Goal: Task Accomplishment & Management: Use online tool/utility

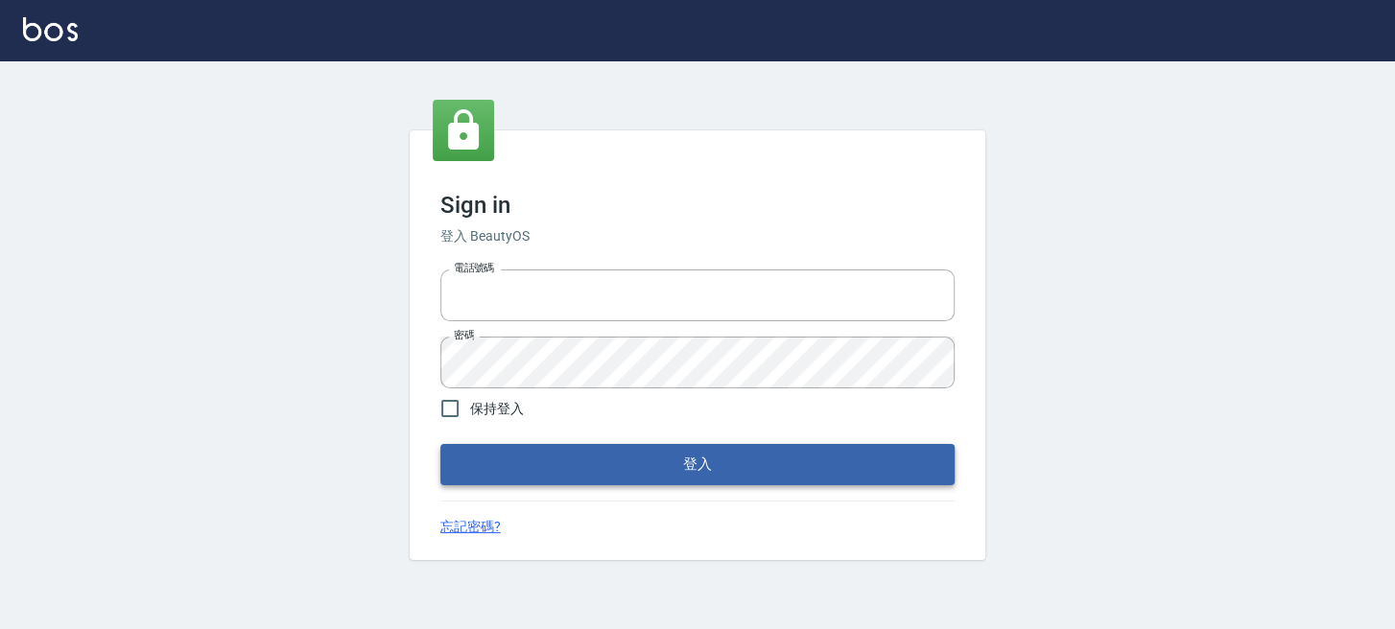
type input "0289832082"
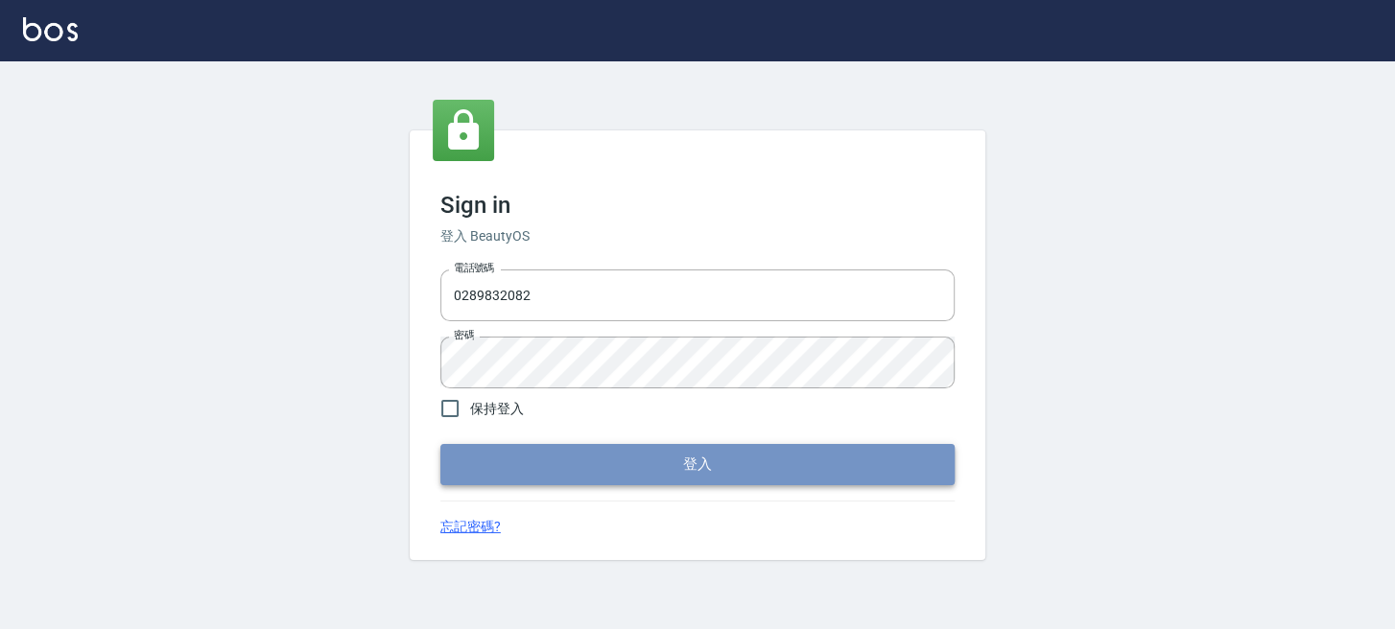
click at [494, 467] on button "登入" at bounding box center [697, 464] width 514 height 40
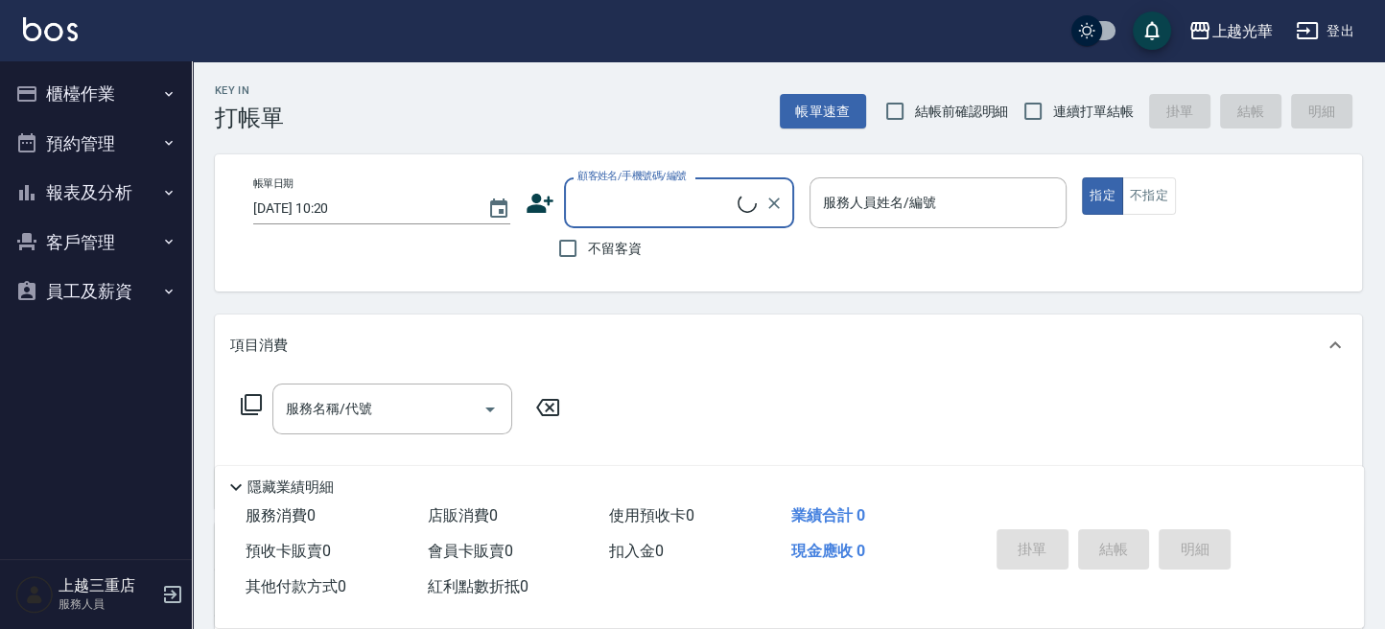
click at [91, 90] on button "櫃檯作業" at bounding box center [96, 94] width 177 height 50
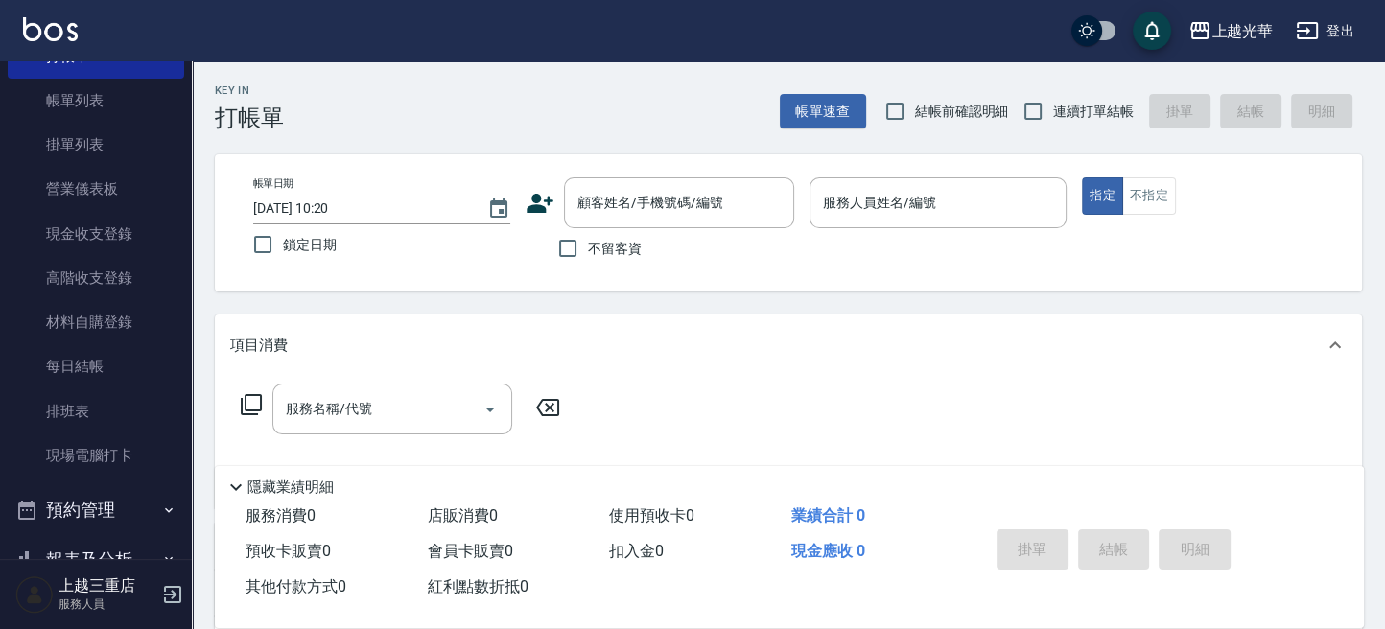
scroll to position [128, 0]
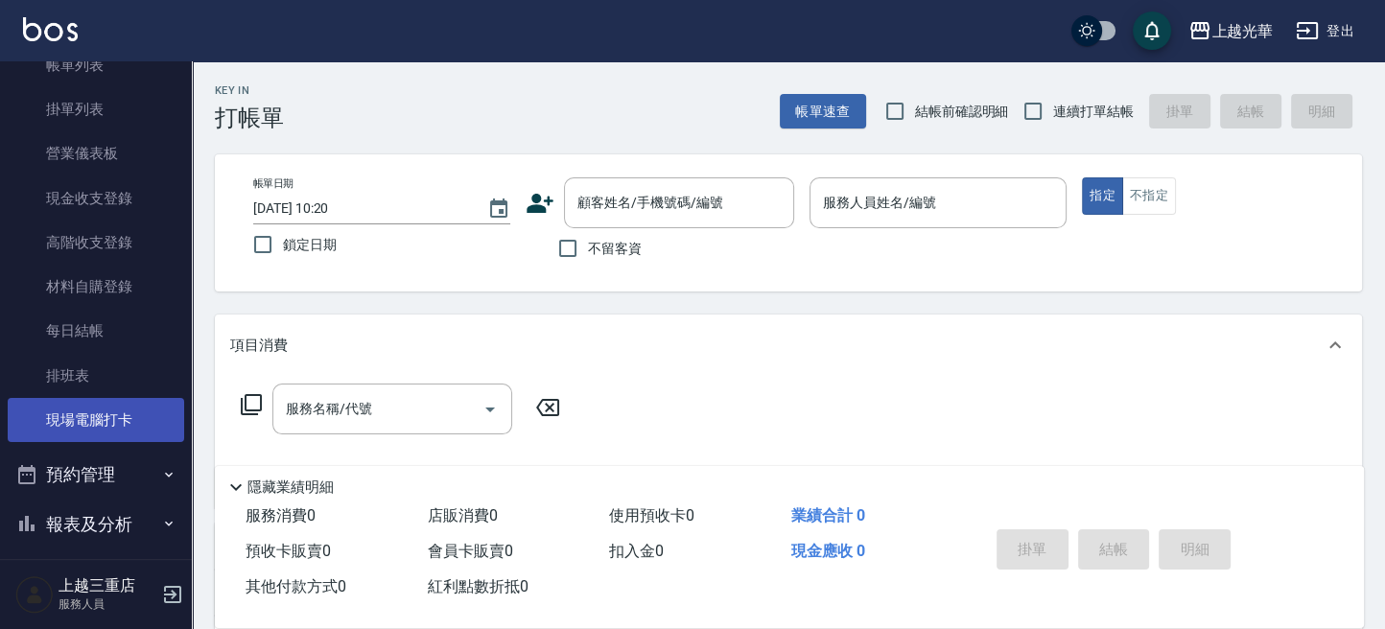
click at [112, 421] on link "現場電腦打卡" at bounding box center [96, 420] width 177 height 44
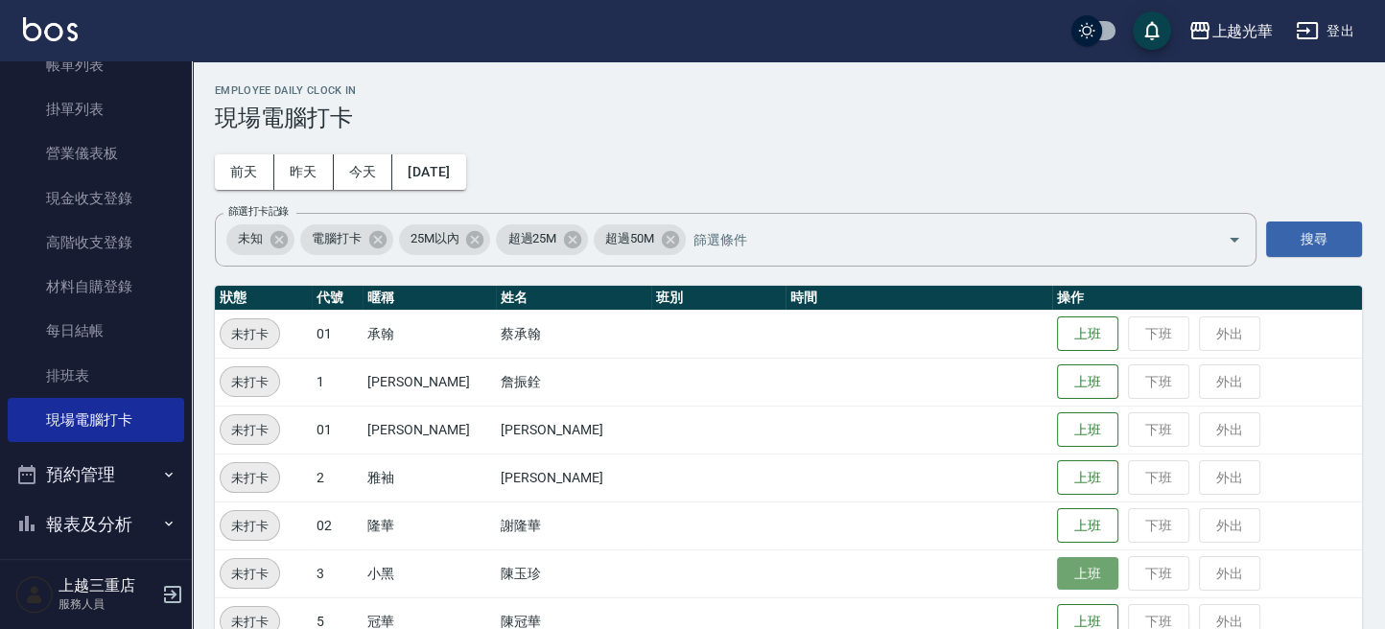
click at [1083, 577] on button "上班" at bounding box center [1087, 574] width 61 height 34
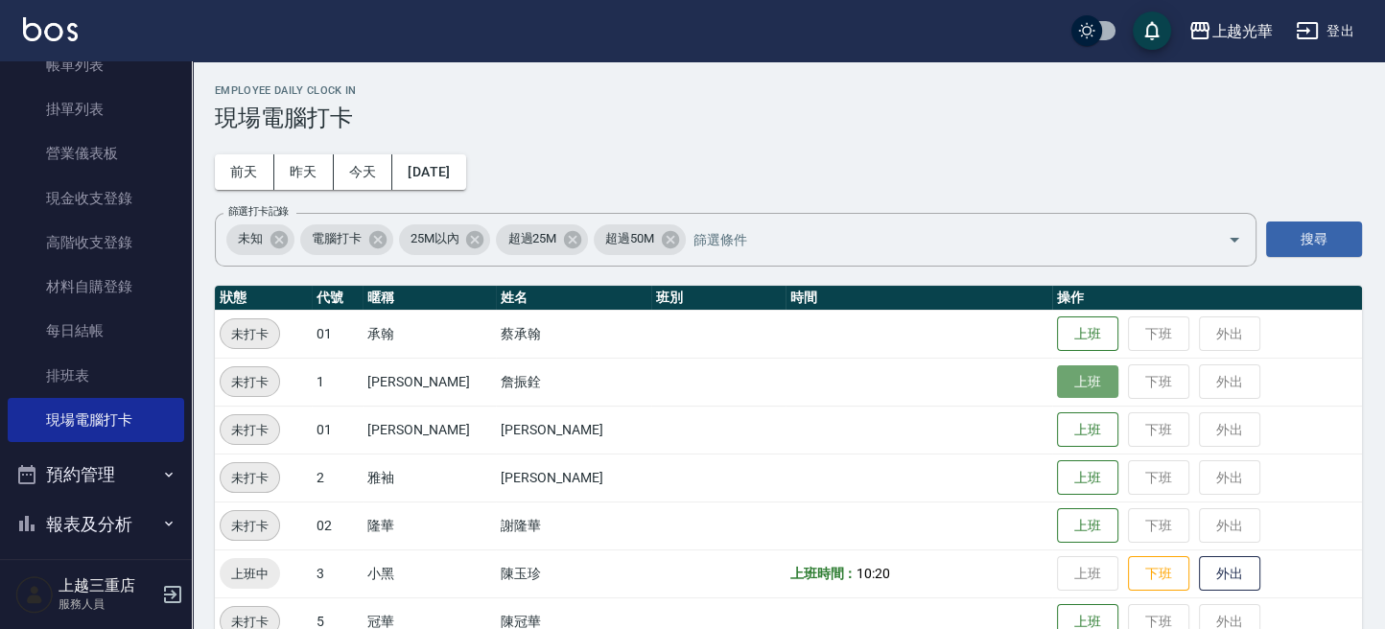
click at [1057, 391] on button "上班" at bounding box center [1087, 383] width 61 height 34
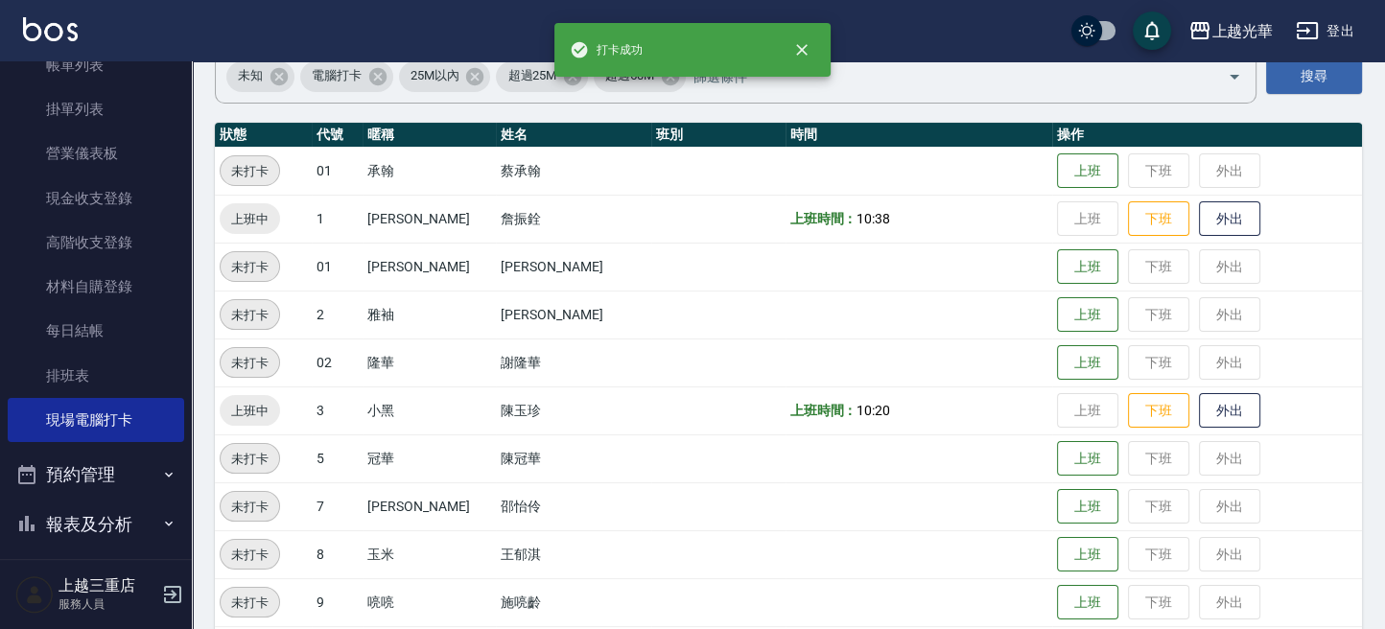
scroll to position [255, 0]
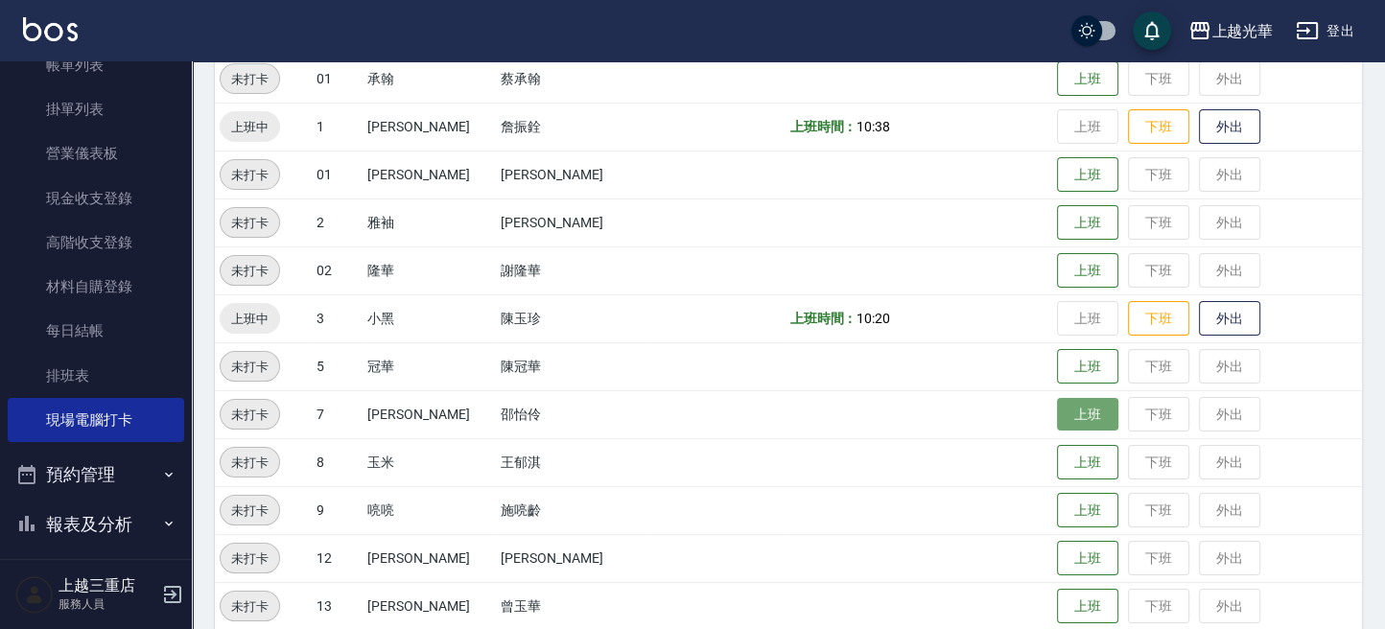
click at [1075, 404] on button "上班" at bounding box center [1087, 415] width 61 height 34
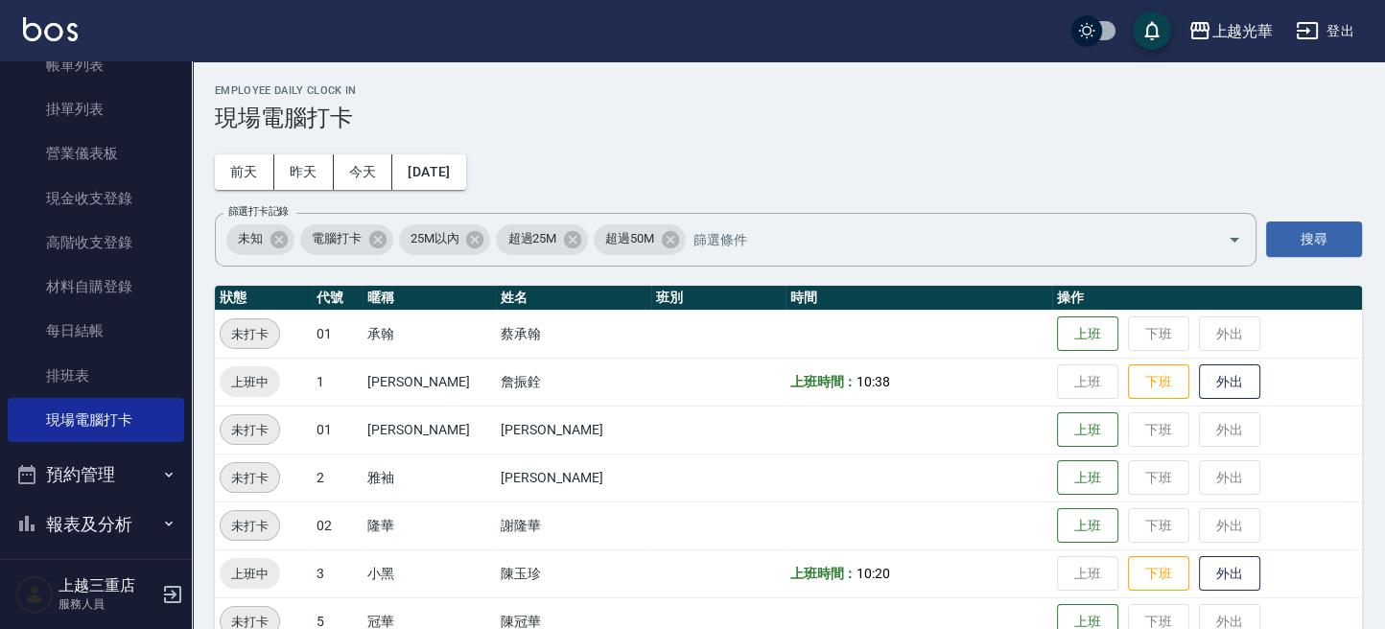
scroll to position [128, 0]
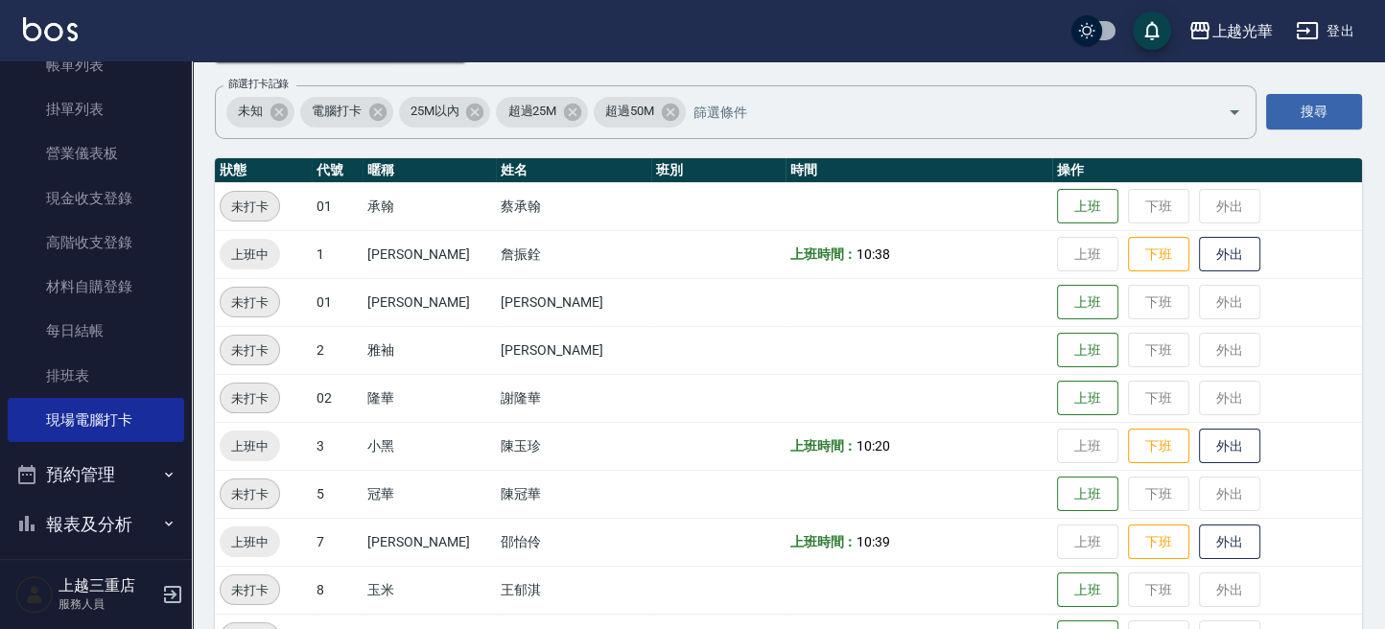
click at [70, 35] on img at bounding box center [50, 29] width 55 height 24
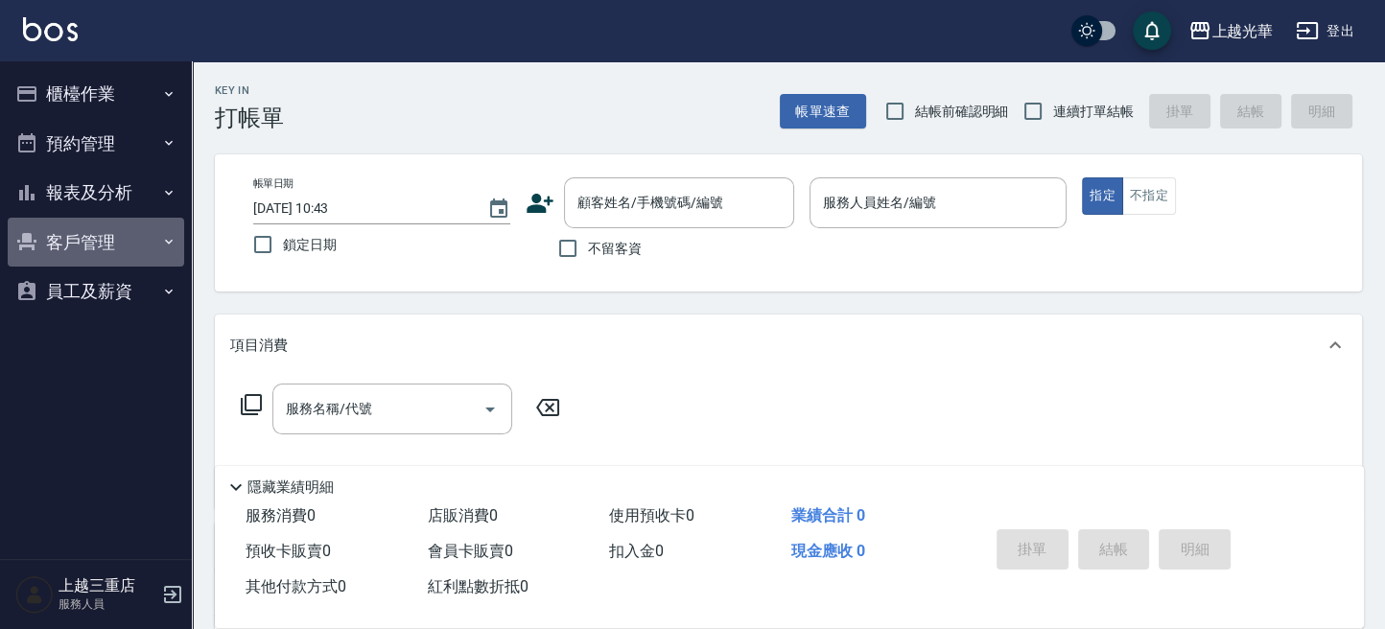
click at [109, 242] on button "客戶管理" at bounding box center [96, 243] width 177 height 50
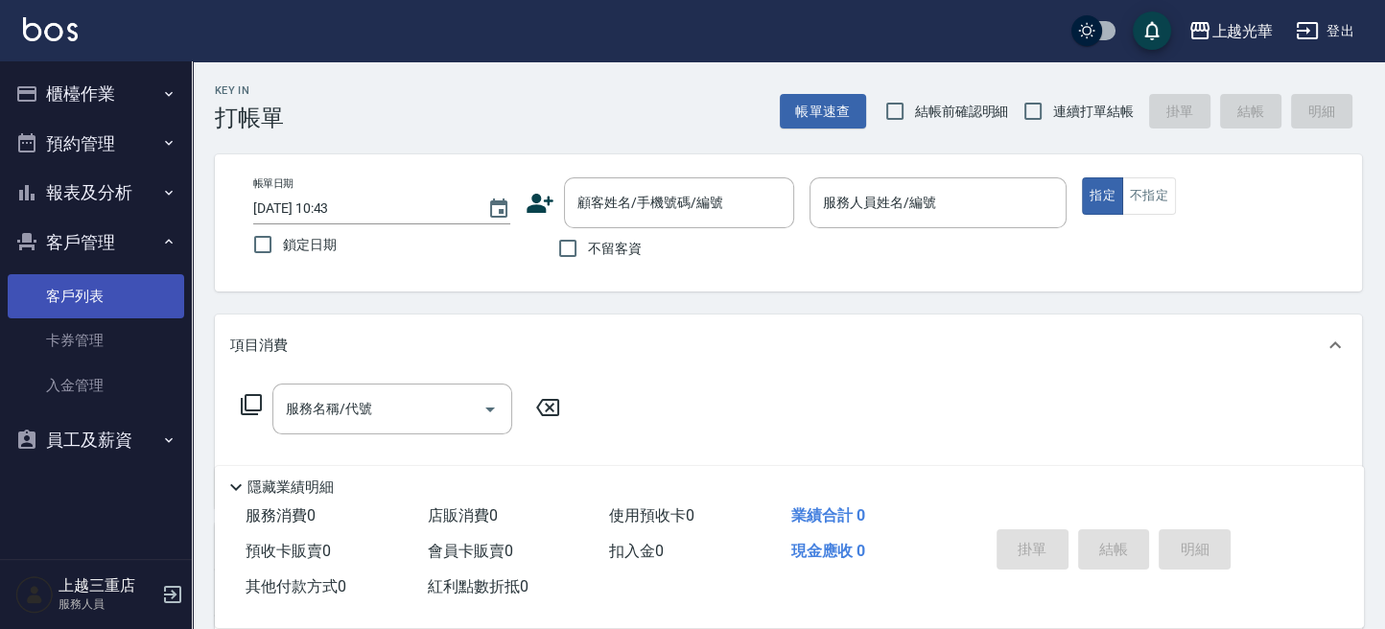
click at [129, 296] on link "客戶列表" at bounding box center [96, 296] width 177 height 44
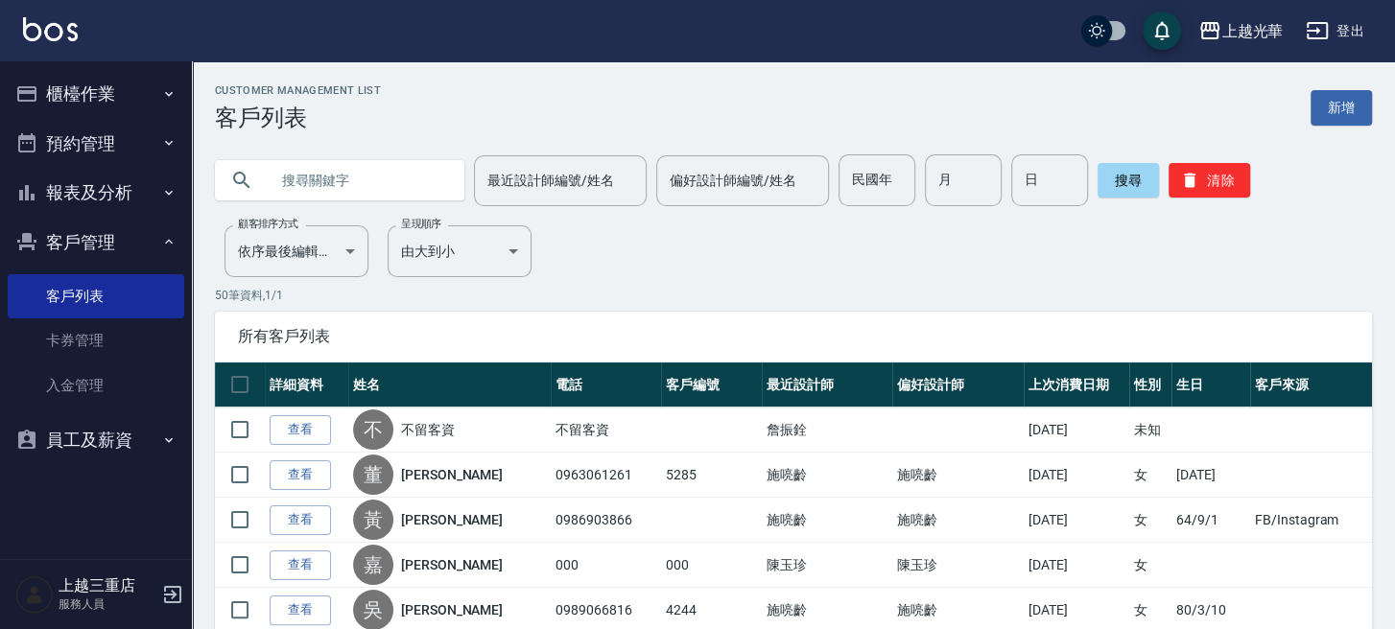
drag, startPoint x: 340, startPoint y: 180, endPoint x: 355, endPoint y: 194, distance: 20.4
click at [343, 185] on input "text" at bounding box center [359, 180] width 180 height 52
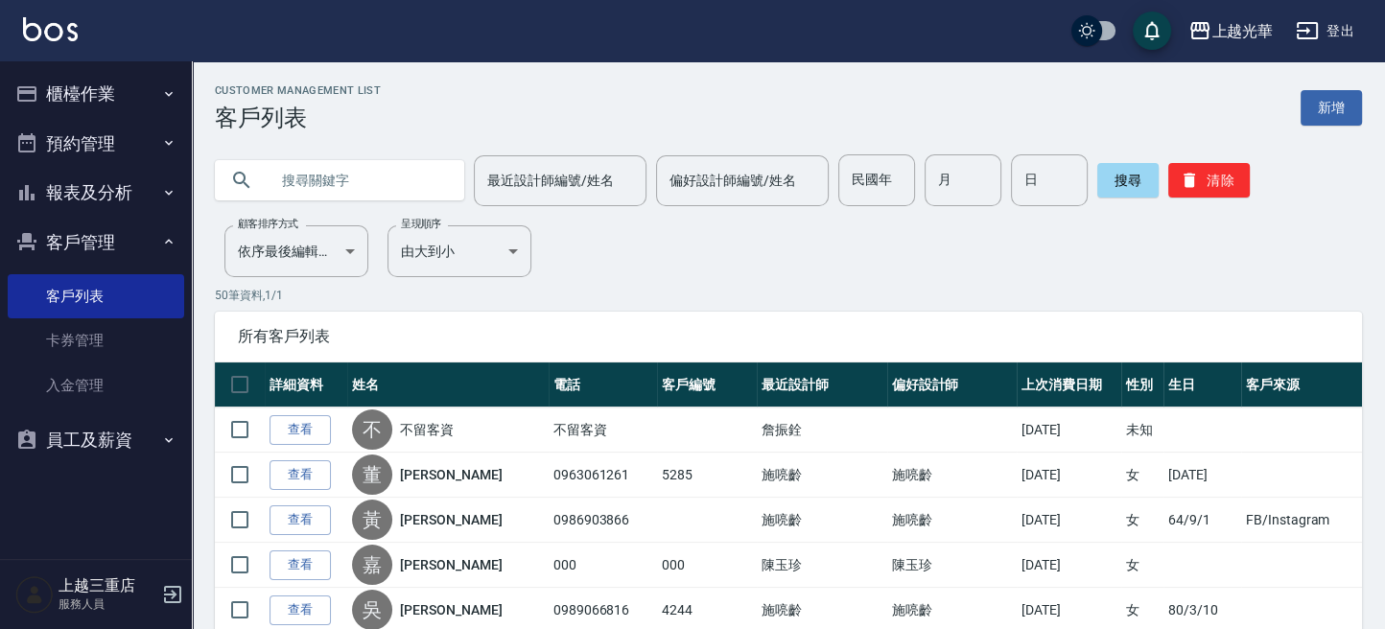
click at [83, 96] on button "櫃檯作業" at bounding box center [96, 94] width 177 height 50
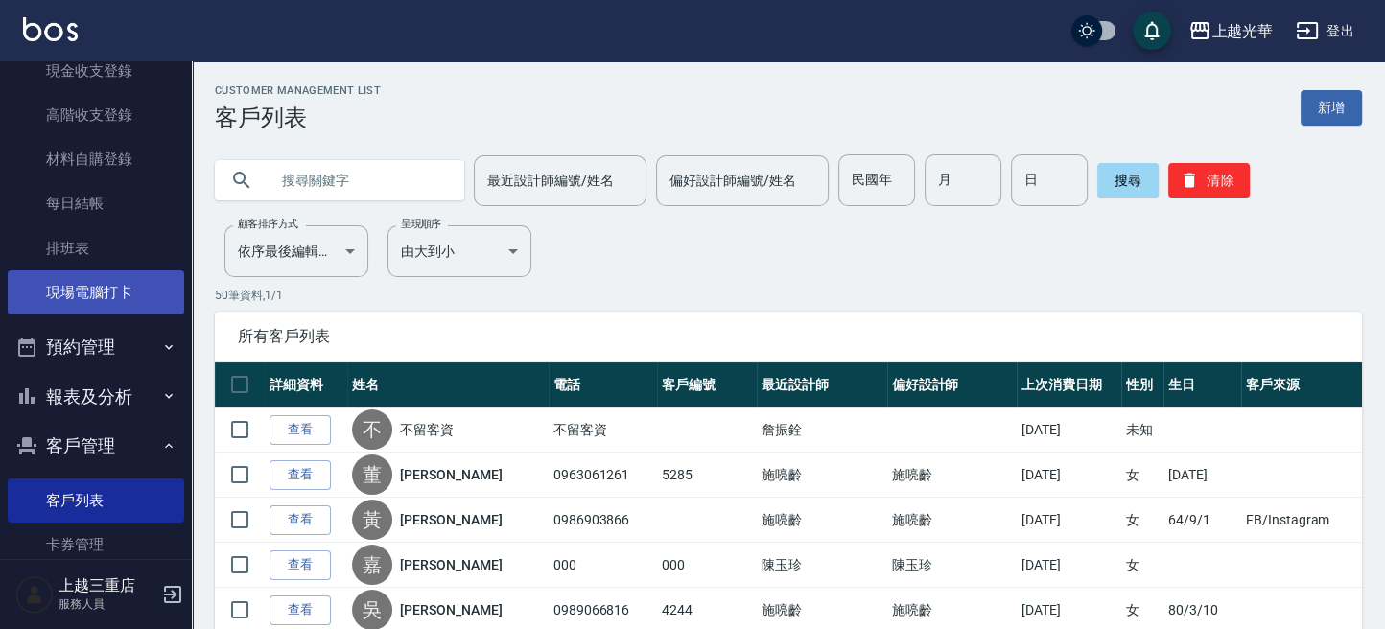
scroll to position [387, 0]
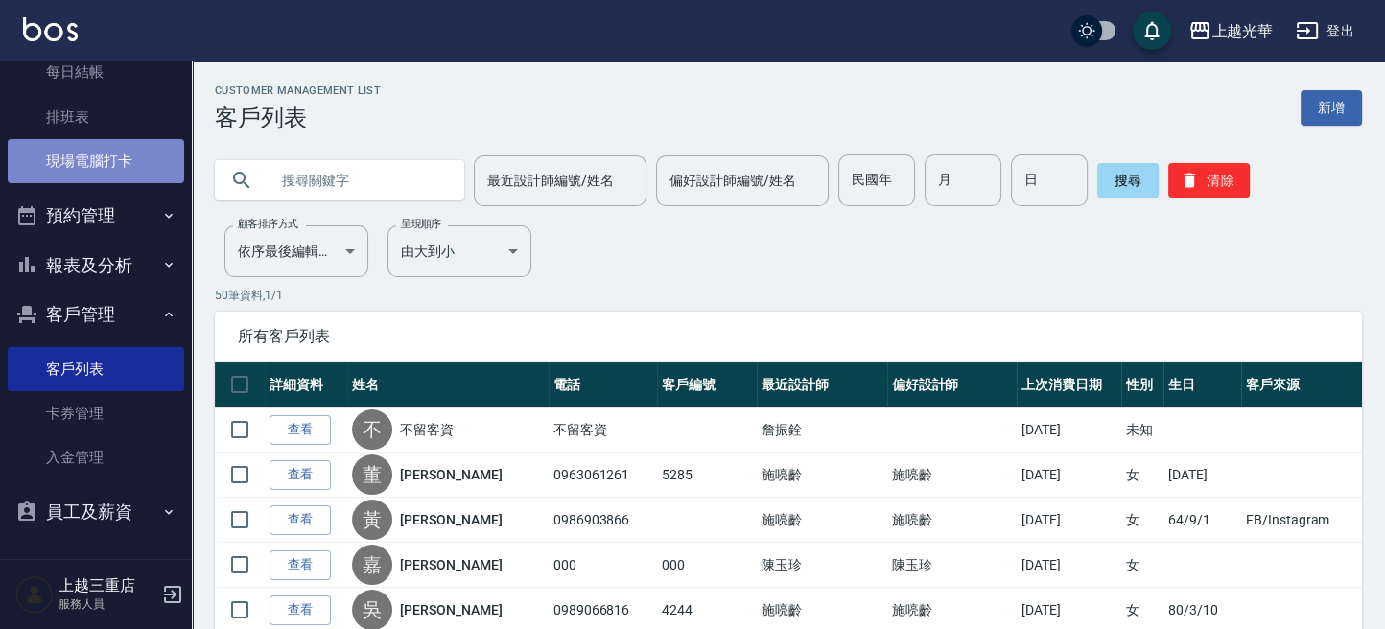
click at [131, 164] on link "現場電腦打卡" at bounding box center [96, 161] width 177 height 44
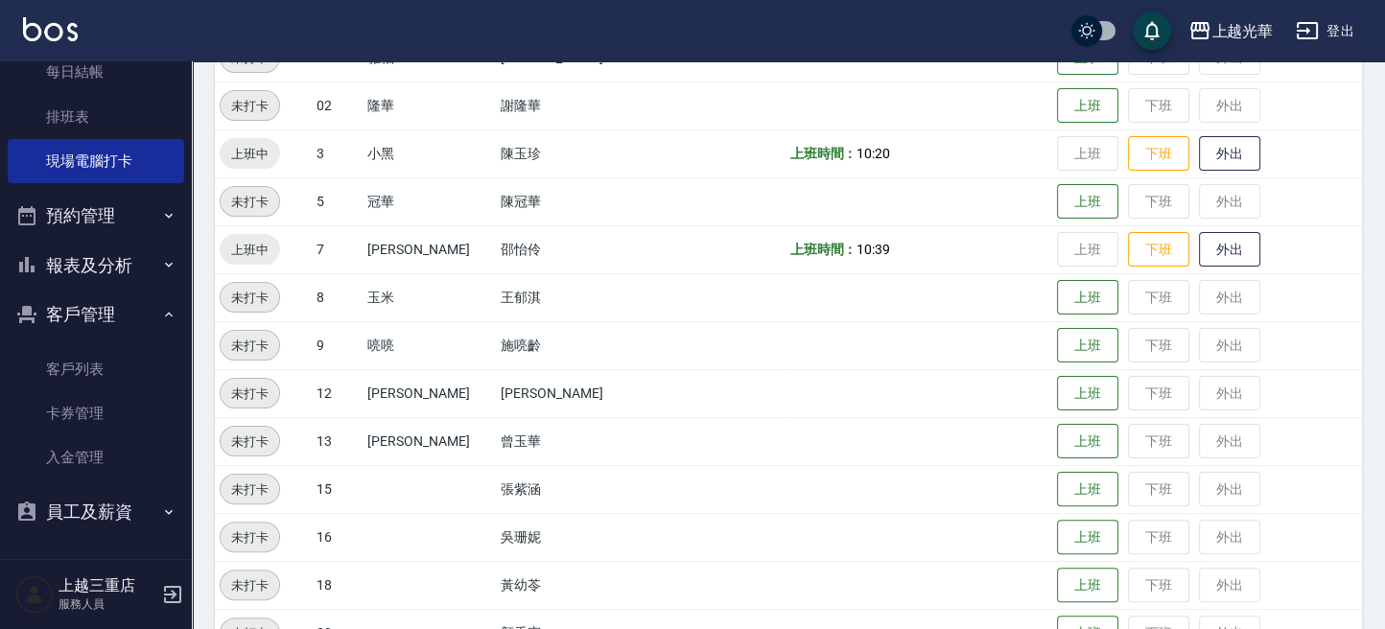
scroll to position [518, 0]
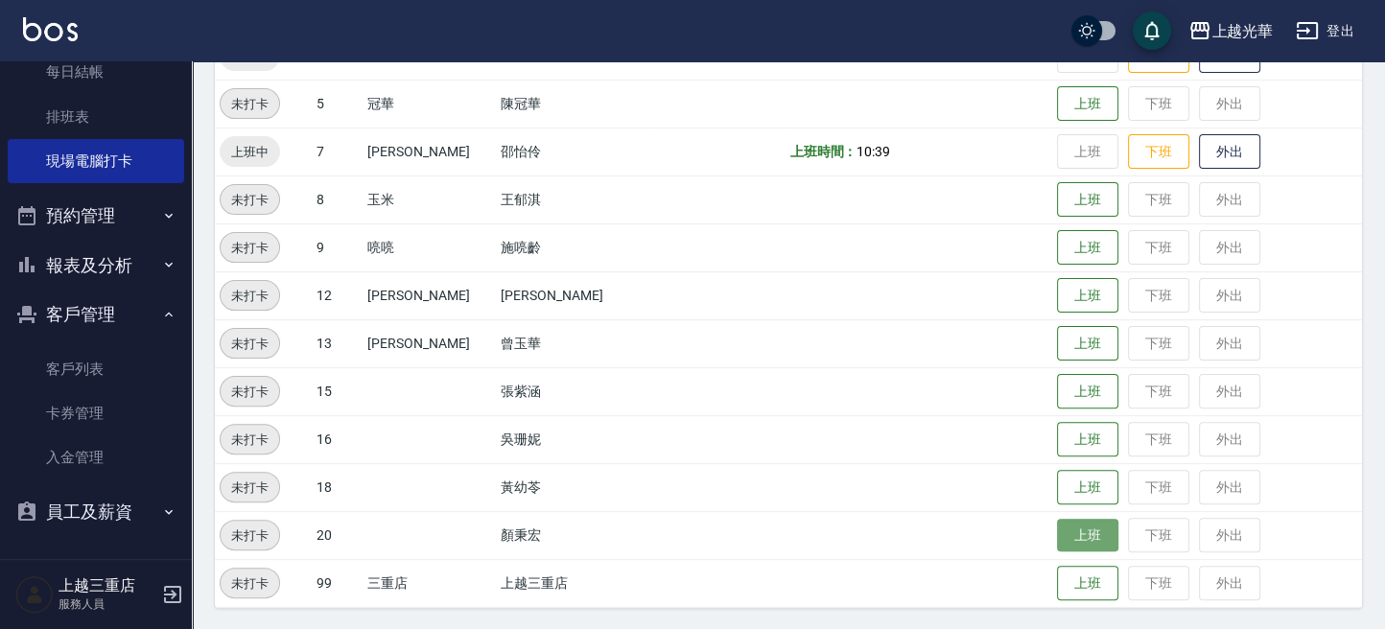
click at [1057, 525] on button "上班" at bounding box center [1087, 536] width 61 height 34
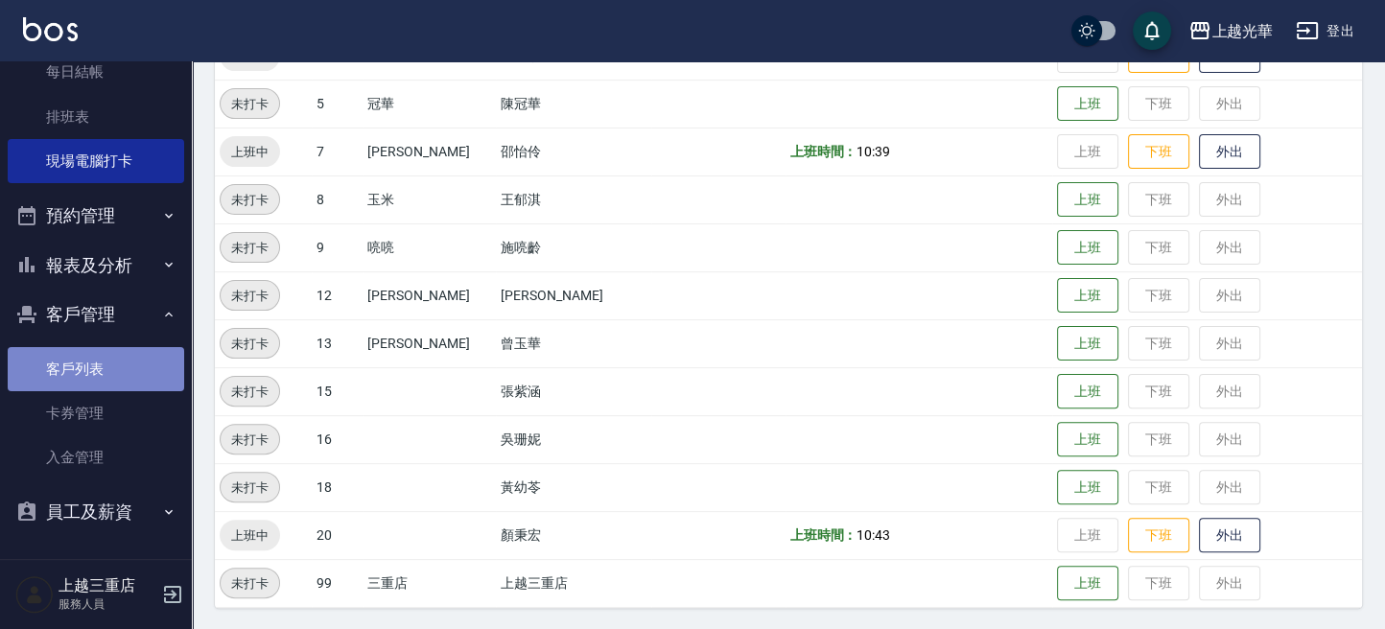
click at [95, 375] on link "客戶列表" at bounding box center [96, 369] width 177 height 44
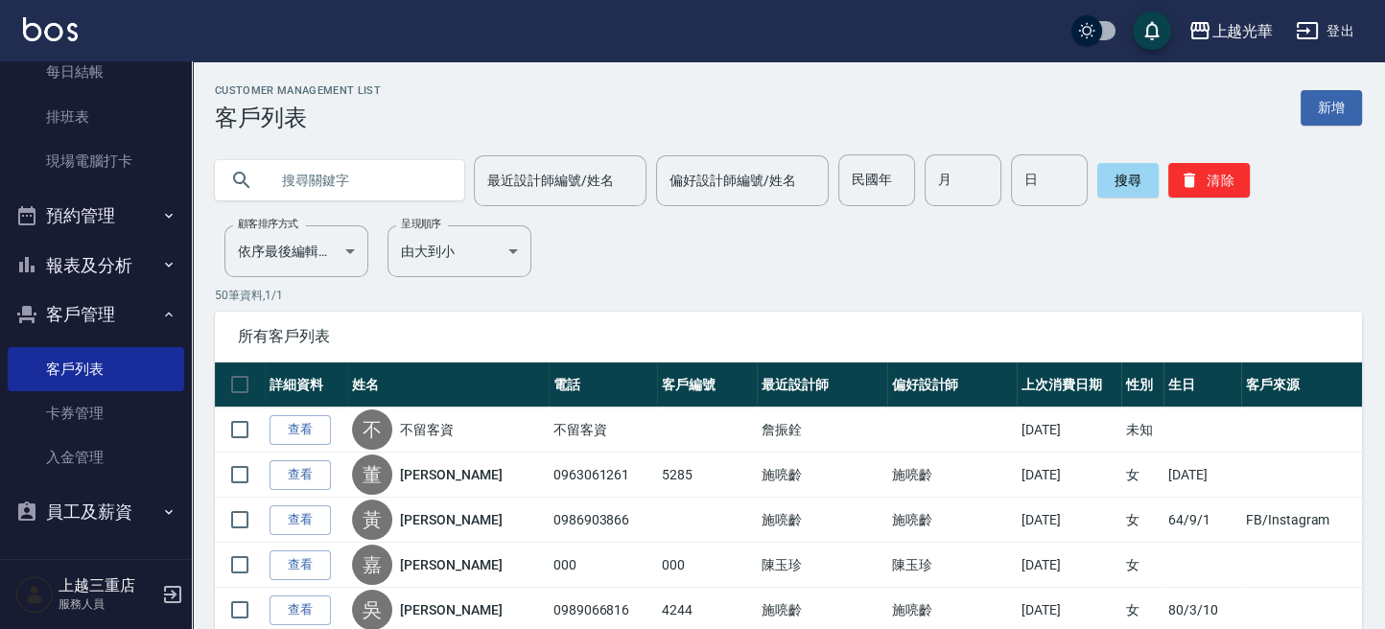
click at [282, 177] on input "text" at bounding box center [359, 180] width 180 height 52
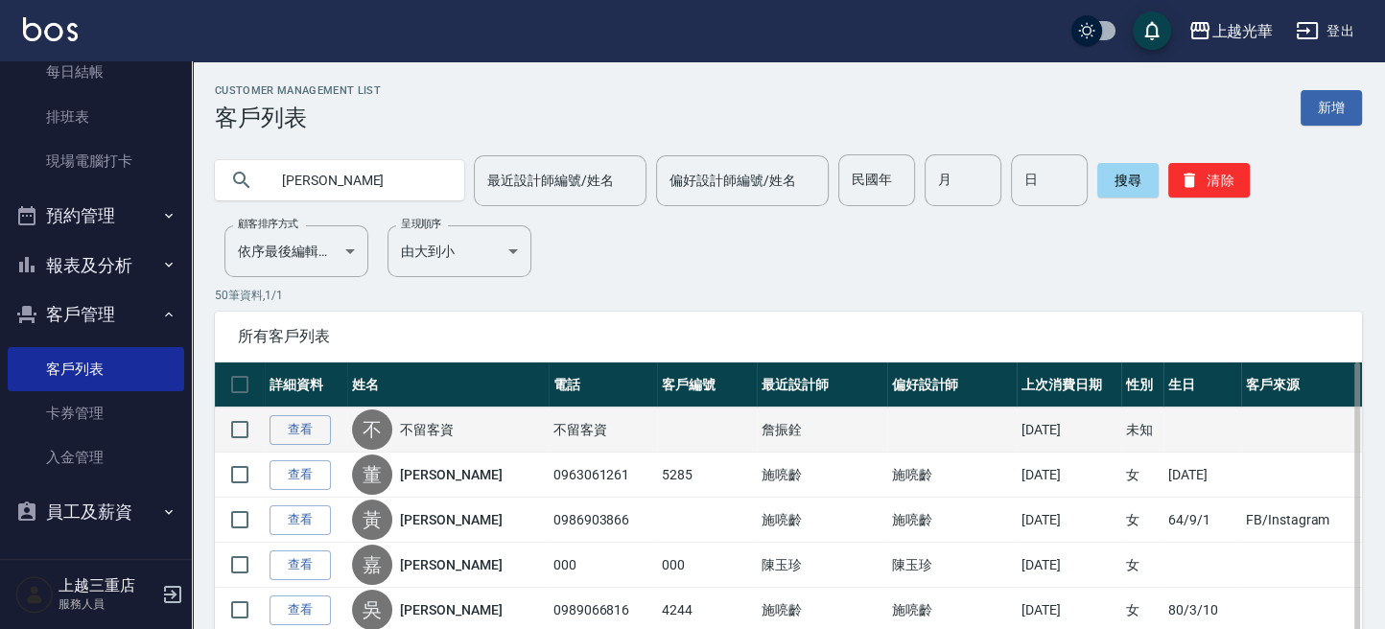
type input "[PERSON_NAME]"
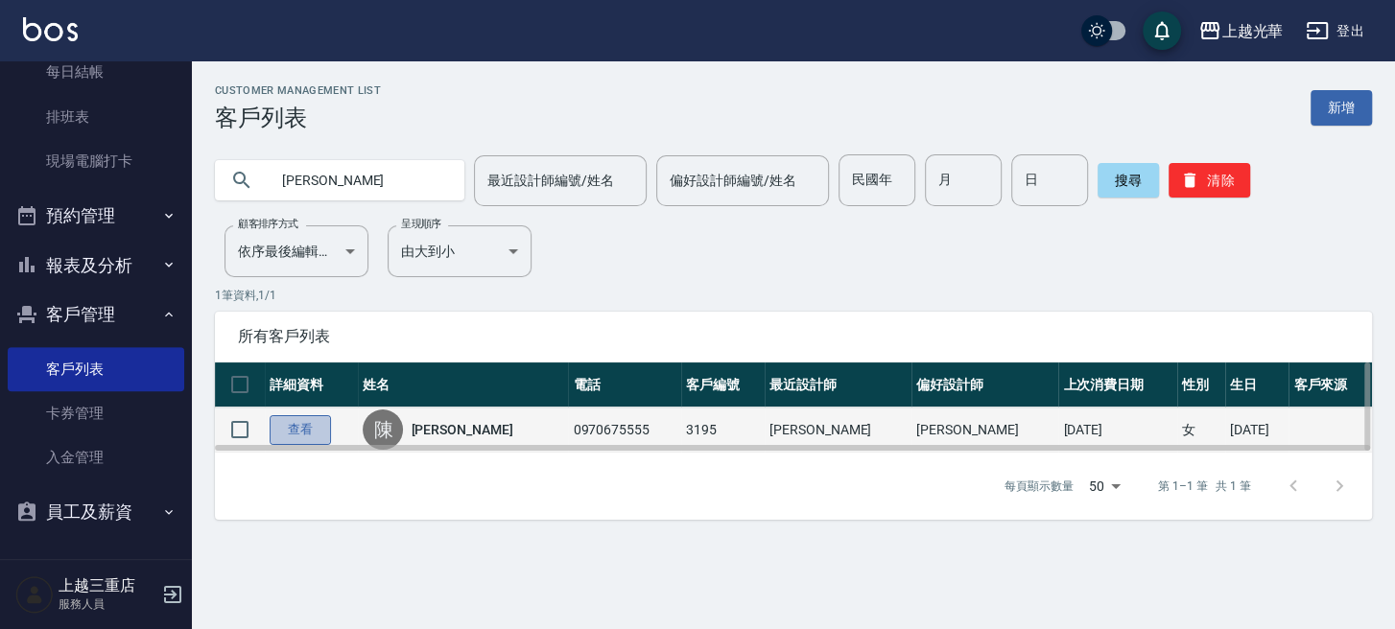
click at [306, 432] on link "查看" at bounding box center [300, 430] width 61 height 30
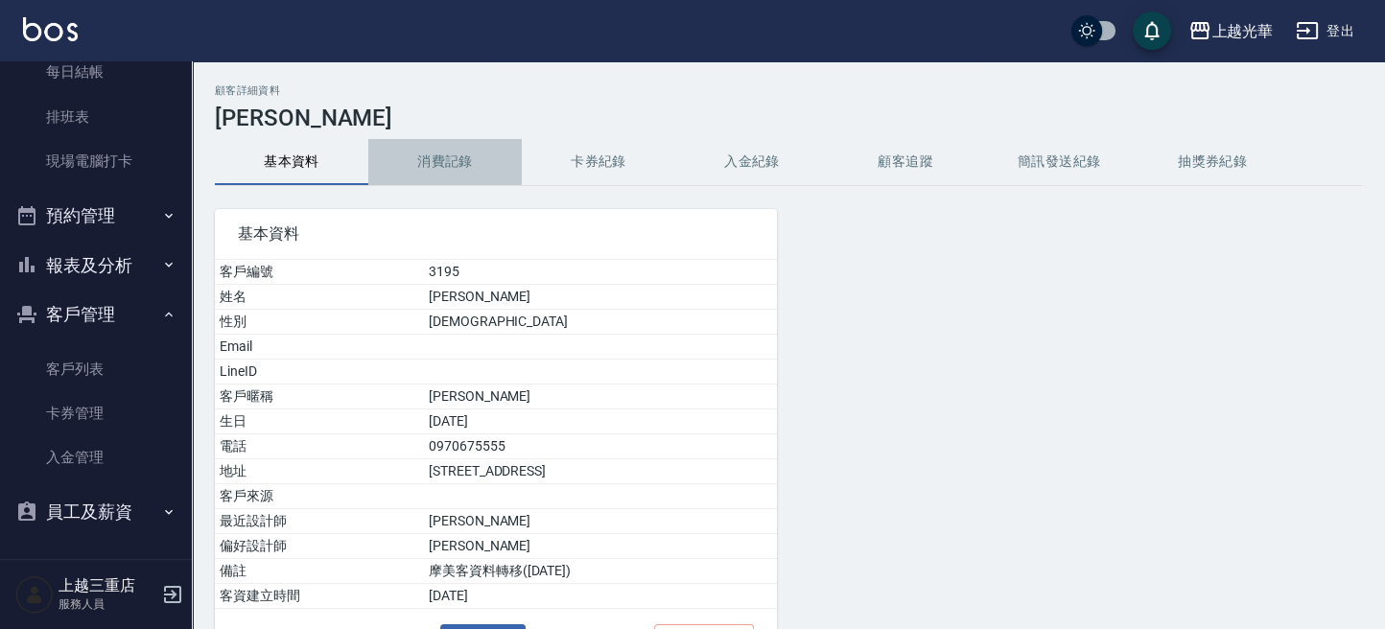
click at [459, 162] on button "消費記錄" at bounding box center [445, 162] width 154 height 46
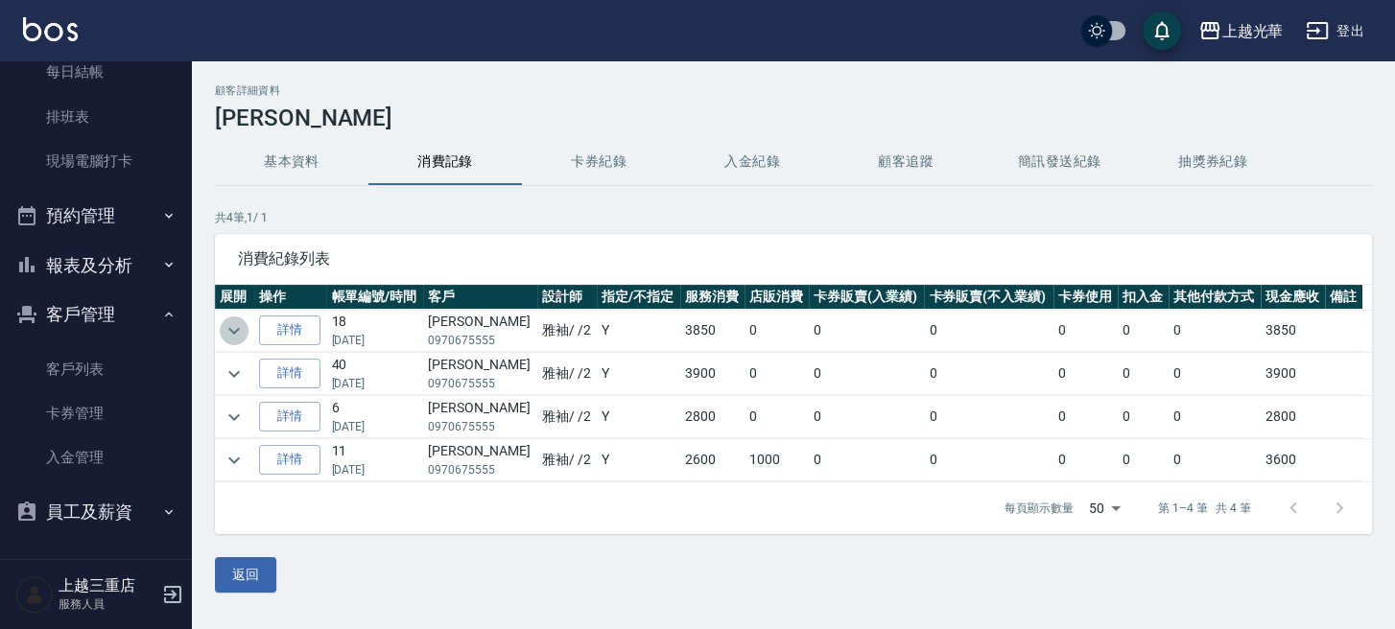
click at [233, 323] on icon "expand row" at bounding box center [234, 330] width 23 height 23
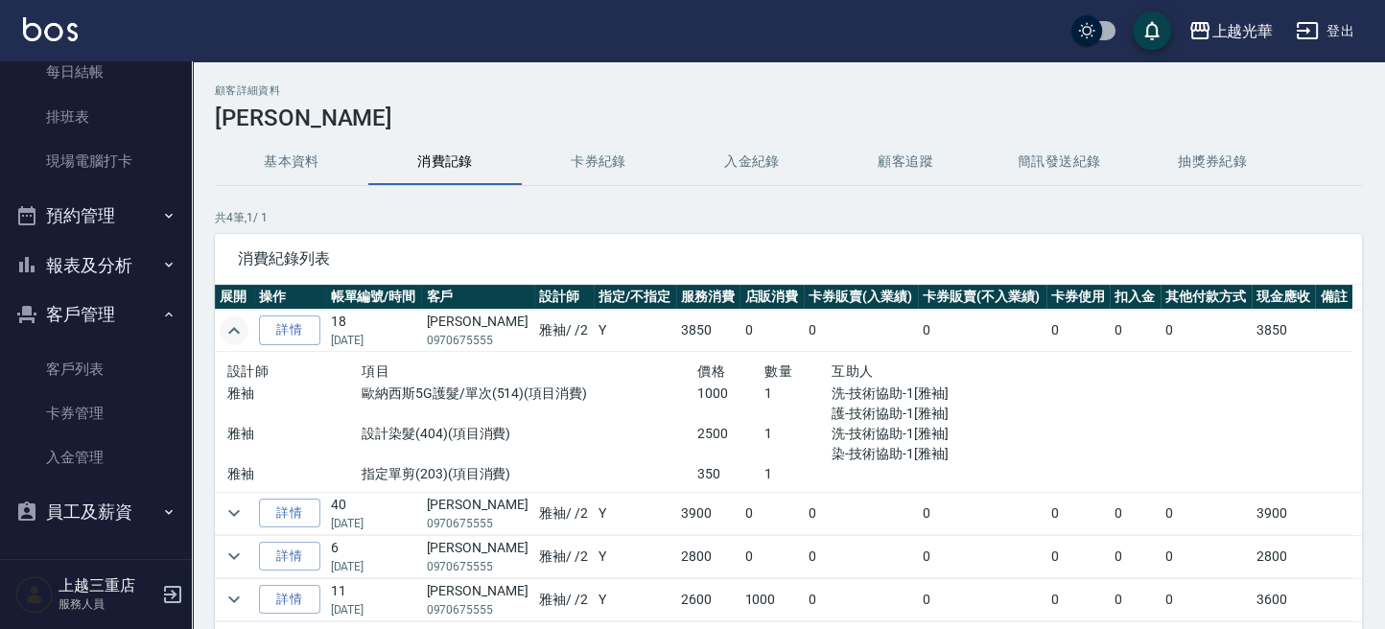
scroll to position [123, 0]
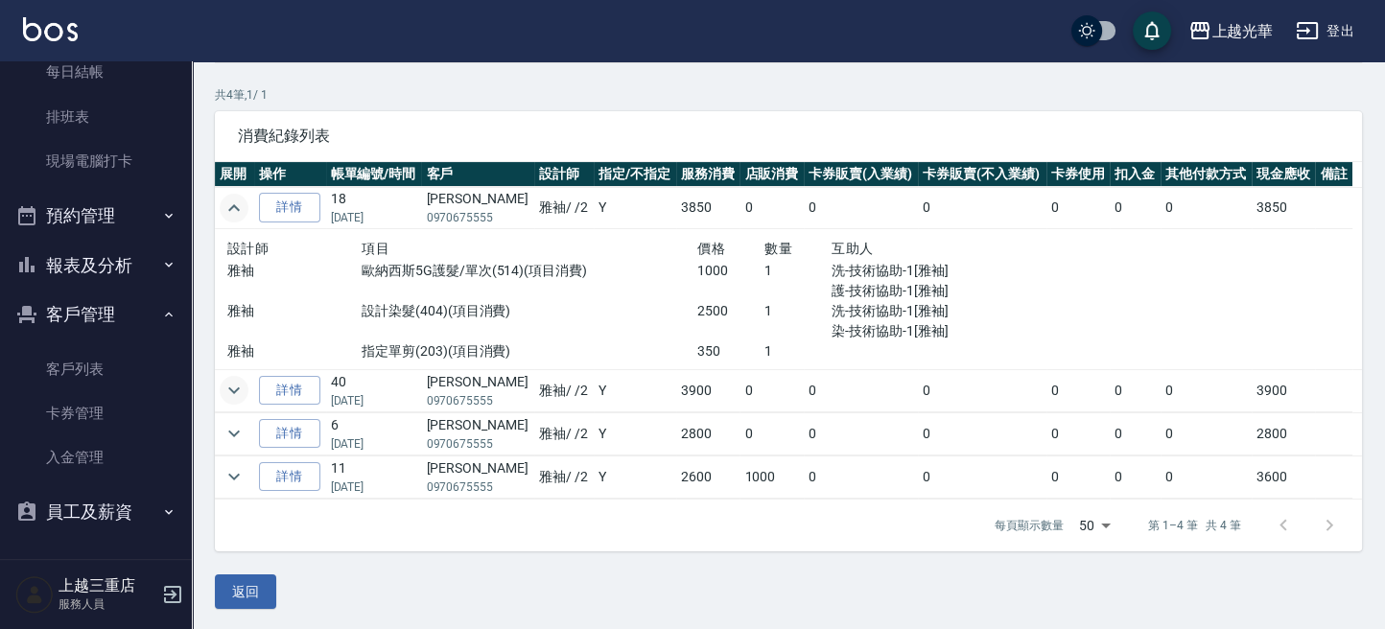
click at [234, 388] on icon "expand row" at bounding box center [234, 390] width 23 height 23
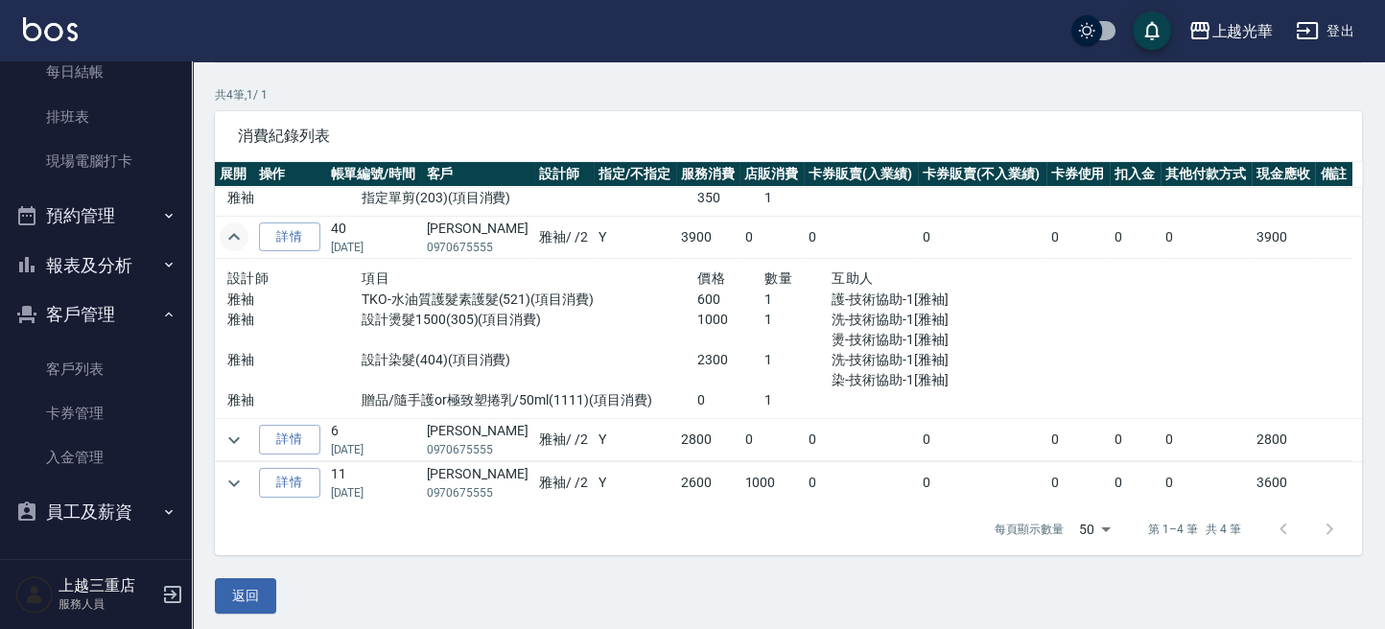
scroll to position [129, 0]
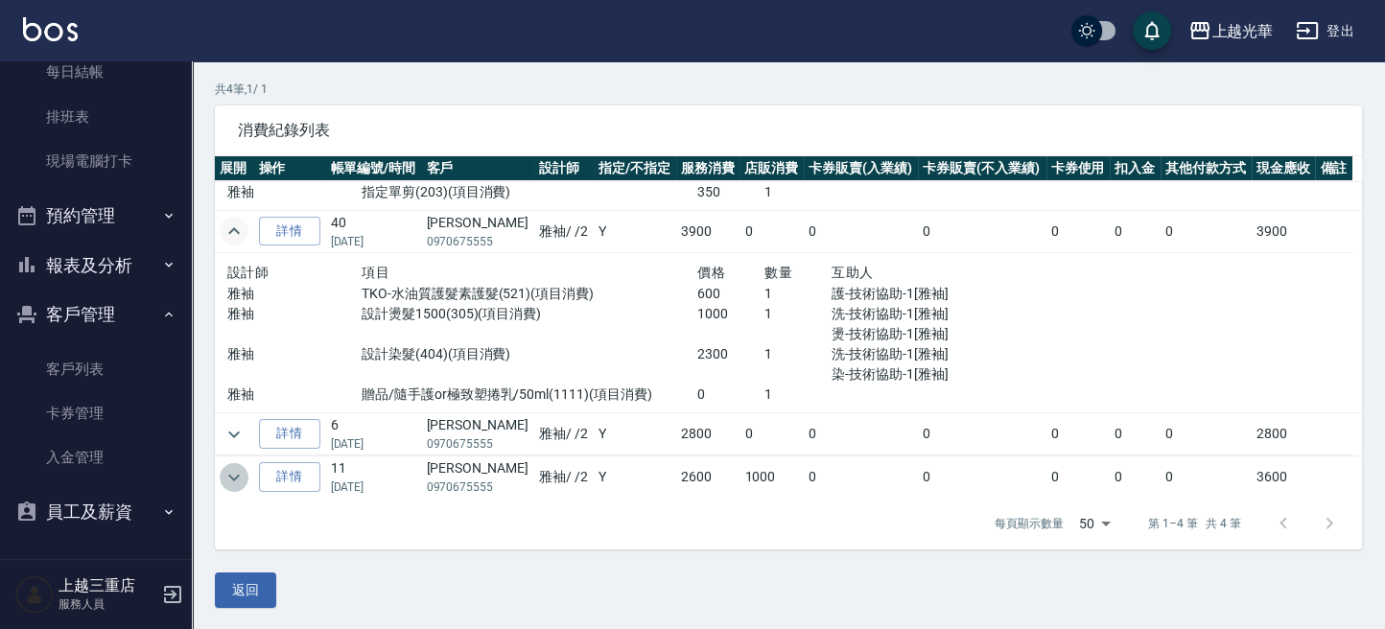
click at [235, 473] on icon "expand row" at bounding box center [234, 477] width 23 height 23
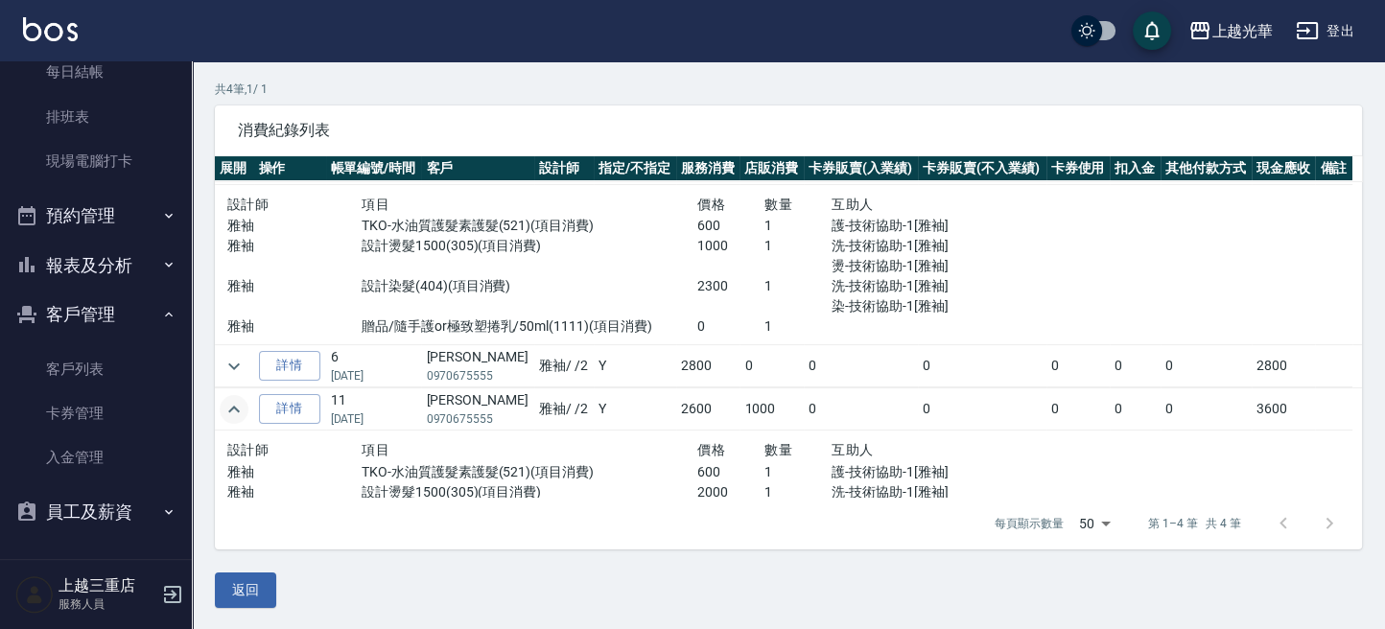
scroll to position [272, 0]
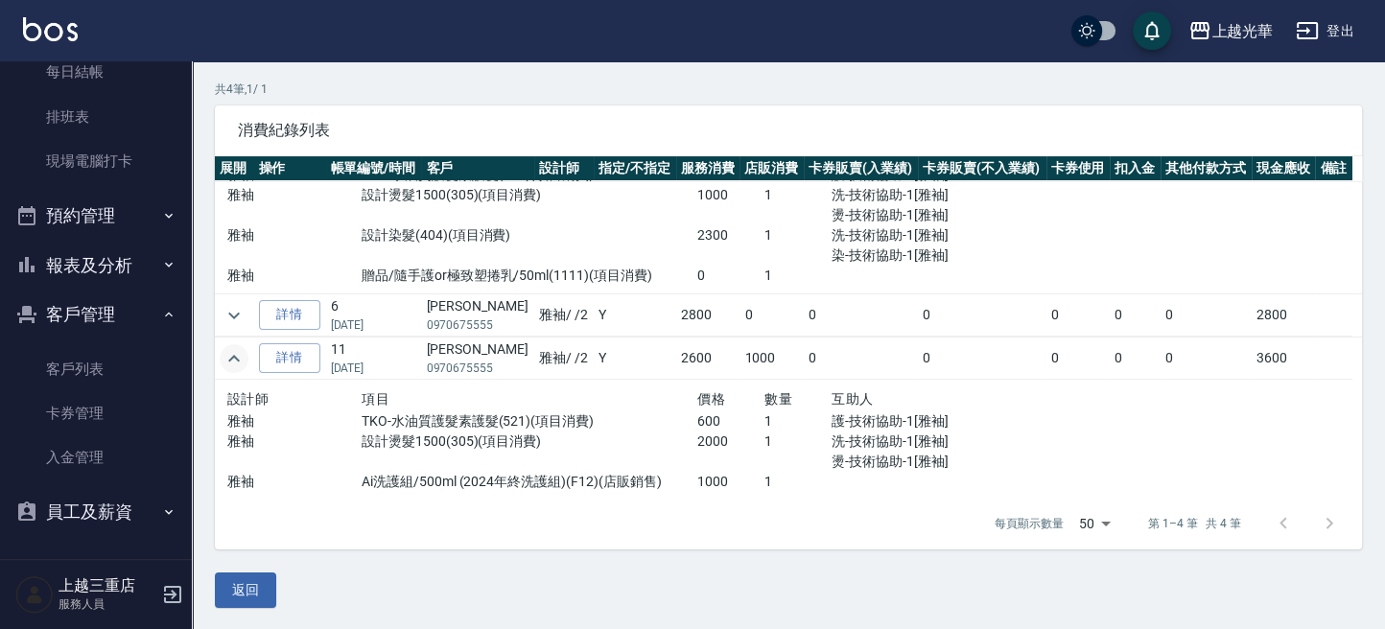
click at [53, 28] on img at bounding box center [50, 29] width 55 height 24
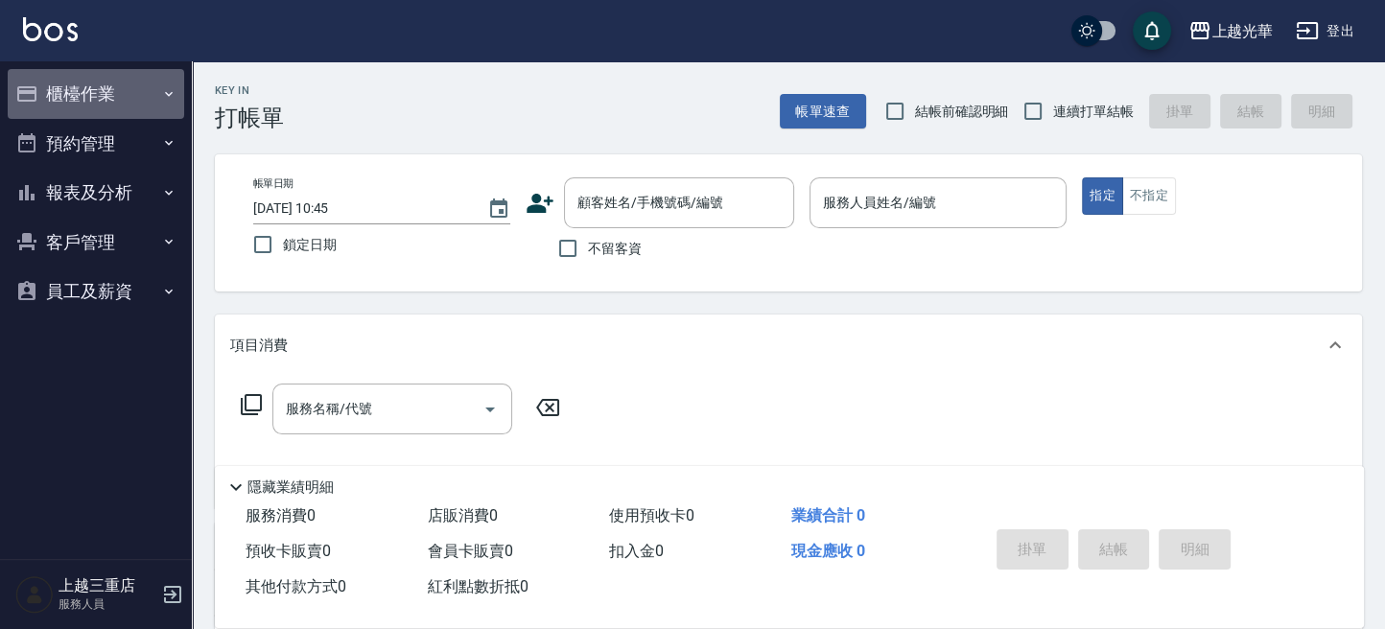
click at [111, 83] on button "櫃檯作業" at bounding box center [96, 94] width 177 height 50
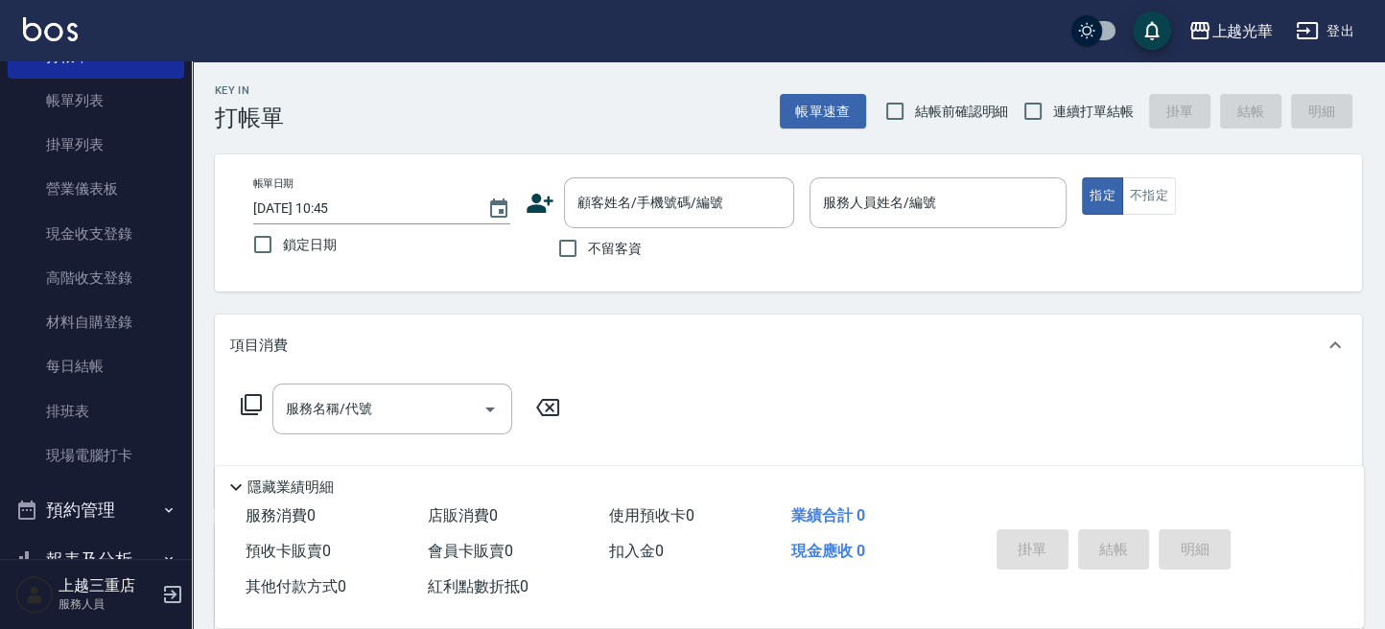
scroll to position [128, 0]
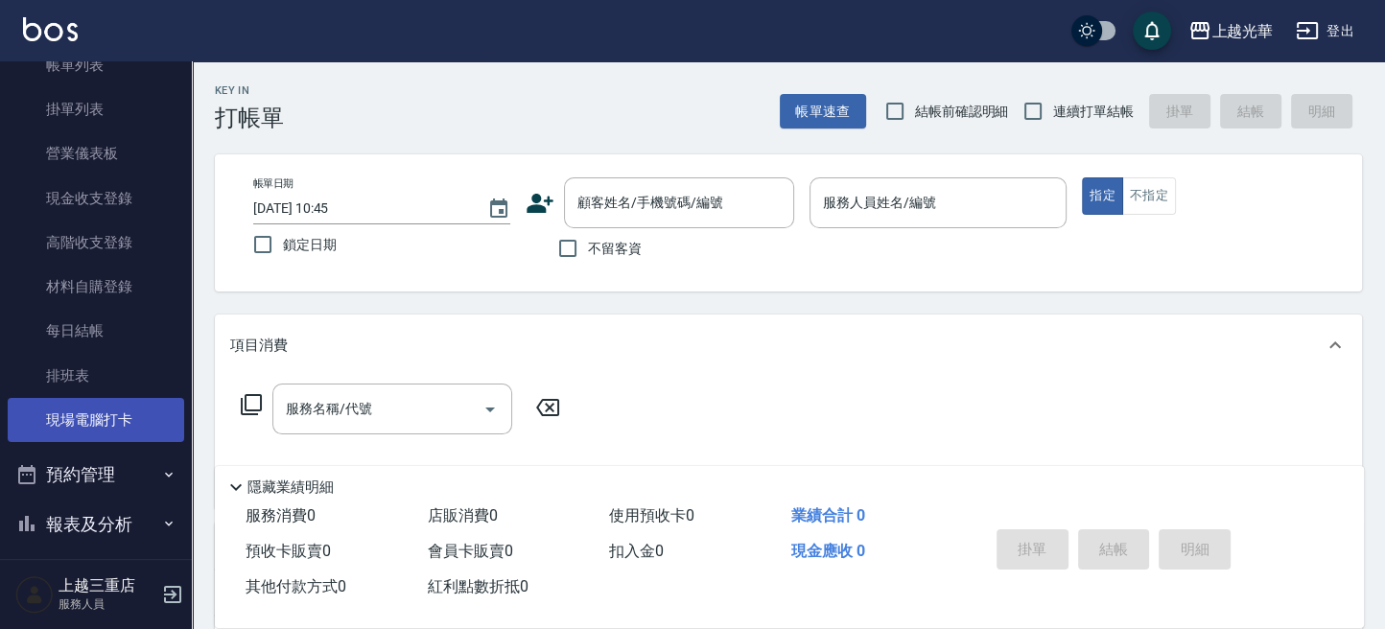
click at [110, 415] on link "現場電腦打卡" at bounding box center [96, 420] width 177 height 44
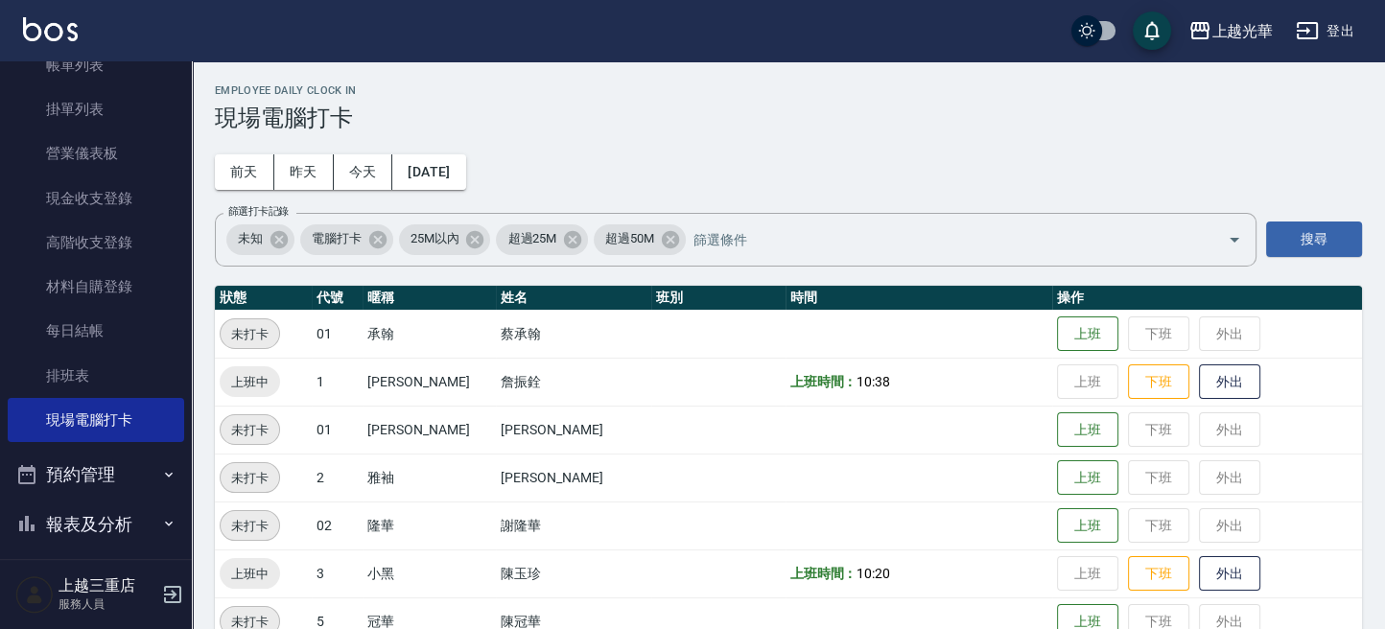
scroll to position [128, 0]
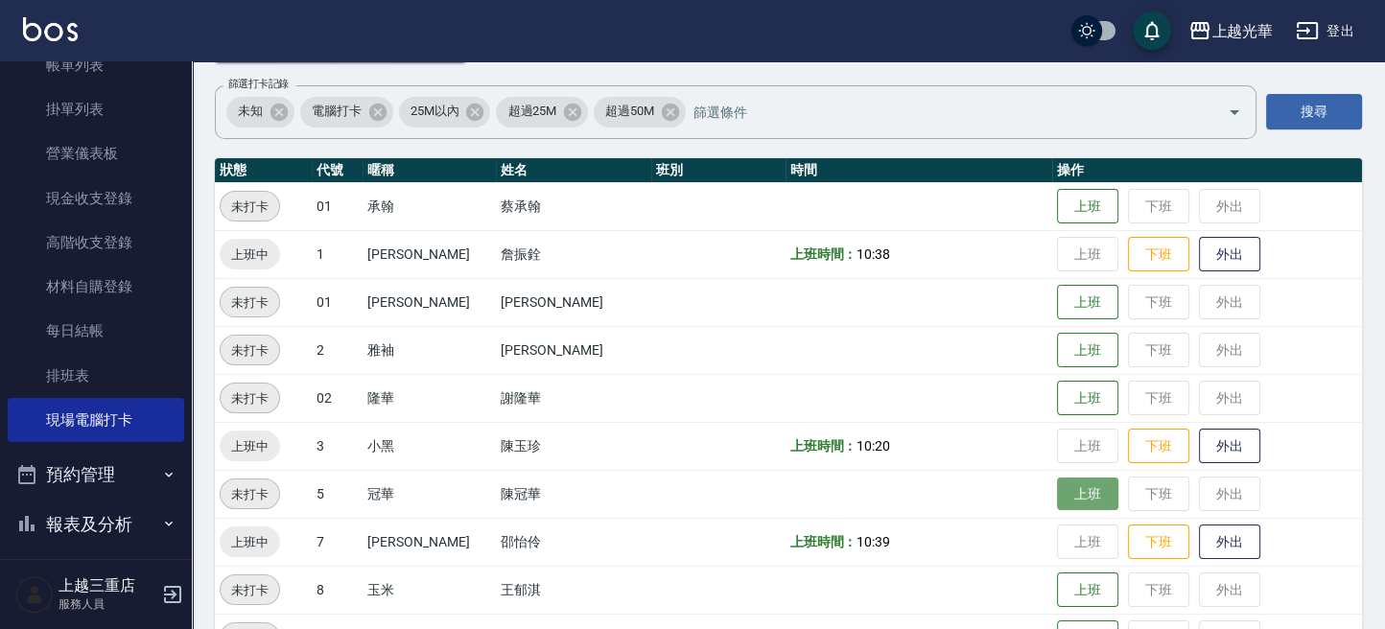
click at [1057, 492] on button "上班" at bounding box center [1087, 495] width 61 height 34
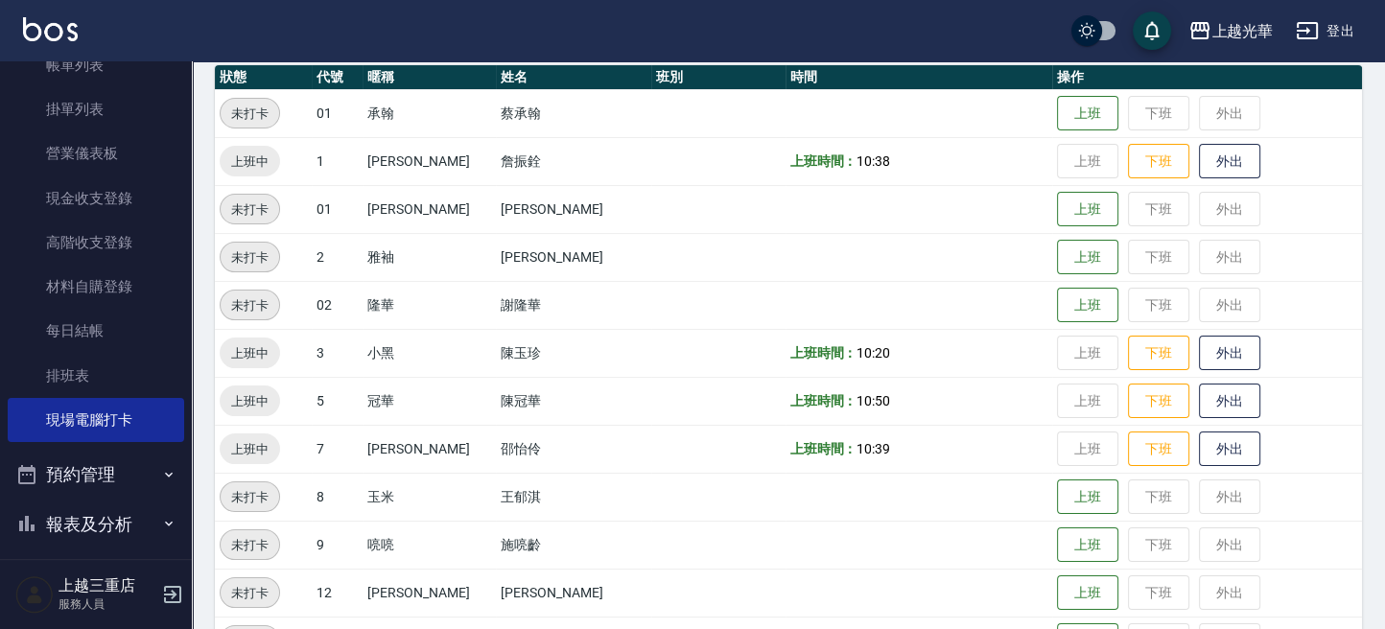
scroll to position [255, 0]
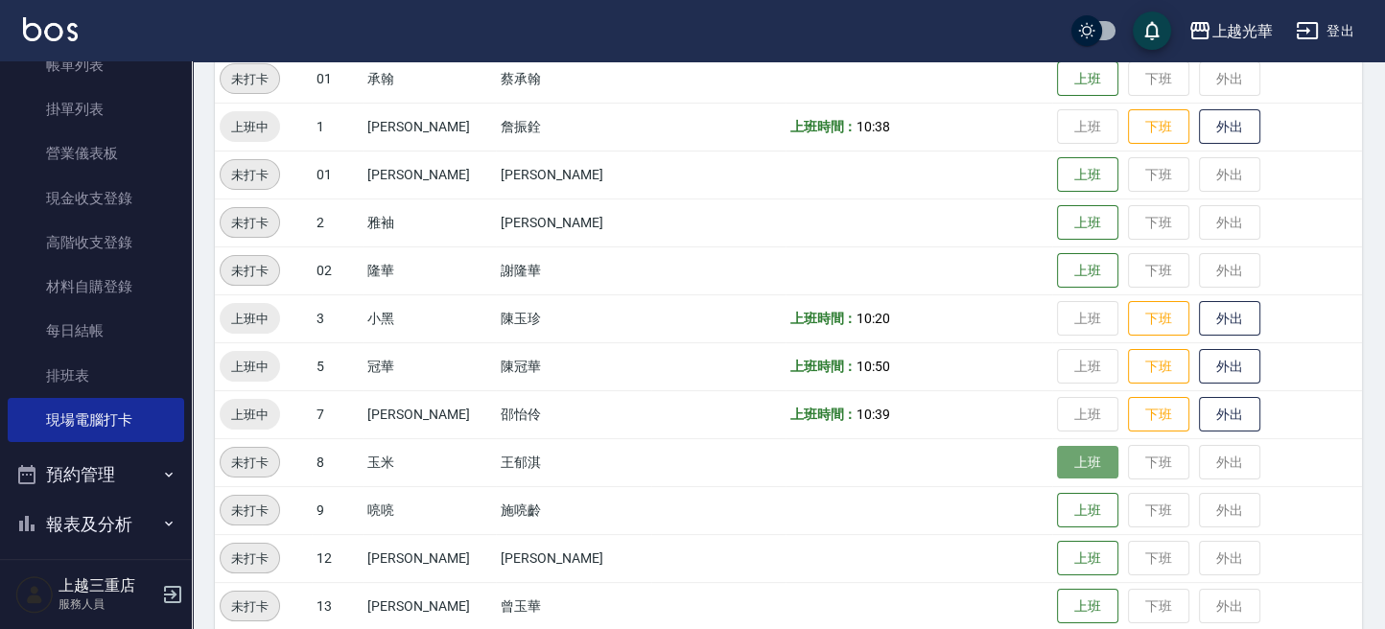
click at [1057, 462] on button "上班" at bounding box center [1087, 463] width 61 height 34
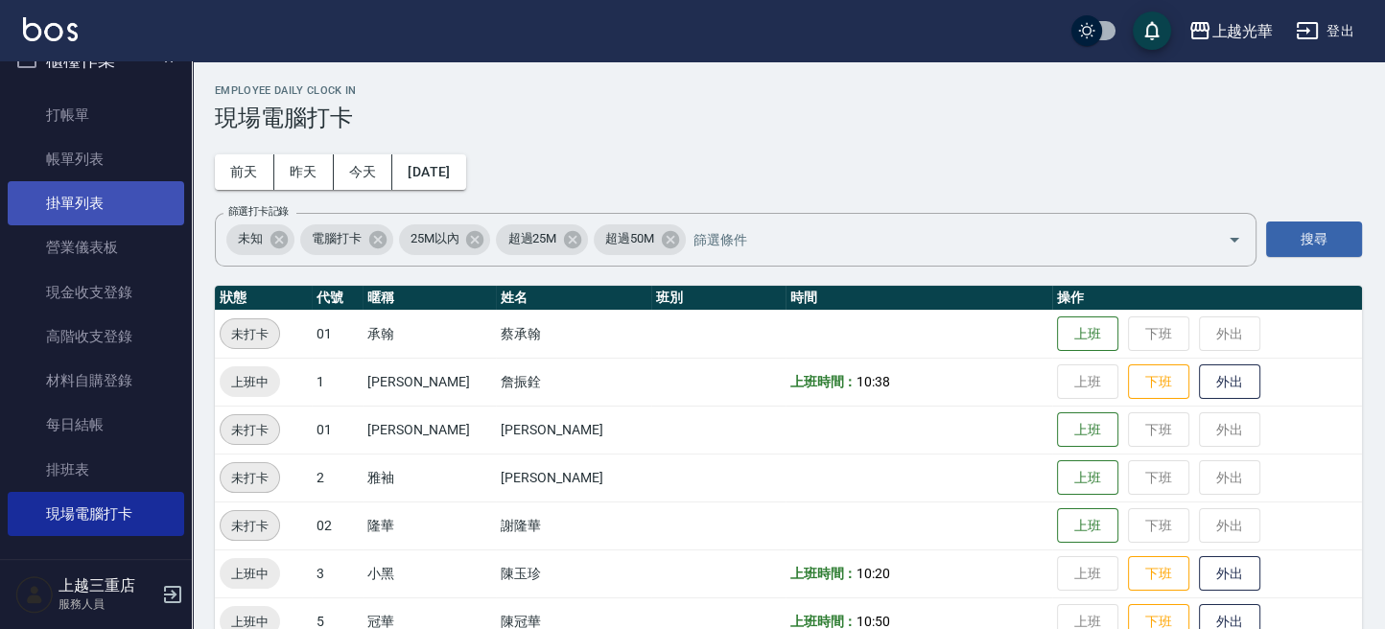
scroll to position [0, 0]
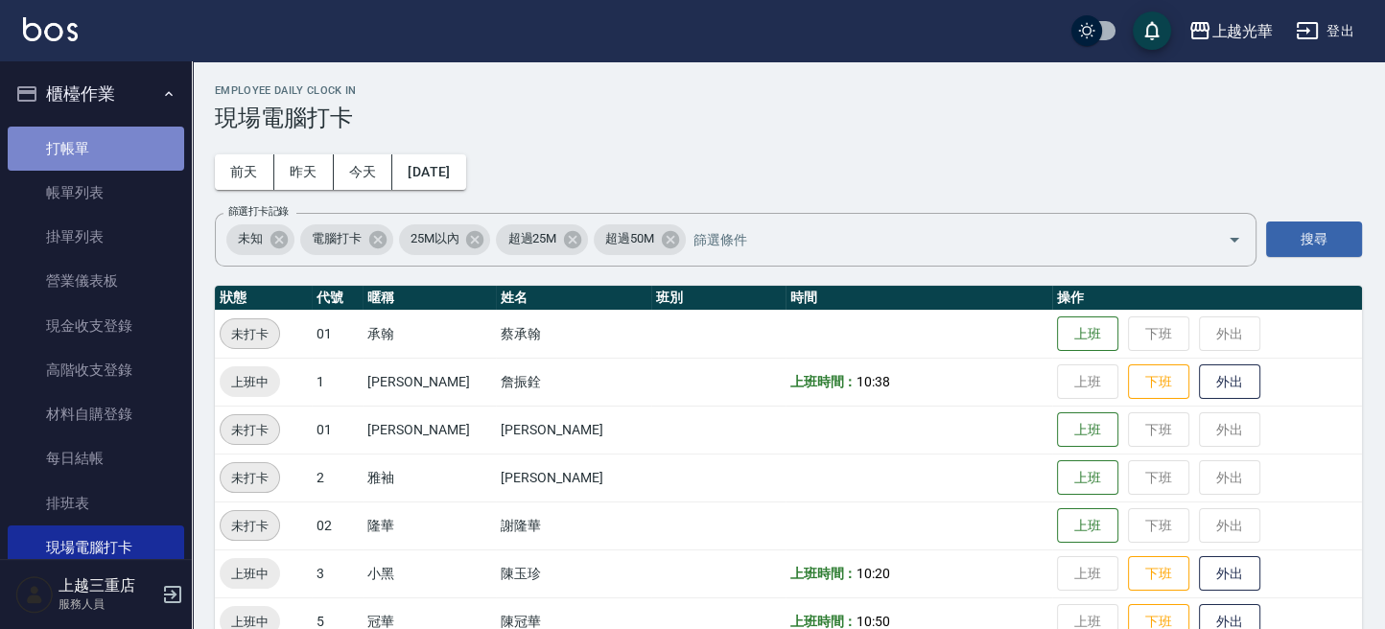
click at [109, 164] on link "打帳單" at bounding box center [96, 149] width 177 height 44
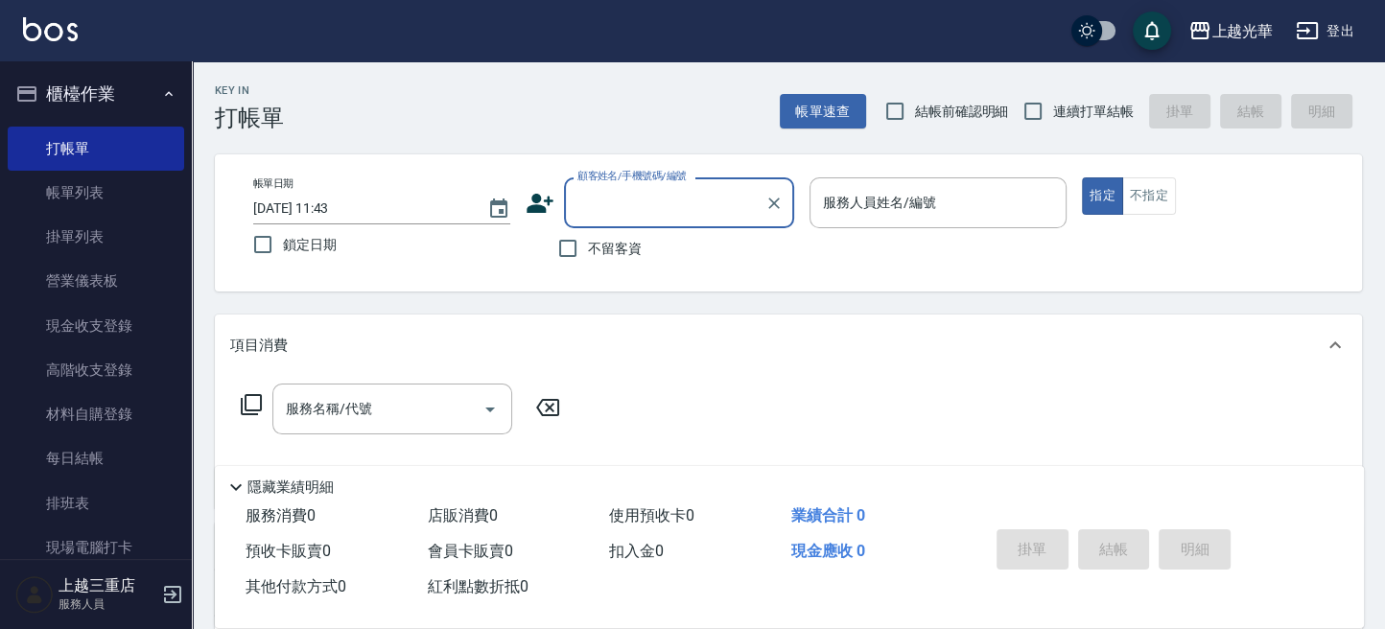
click at [607, 249] on span "不留客資" at bounding box center [615, 249] width 54 height 20
click at [588, 249] on input "不留客資" at bounding box center [568, 248] width 40 height 40
checkbox input "true"
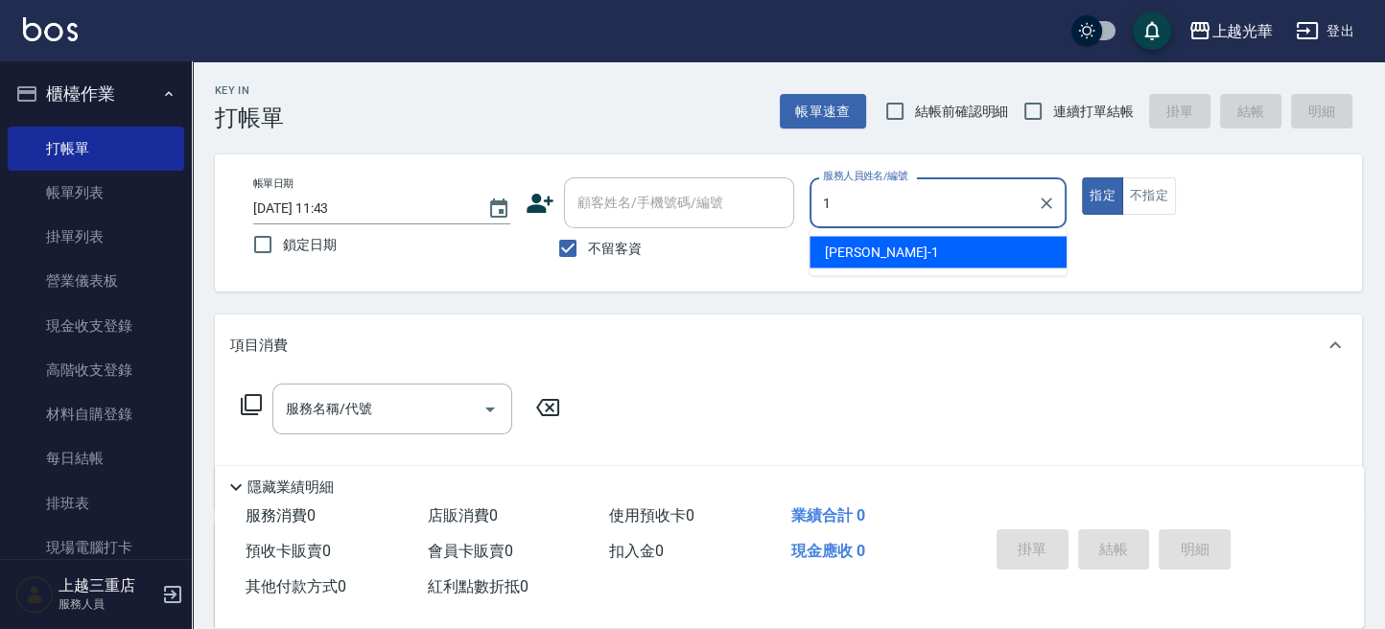
type input "[PERSON_NAME]-1"
type button "true"
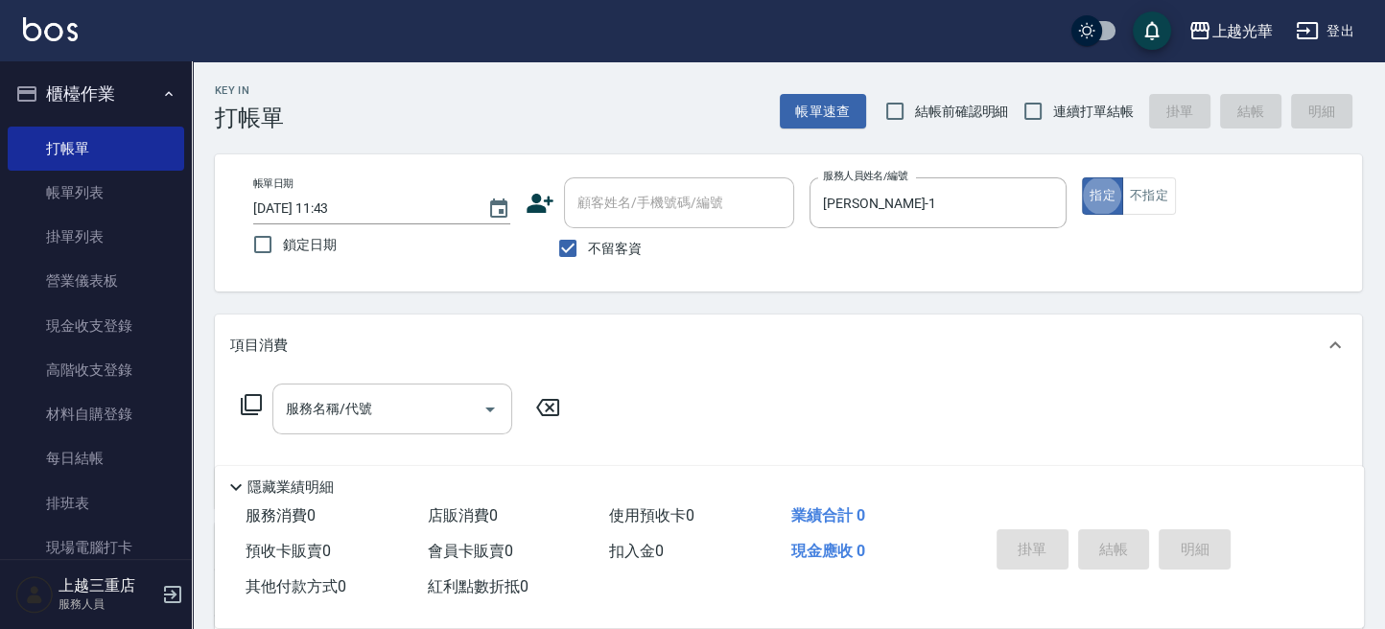
click at [411, 400] on input "服務名稱/代號" at bounding box center [378, 409] width 194 height 34
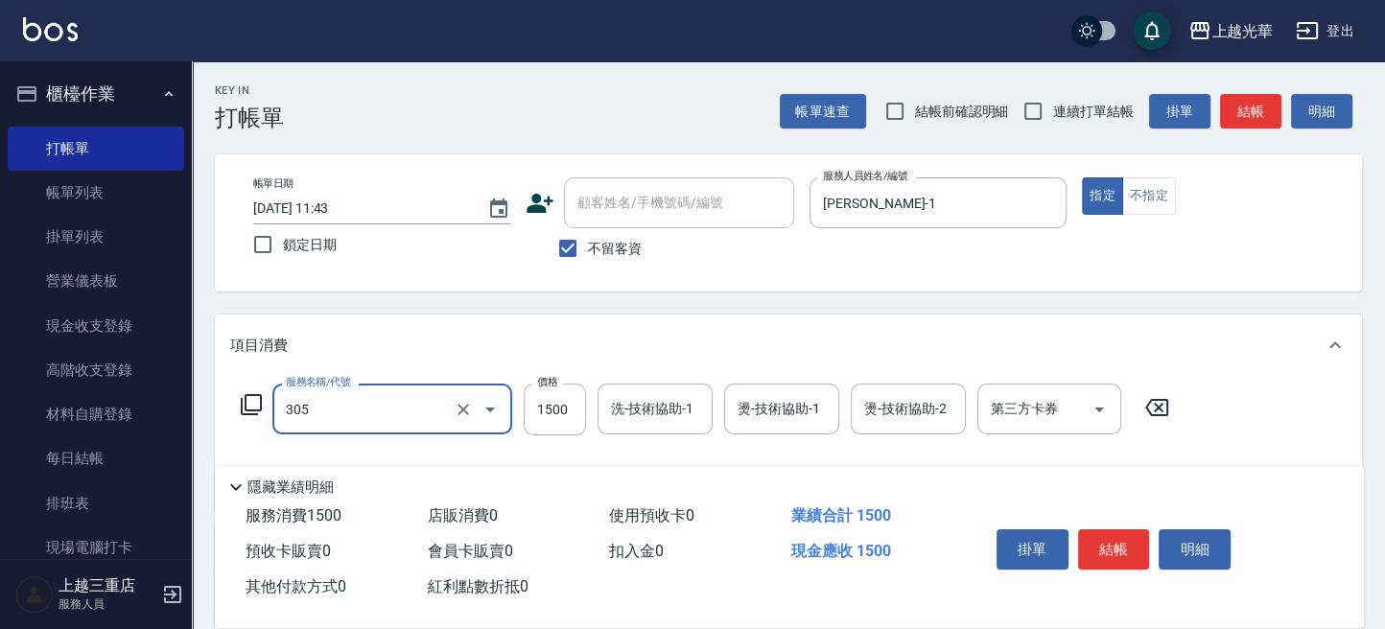
type input "設計燙髮1500(305)"
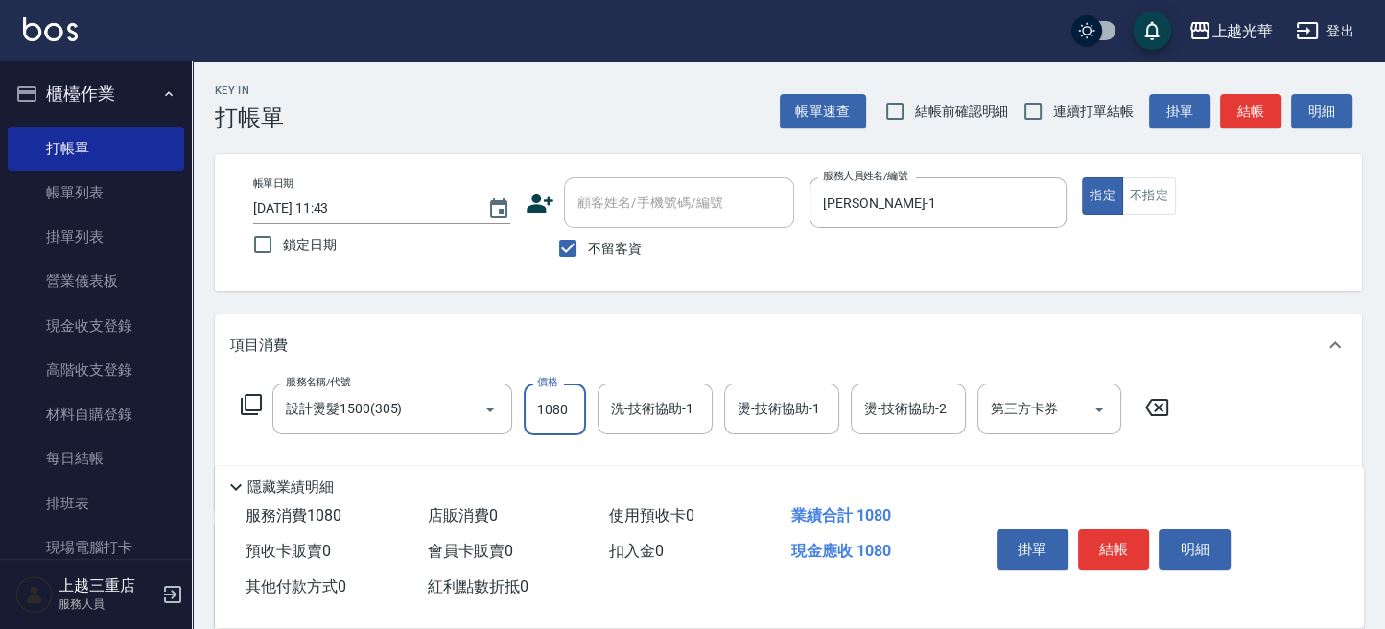
type input "1080"
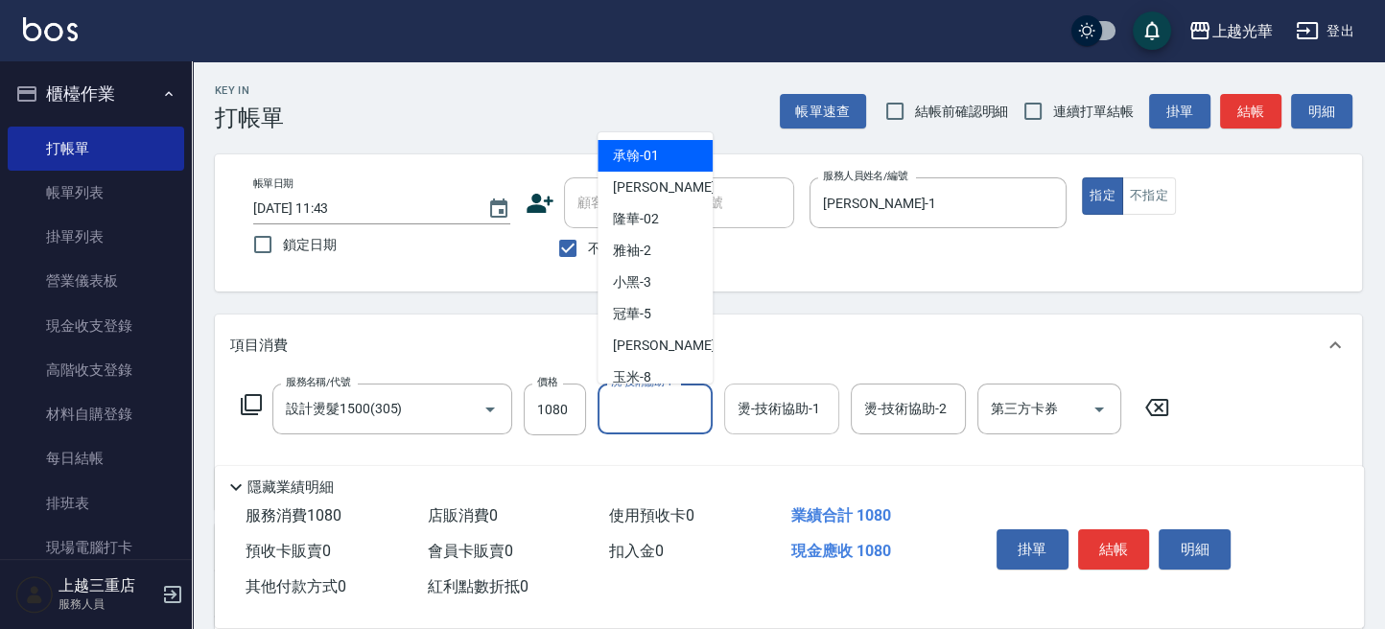
drag, startPoint x: 640, startPoint y: 405, endPoint x: 811, endPoint y: 427, distance: 172.2
click at [648, 404] on input "洗-技術協助-1" at bounding box center [655, 409] width 98 height 34
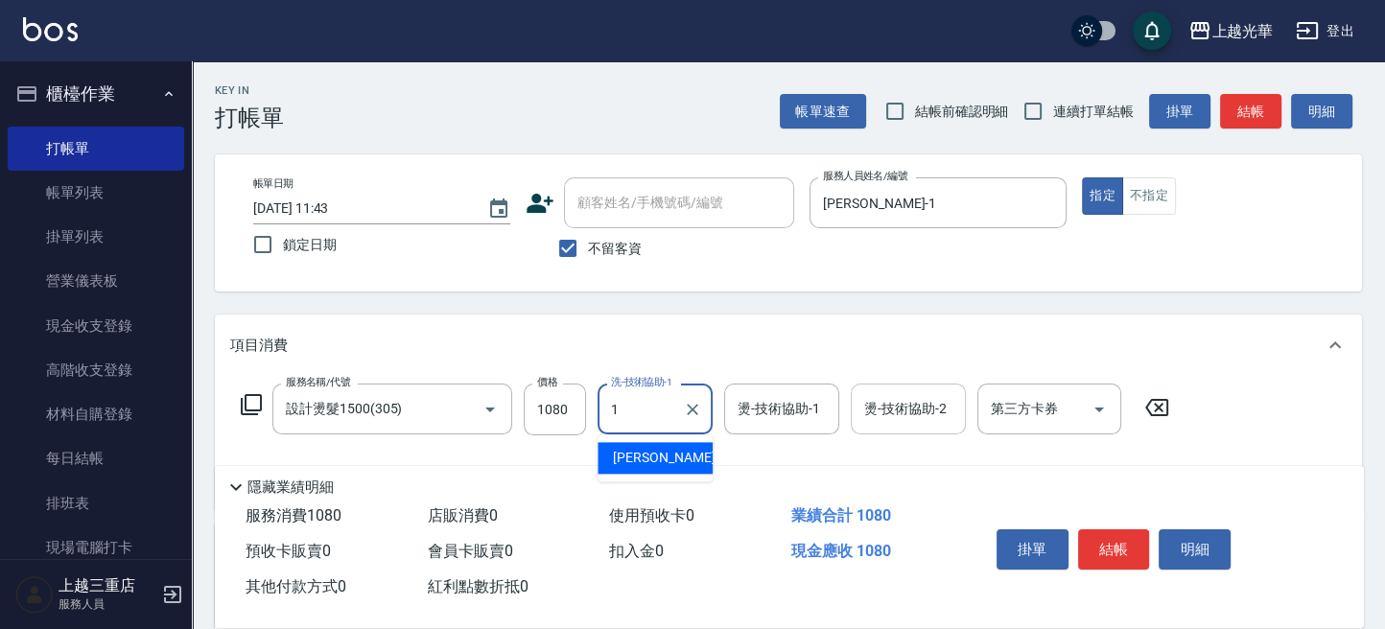
type input "[PERSON_NAME]-1"
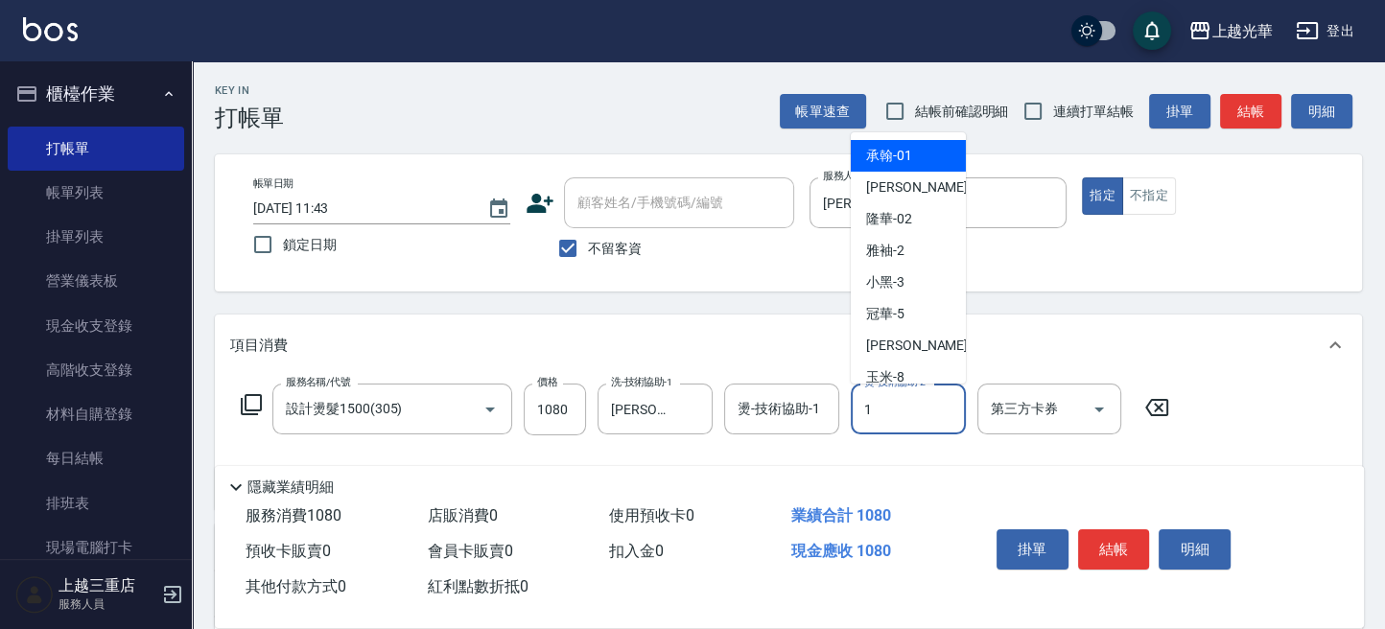
drag, startPoint x: 916, startPoint y: 421, endPoint x: 999, endPoint y: 460, distance: 91.0
click at [916, 420] on input "1" at bounding box center [909, 409] width 98 height 34
type input "[PERSON_NAME]-1"
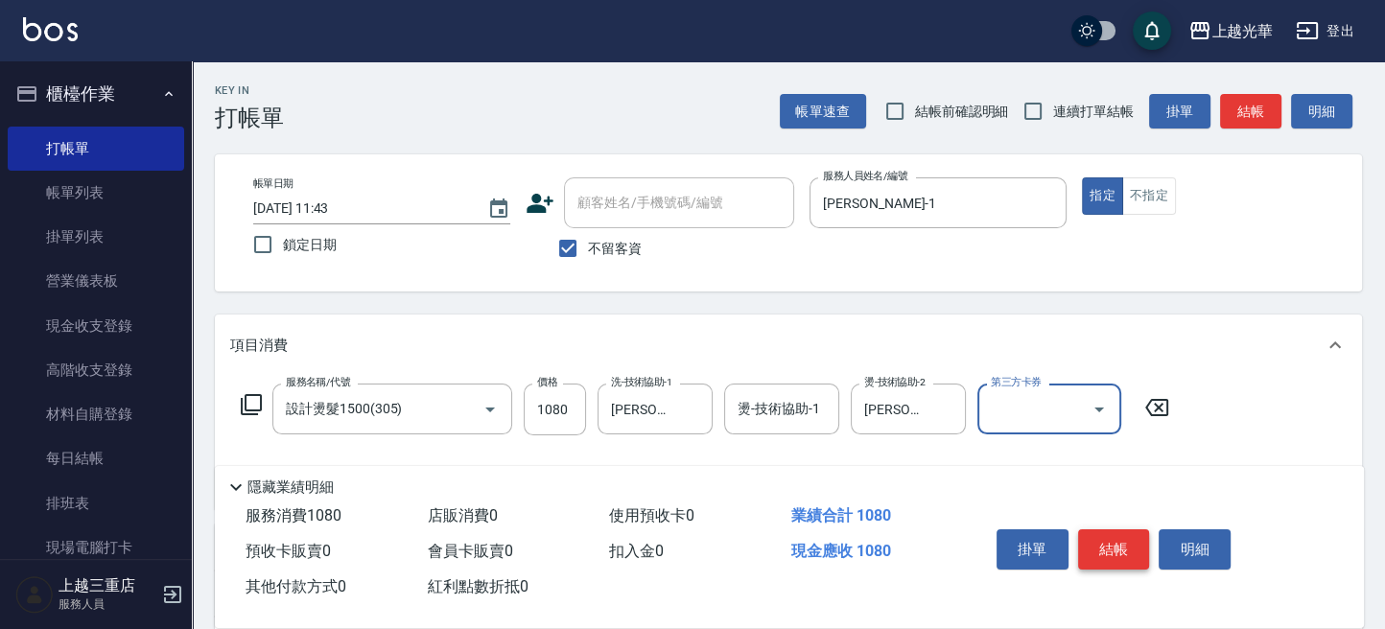
click at [1129, 550] on button "結帳" at bounding box center [1114, 550] width 72 height 40
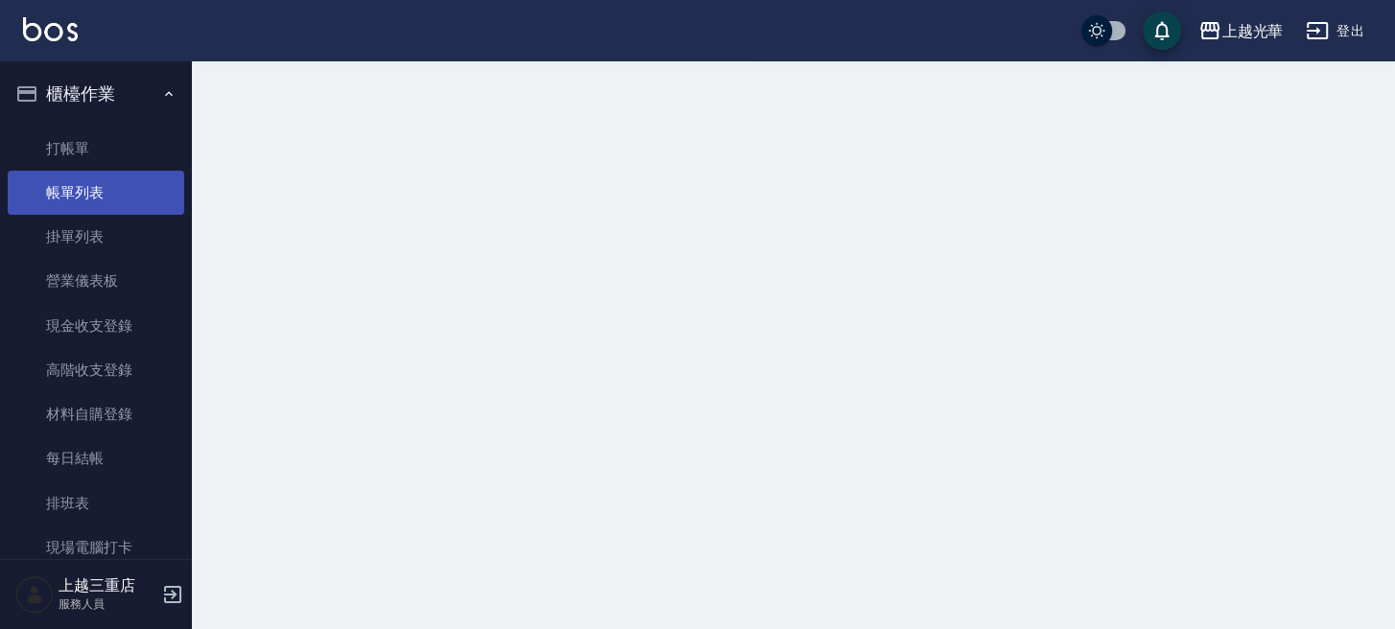
click at [126, 207] on link "帳單列表" at bounding box center [96, 193] width 177 height 44
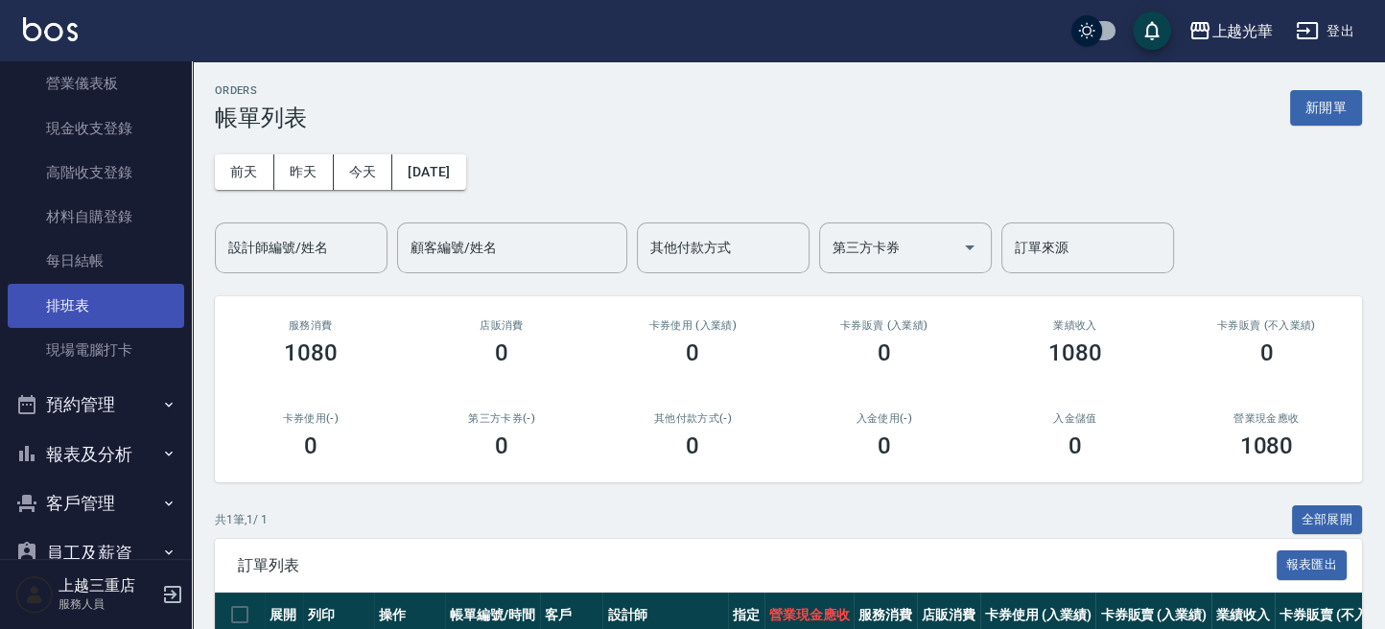
scroll to position [238, 0]
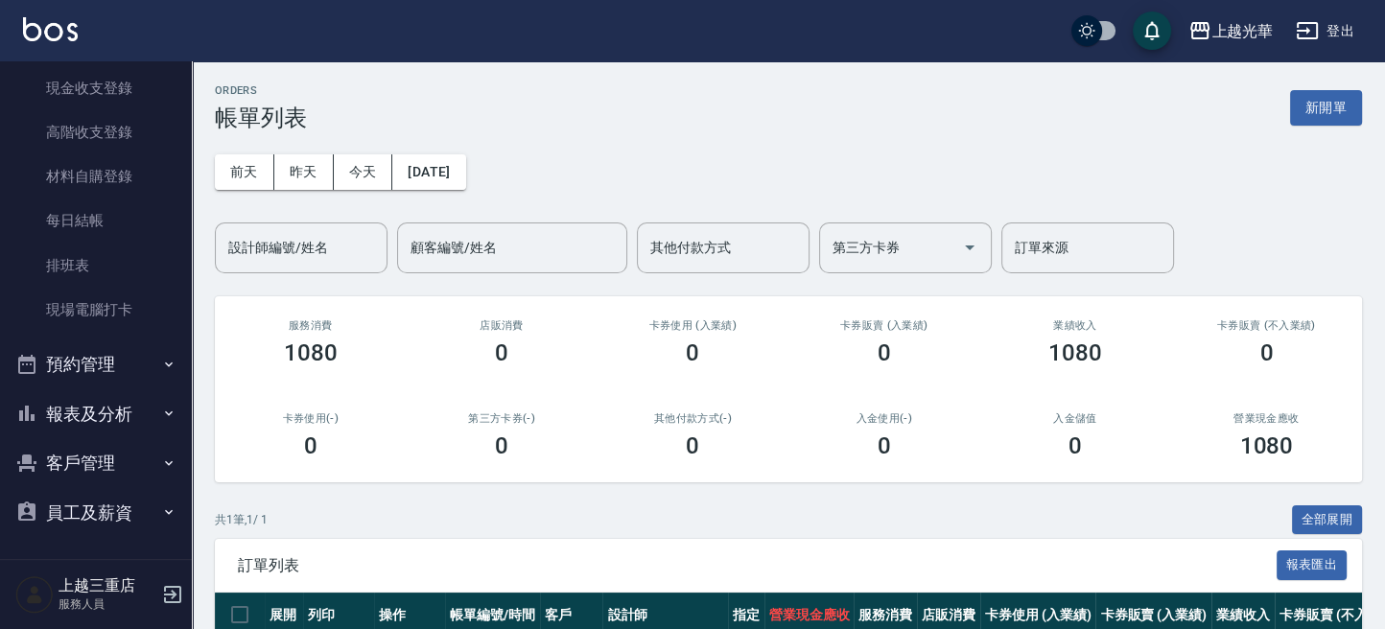
click at [161, 419] on icon "button" at bounding box center [168, 413] width 15 height 15
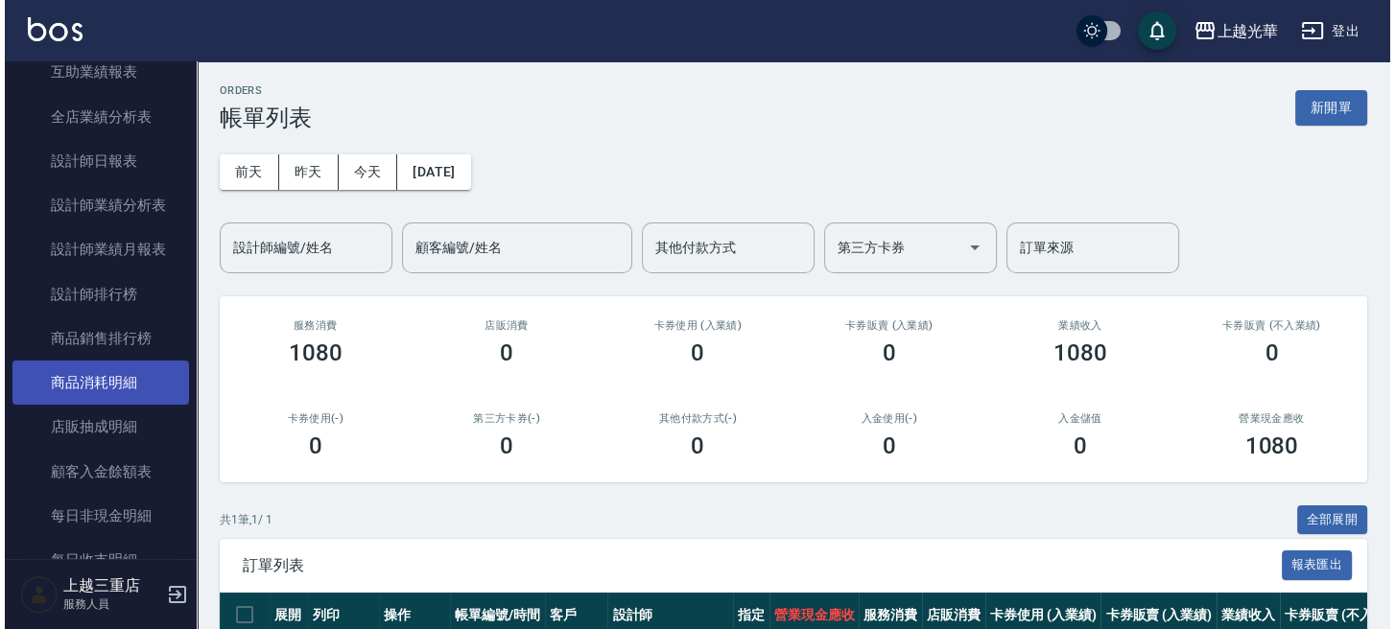
scroll to position [878, 0]
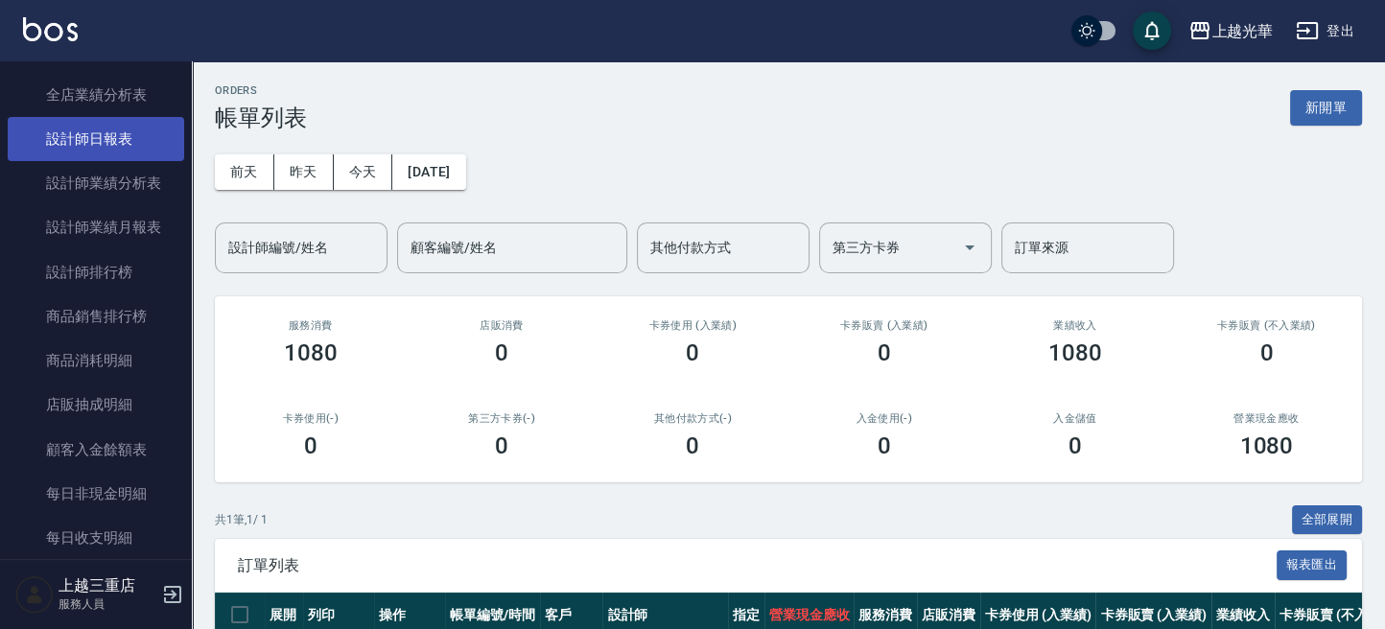
click at [134, 142] on link "設計師日報表" at bounding box center [96, 139] width 177 height 44
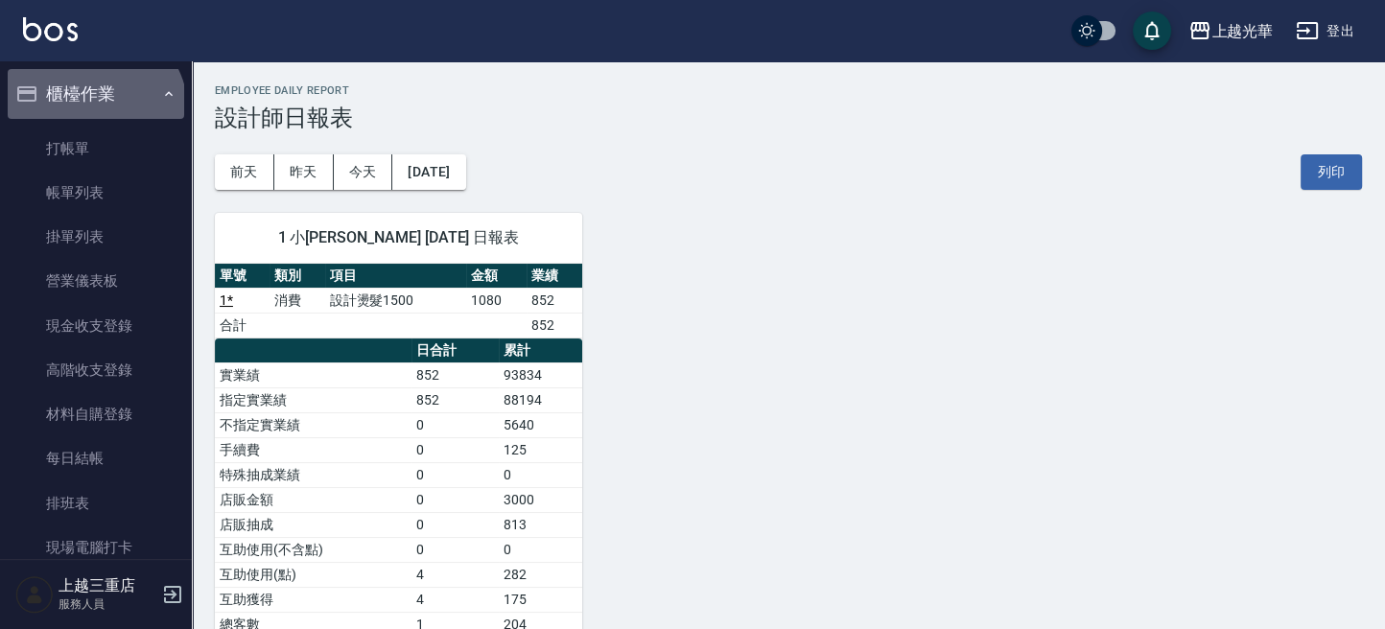
click at [95, 111] on button "櫃檯作業" at bounding box center [96, 94] width 177 height 50
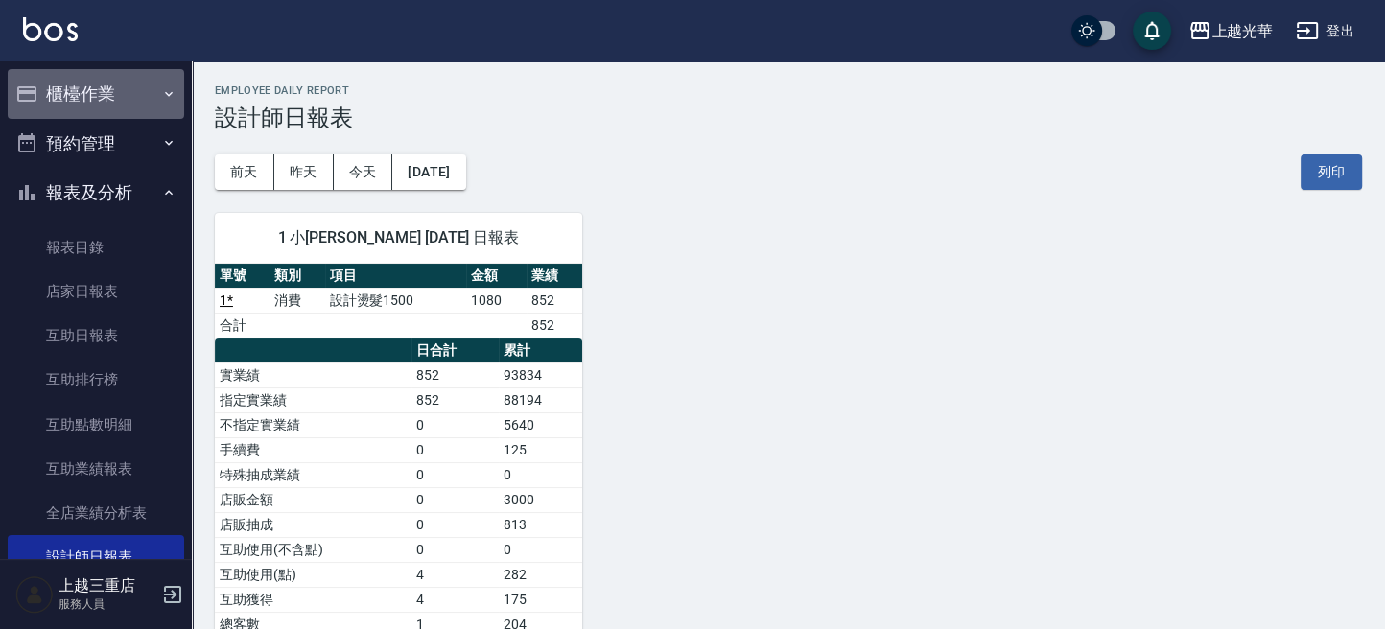
click at [101, 105] on button "櫃檯作業" at bounding box center [96, 94] width 177 height 50
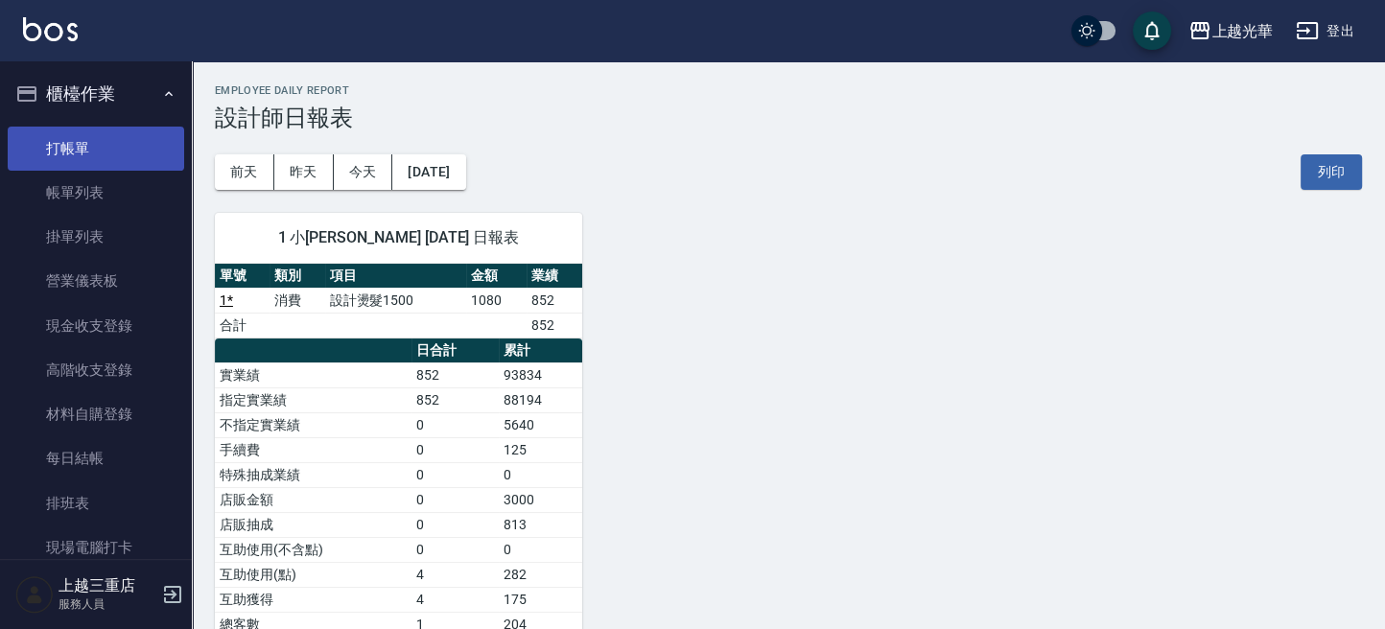
click at [83, 141] on link "打帳單" at bounding box center [96, 149] width 177 height 44
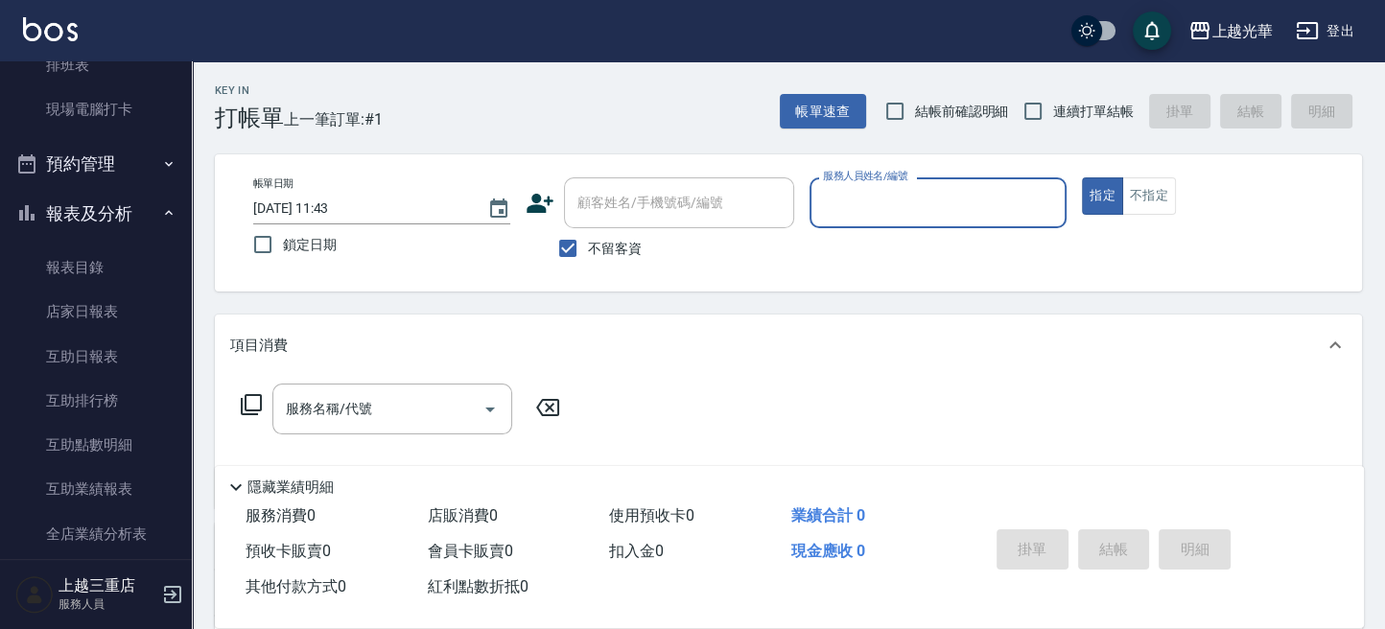
scroll to position [639, 0]
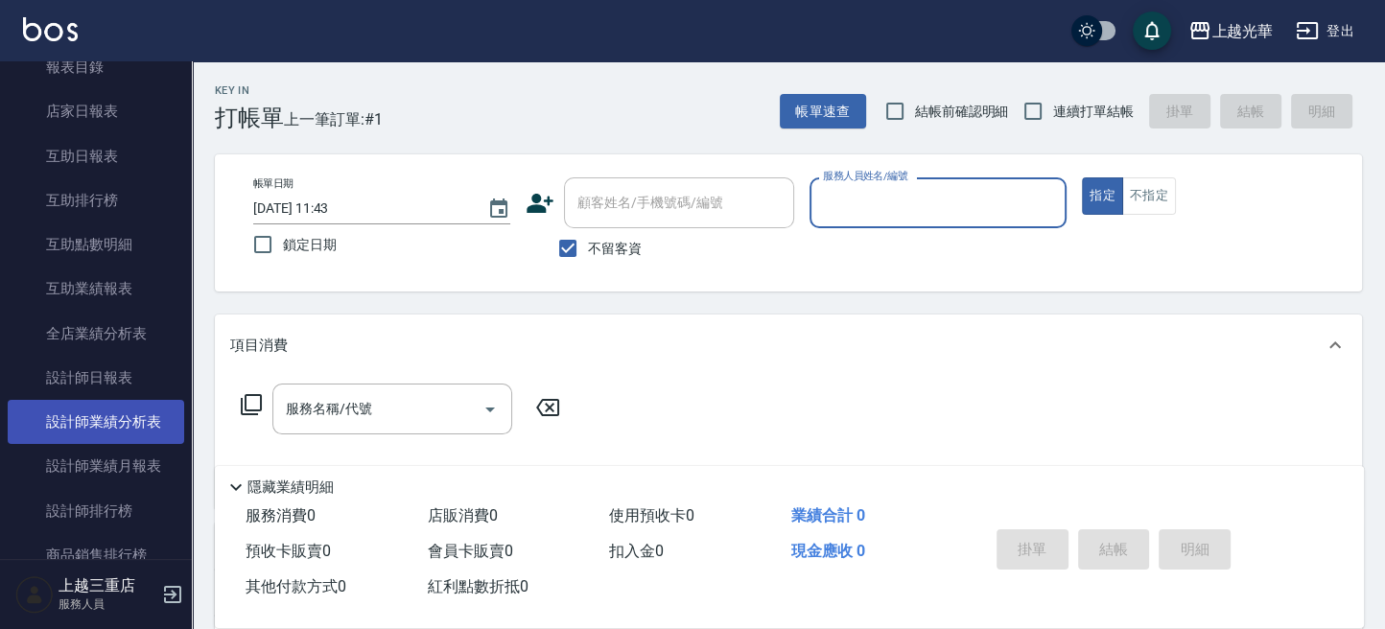
click at [123, 425] on link "設計師業績分析表" at bounding box center [96, 422] width 177 height 44
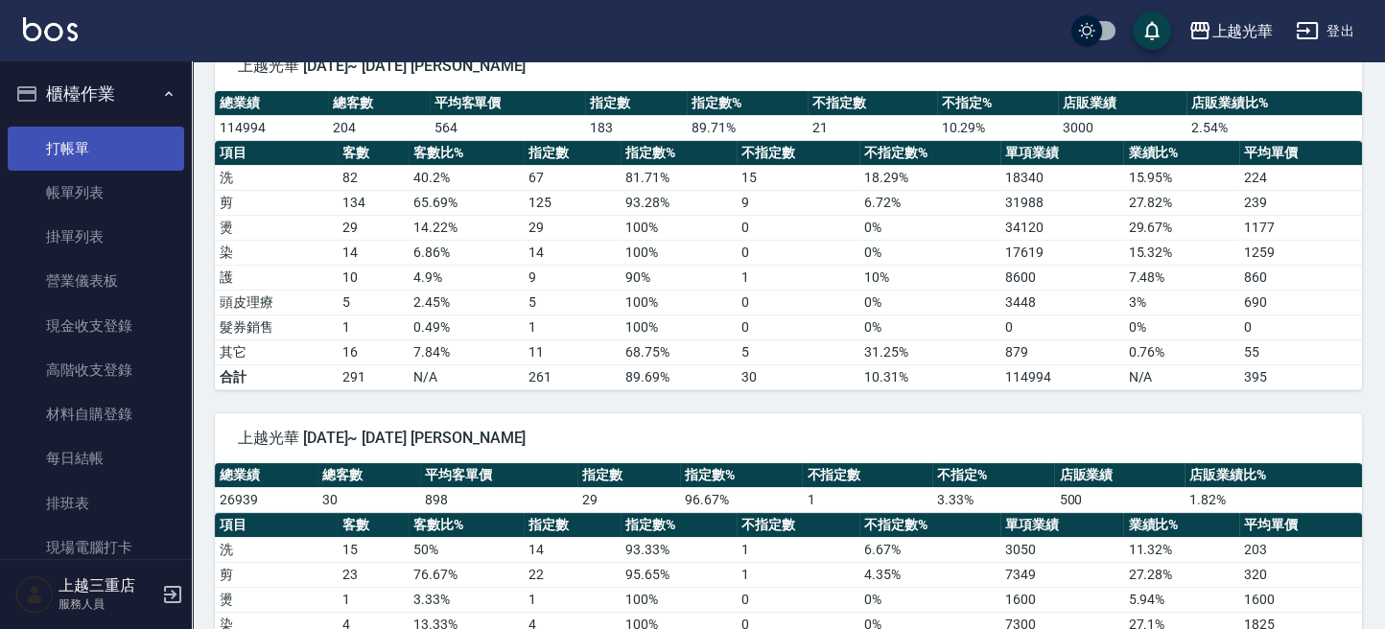
click at [81, 140] on link "打帳單" at bounding box center [96, 149] width 177 height 44
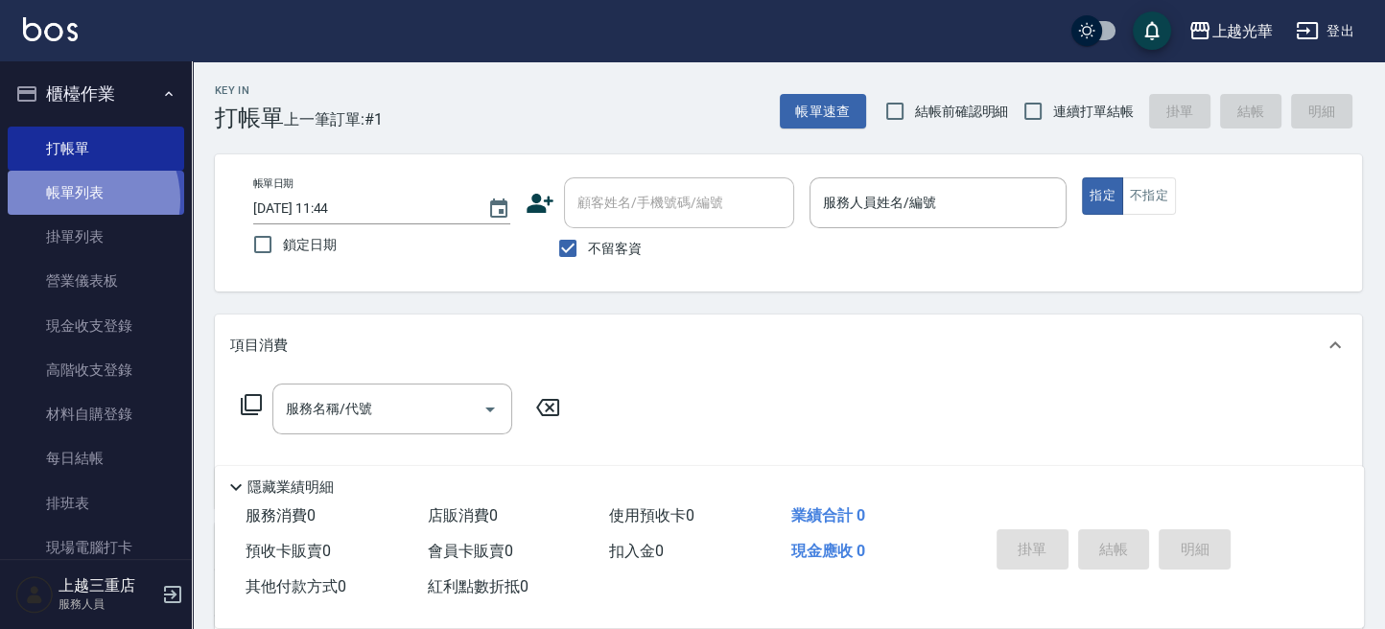
click at [82, 200] on link "帳單列表" at bounding box center [96, 193] width 177 height 44
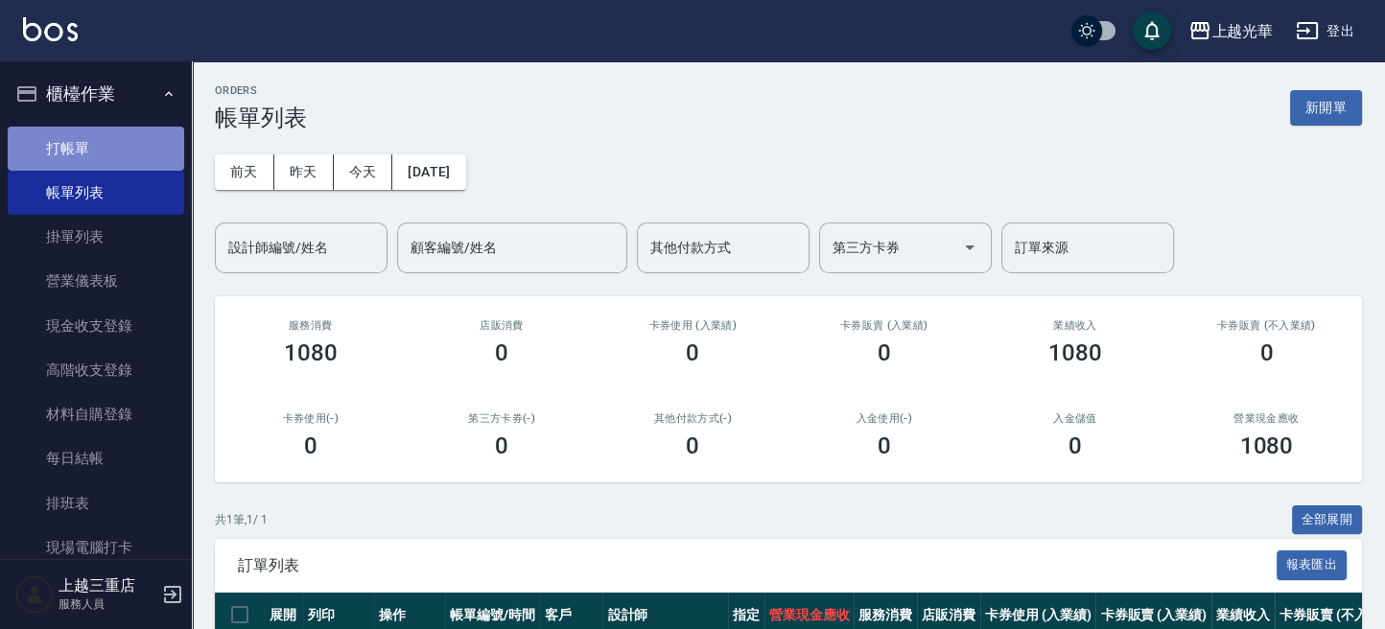
click at [153, 157] on link "打帳單" at bounding box center [96, 149] width 177 height 44
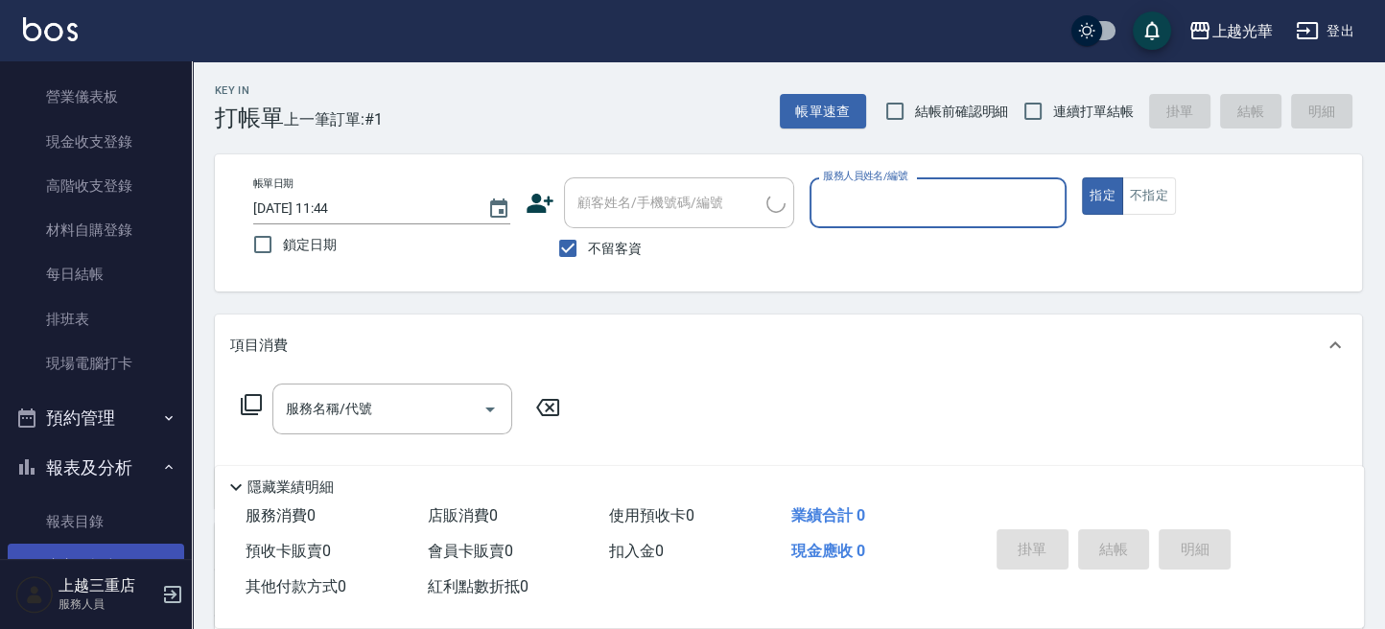
scroll to position [511, 0]
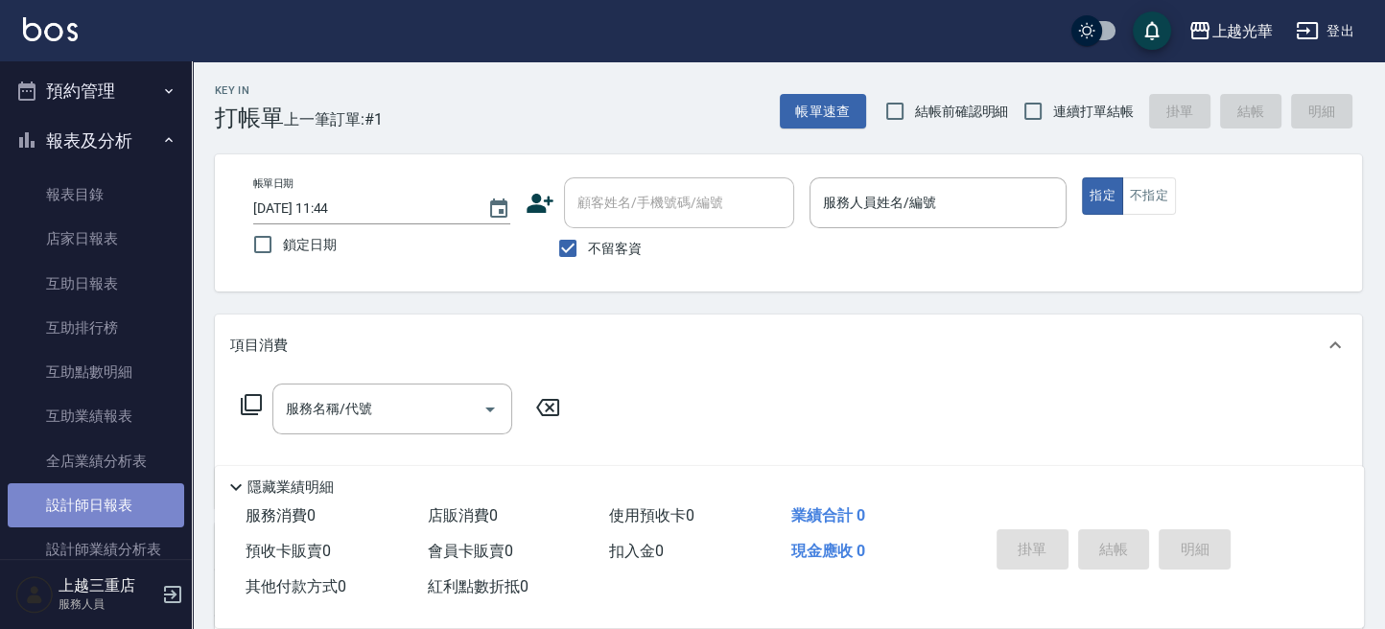
click at [129, 494] on link "設計師日報表" at bounding box center [96, 506] width 177 height 44
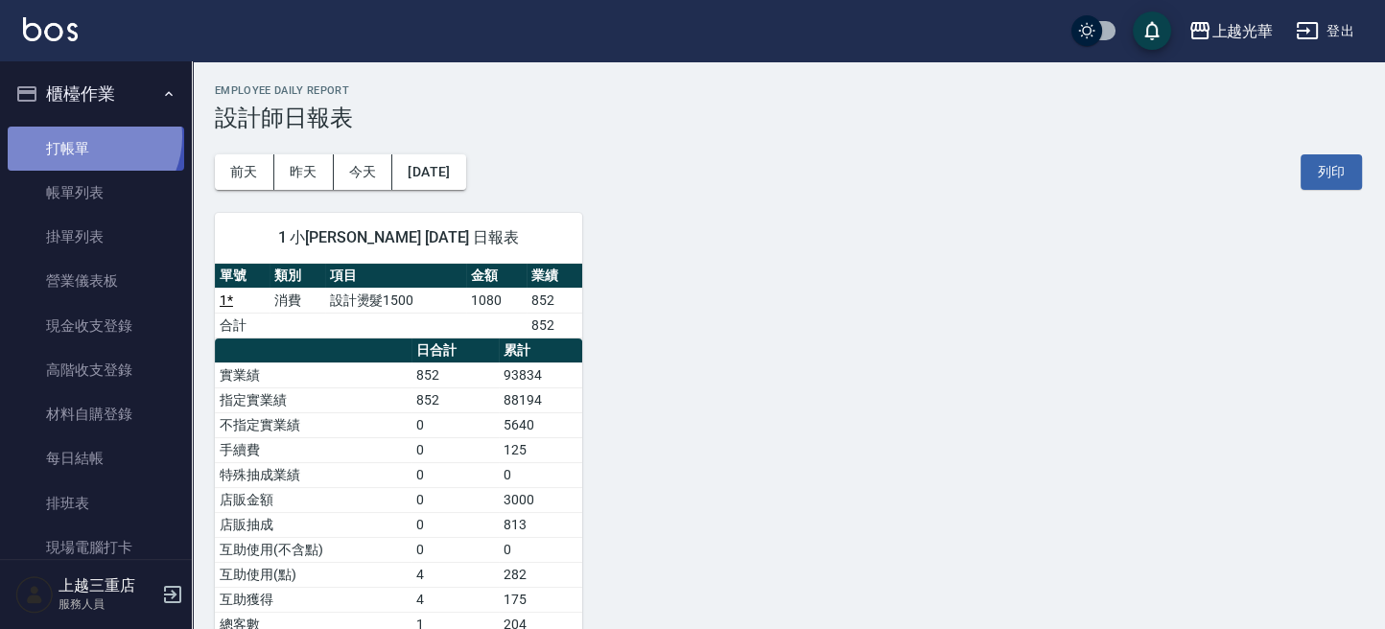
click at [91, 136] on link "打帳單" at bounding box center [96, 149] width 177 height 44
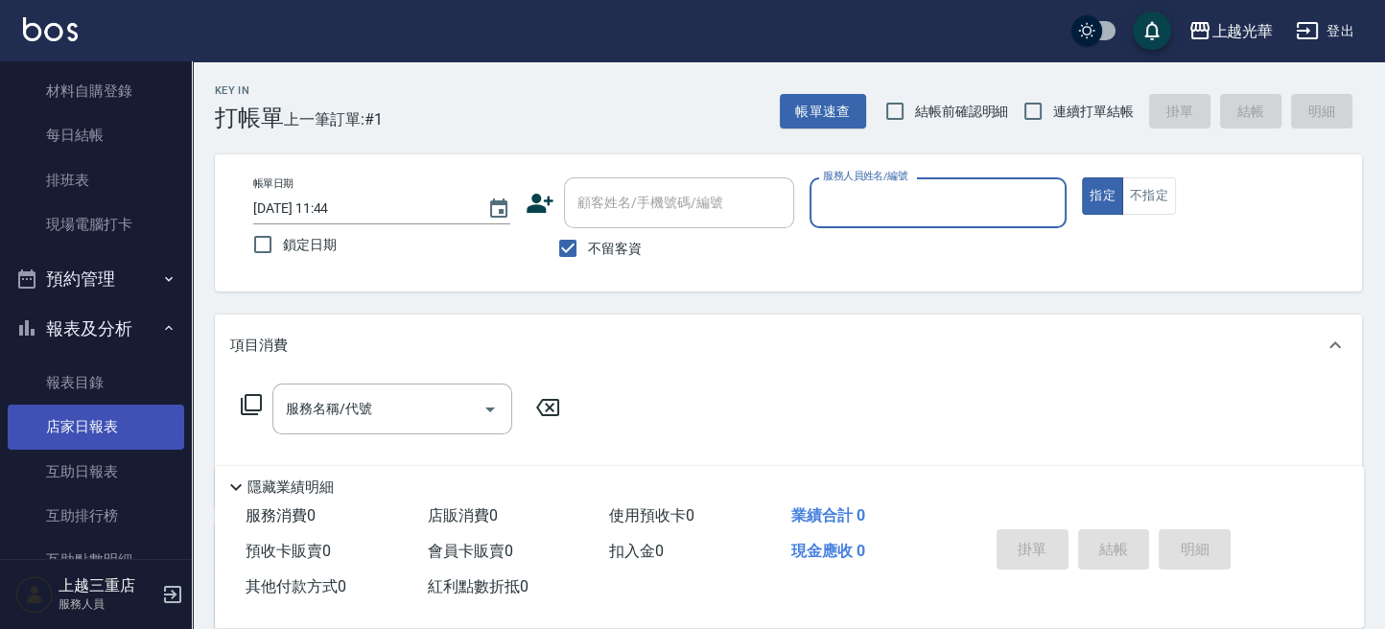
scroll to position [384, 0]
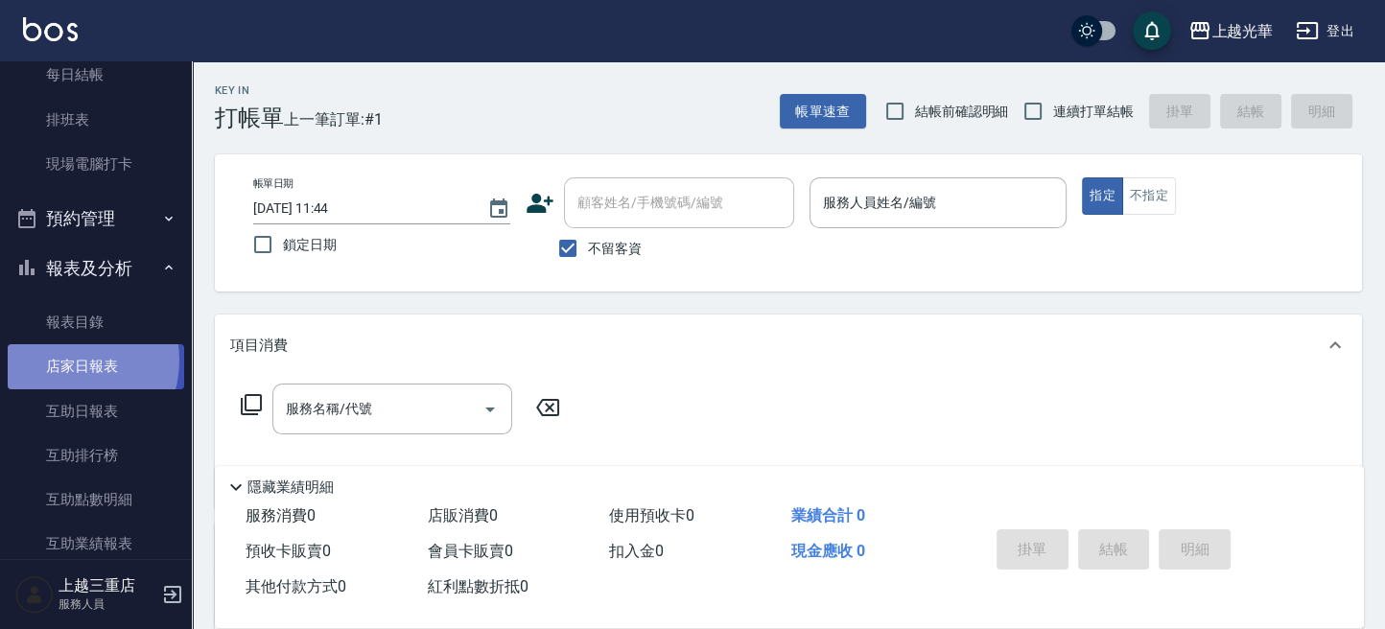
click at [69, 360] on link "店家日報表" at bounding box center [96, 366] width 177 height 44
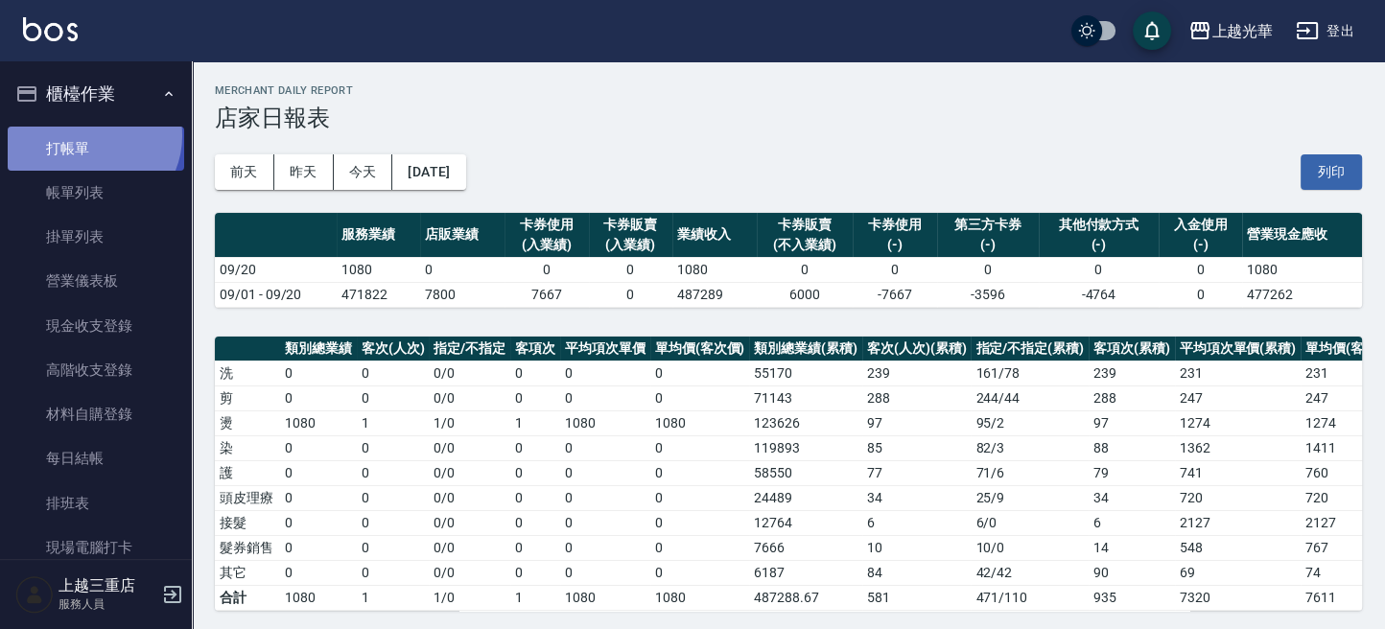
click at [91, 135] on link "打帳單" at bounding box center [96, 149] width 177 height 44
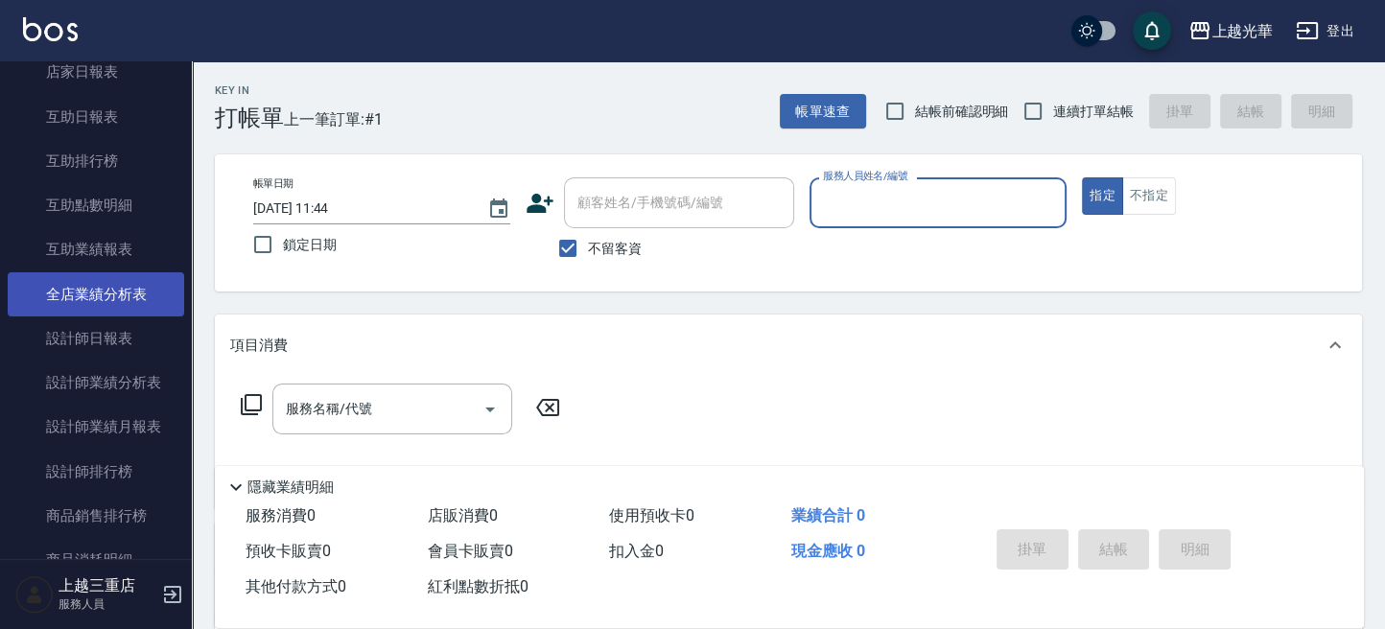
scroll to position [895, 0]
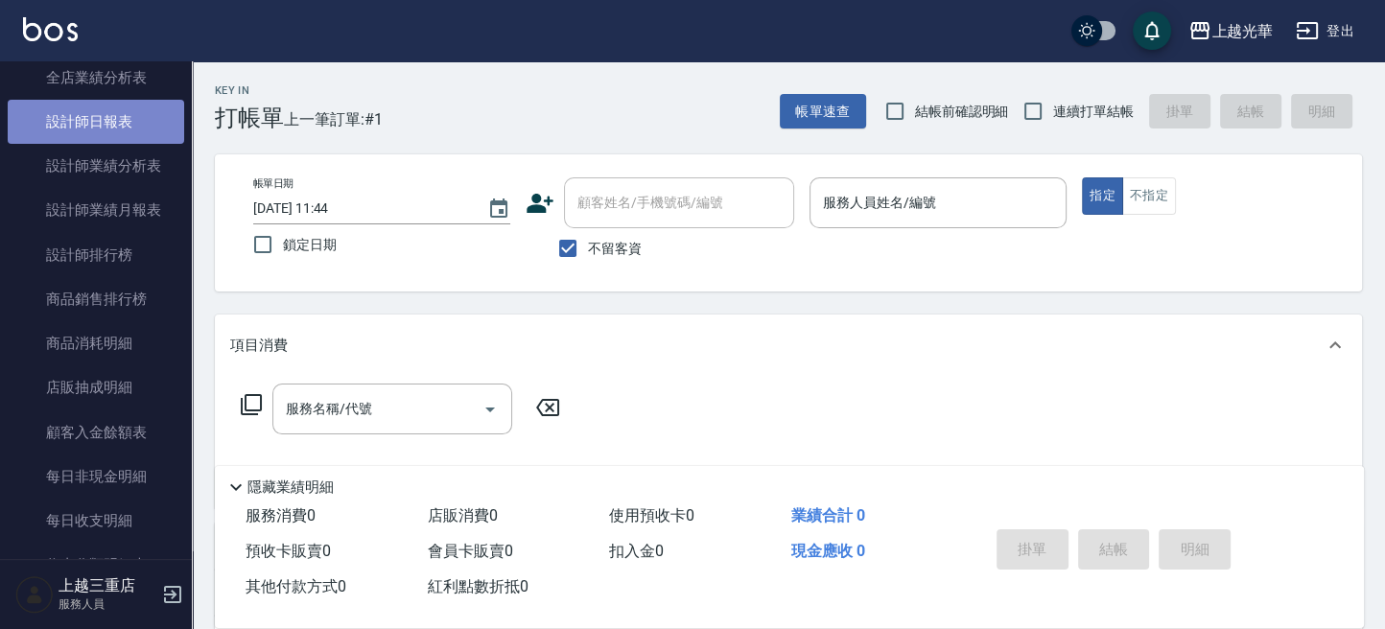
click at [125, 125] on link "設計師日報表" at bounding box center [96, 122] width 177 height 44
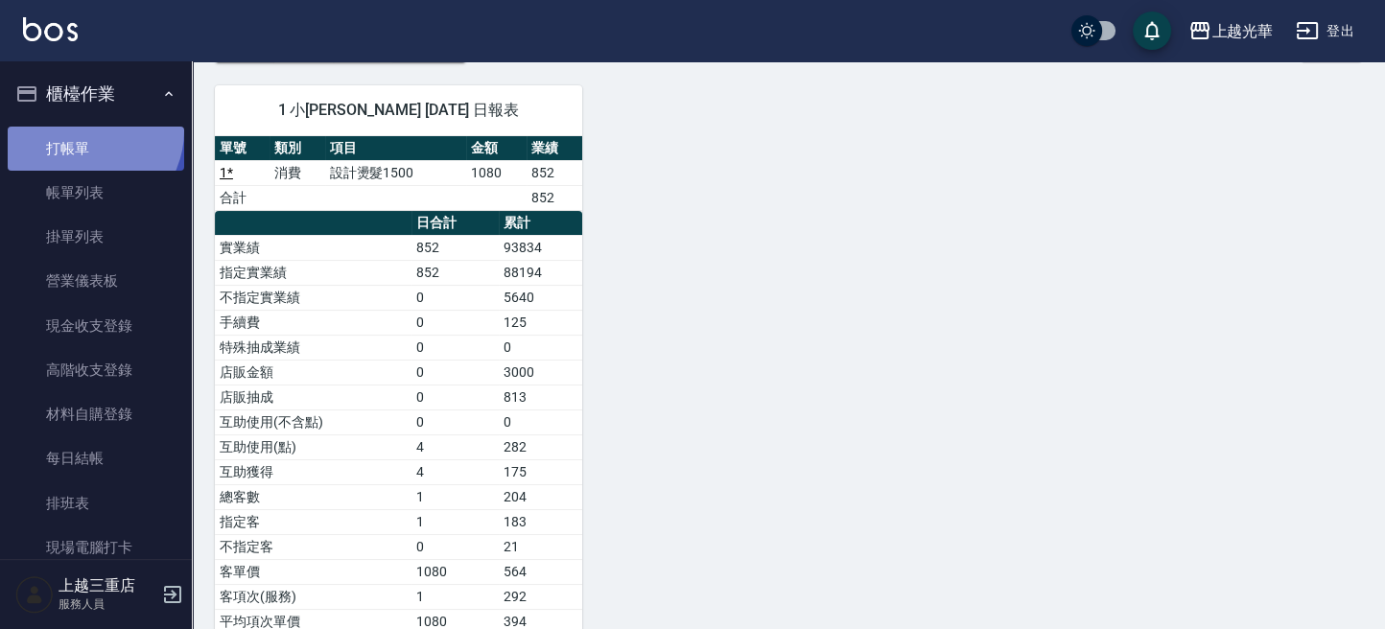
click at [85, 130] on link "打帳單" at bounding box center [96, 149] width 177 height 44
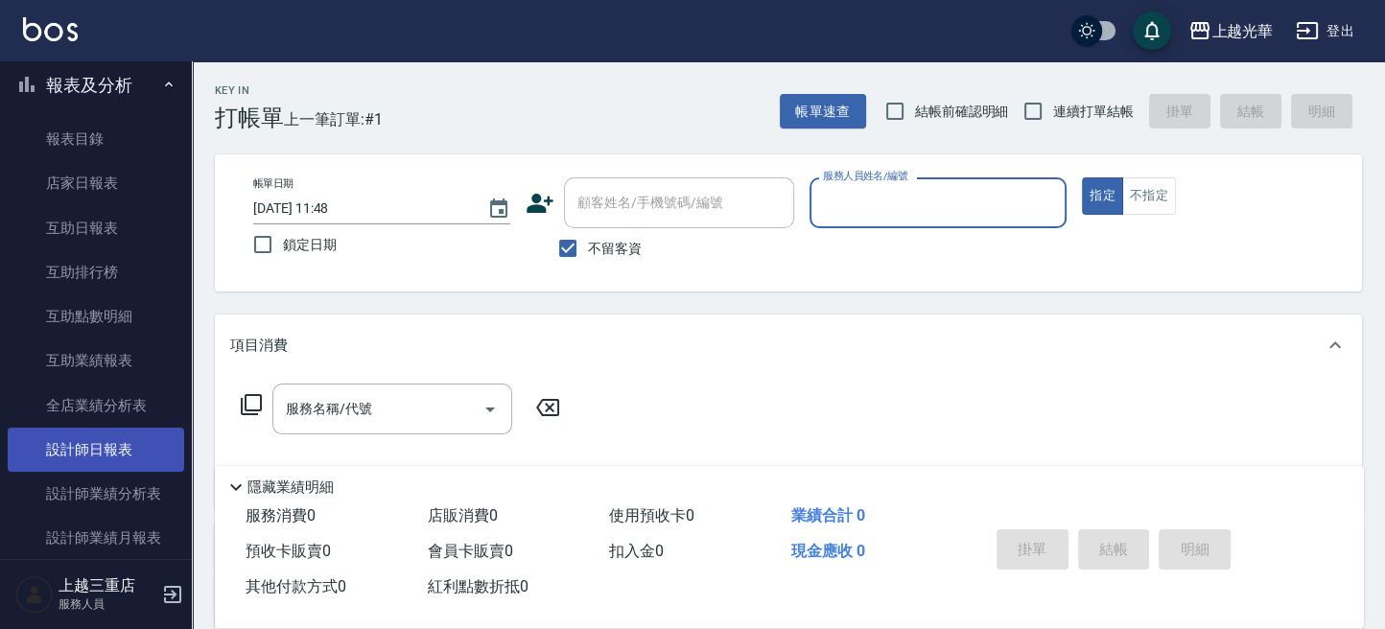
scroll to position [639, 0]
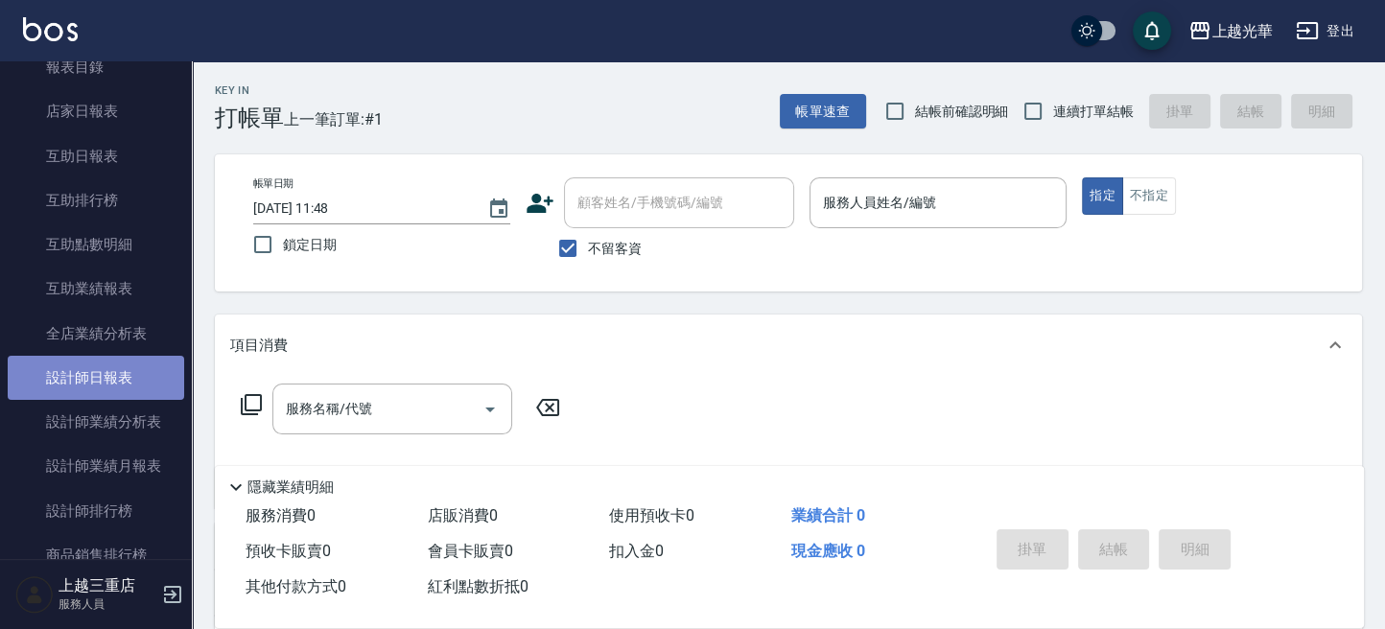
click at [119, 376] on link "設計師日報表" at bounding box center [96, 378] width 177 height 44
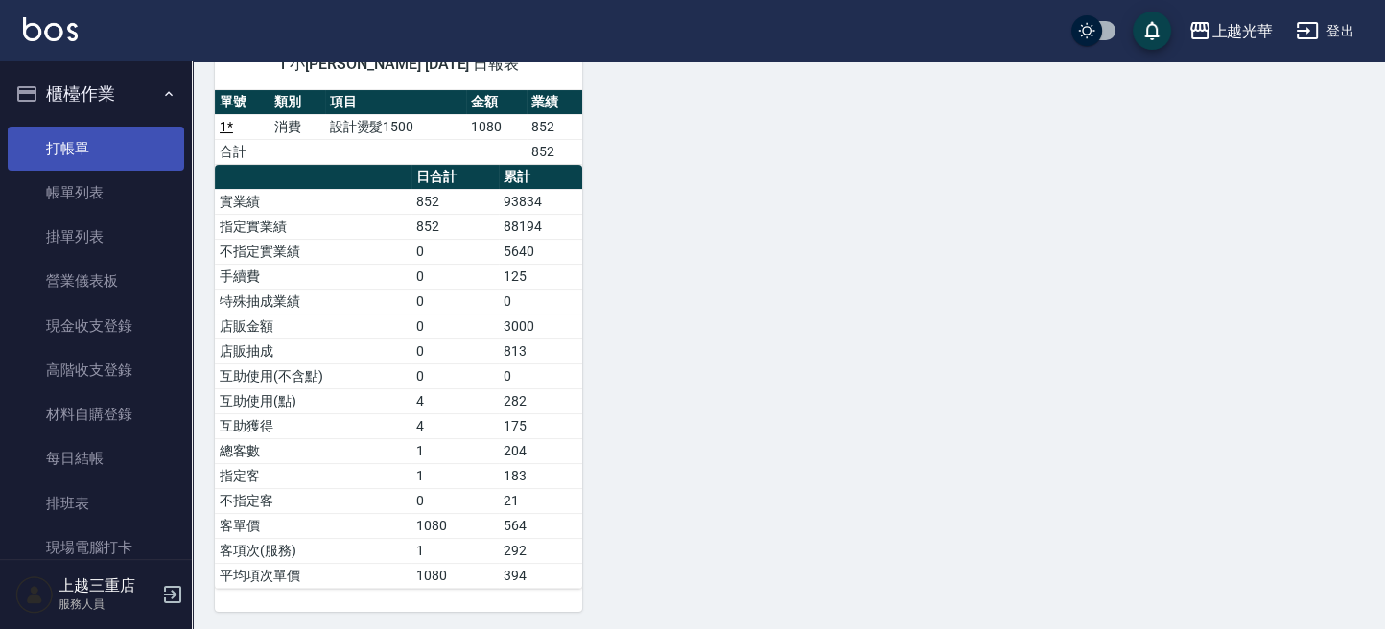
click at [115, 151] on link "打帳單" at bounding box center [96, 149] width 177 height 44
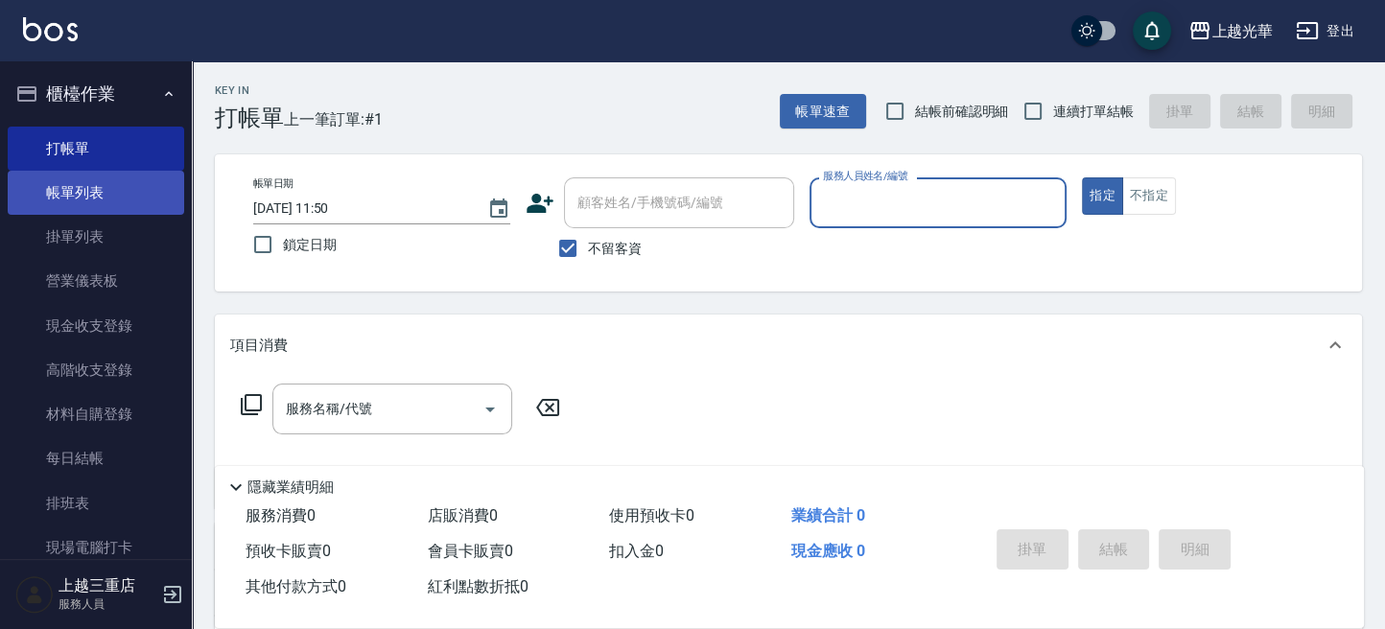
click at [100, 185] on link "帳單列表" at bounding box center [96, 193] width 177 height 44
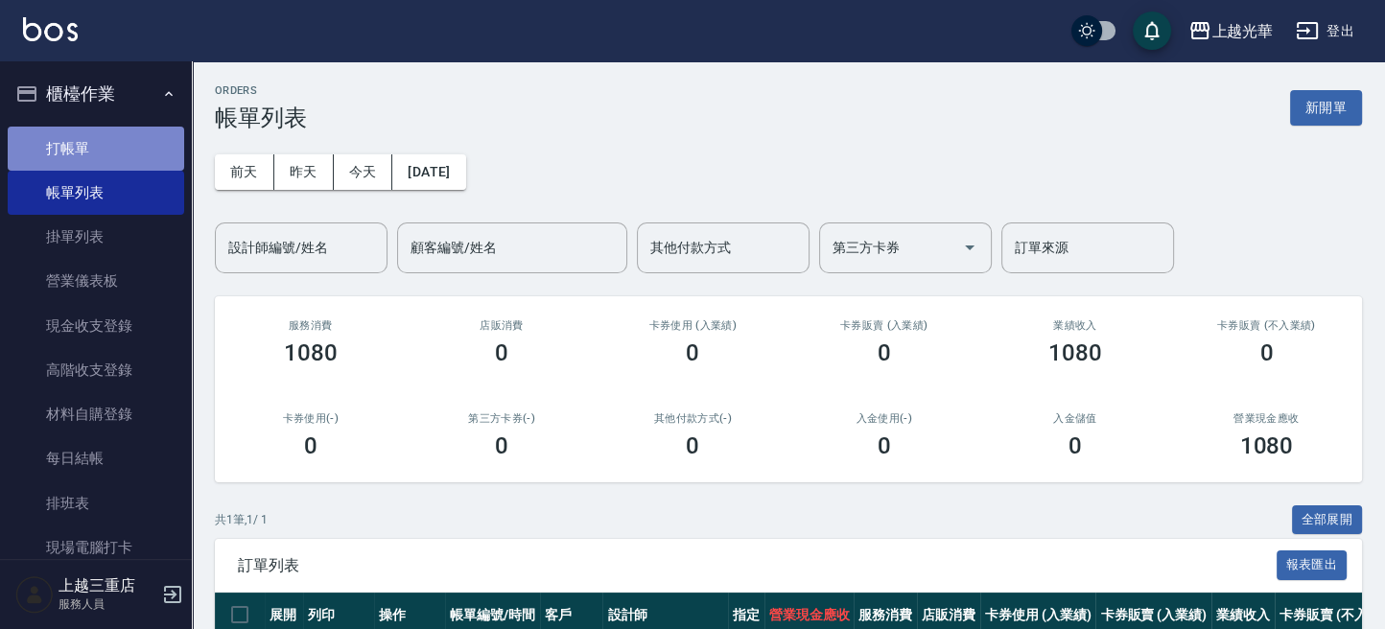
click at [168, 143] on link "打帳單" at bounding box center [96, 149] width 177 height 44
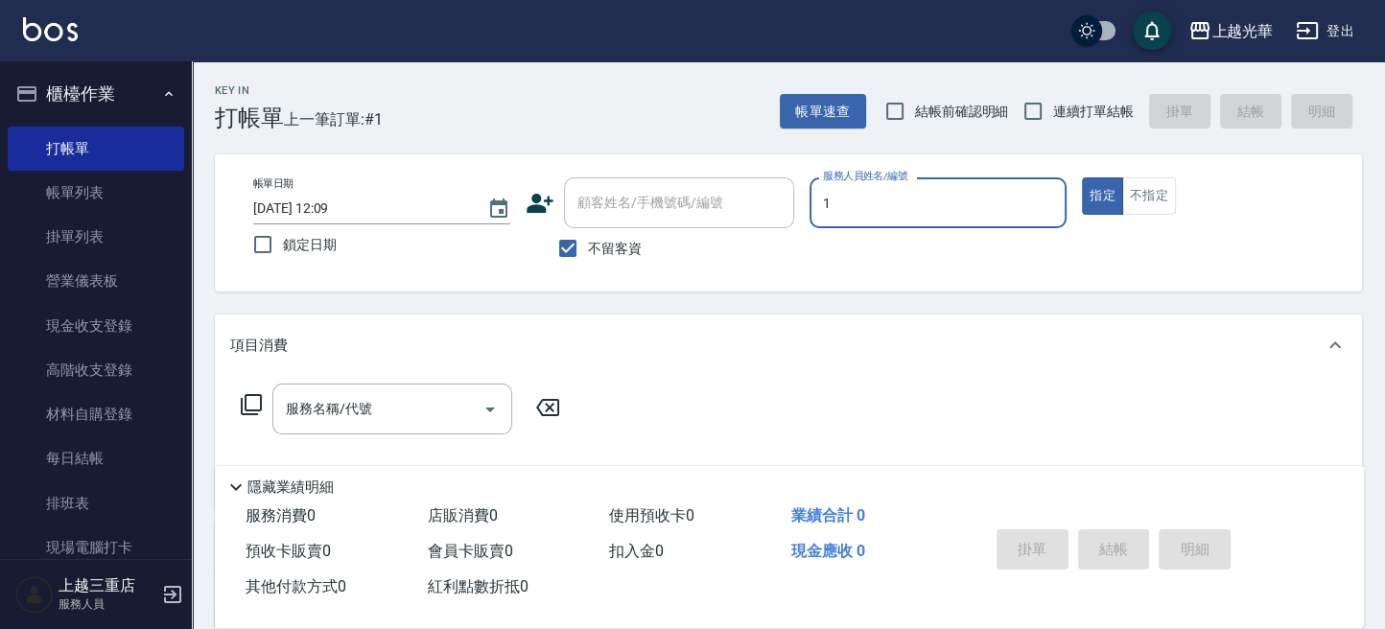
type input "1"
type button "true"
type input "[PERSON_NAME]-1"
drag, startPoint x: 1066, startPoint y: 108, endPoint x: 620, endPoint y: 312, distance: 490.3
click at [1065, 107] on span "連續打單結帳" at bounding box center [1093, 112] width 81 height 20
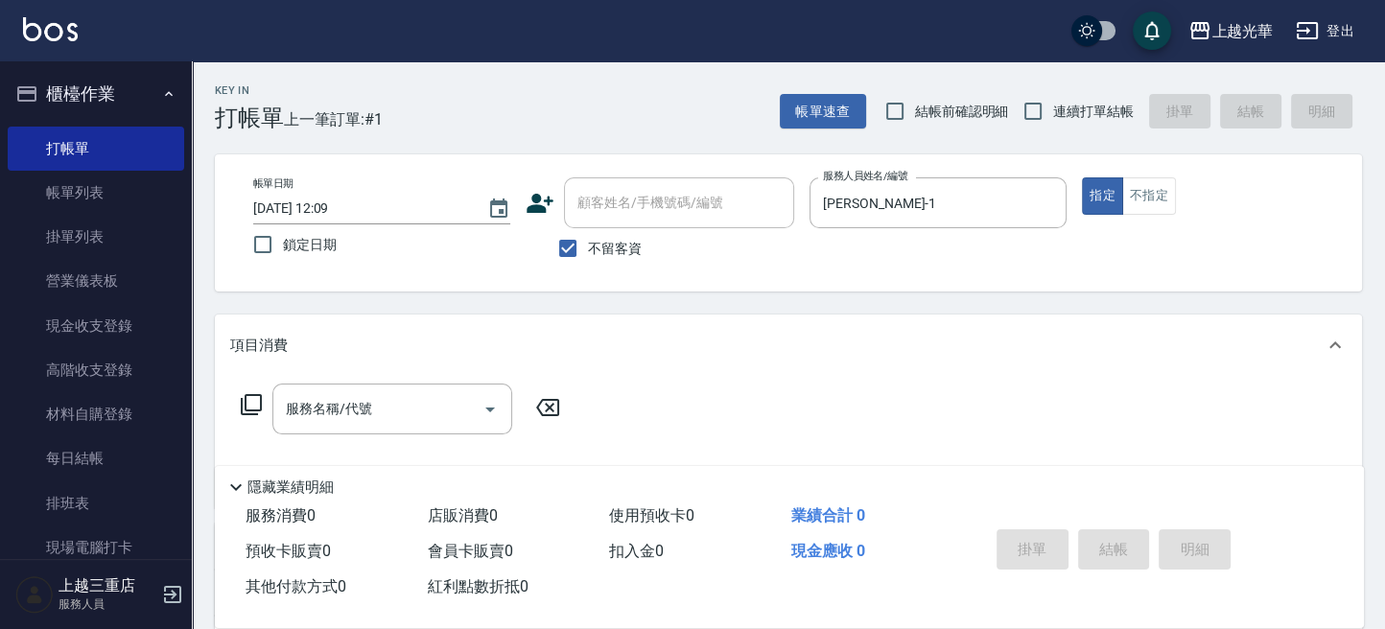
click at [1053, 107] on input "連續打單結帳" at bounding box center [1033, 111] width 40 height 40
checkbox input "true"
click at [411, 414] on input "服務名稱/代號" at bounding box center [378, 409] width 194 height 34
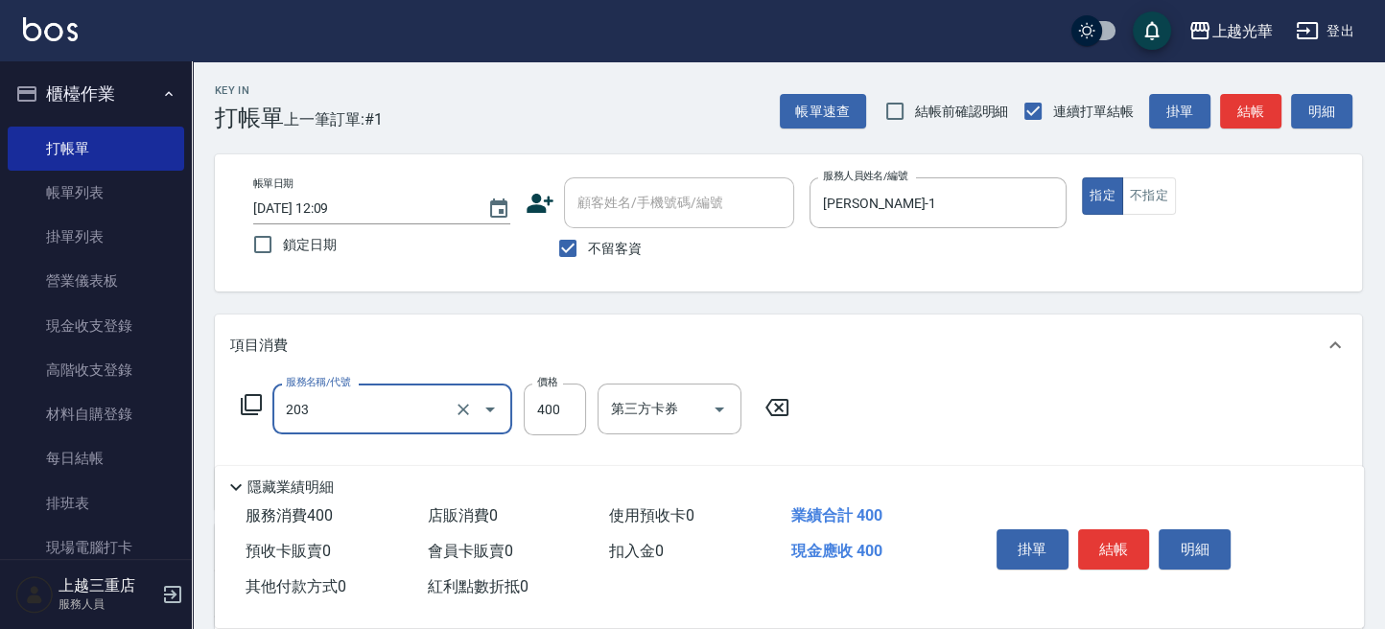
type input "指定單剪(203)"
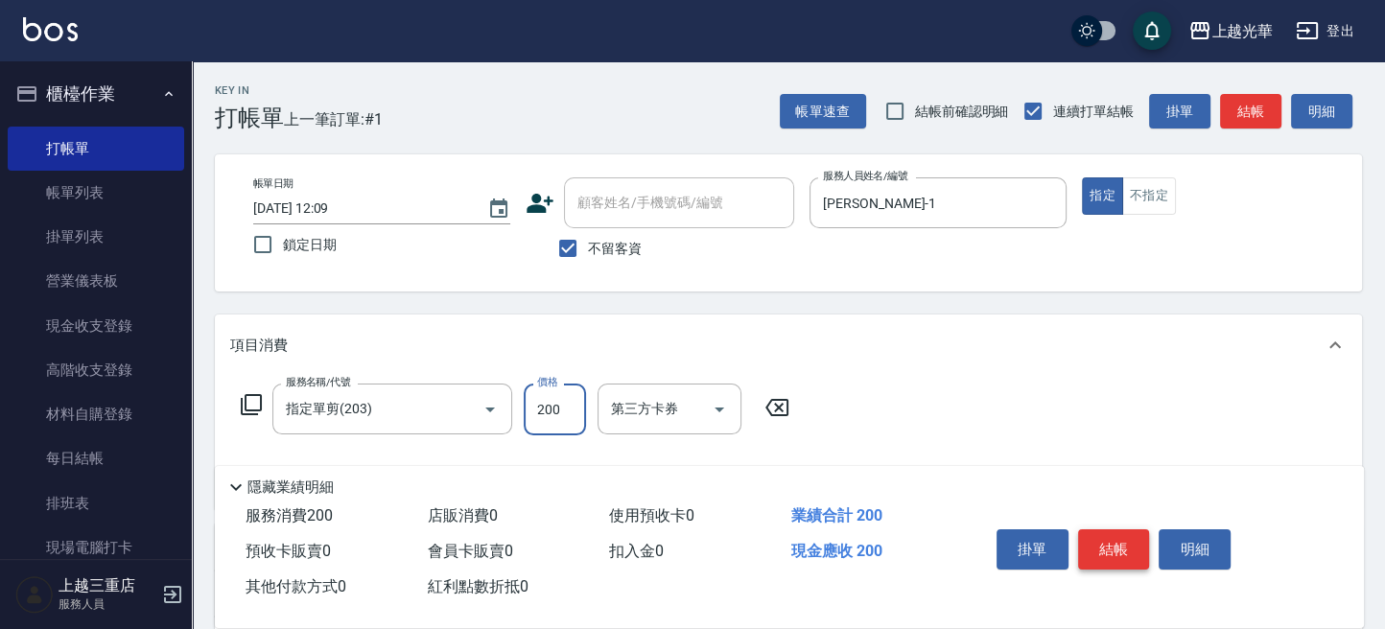
type input "200"
click at [1136, 547] on button "結帳" at bounding box center [1114, 550] width 72 height 40
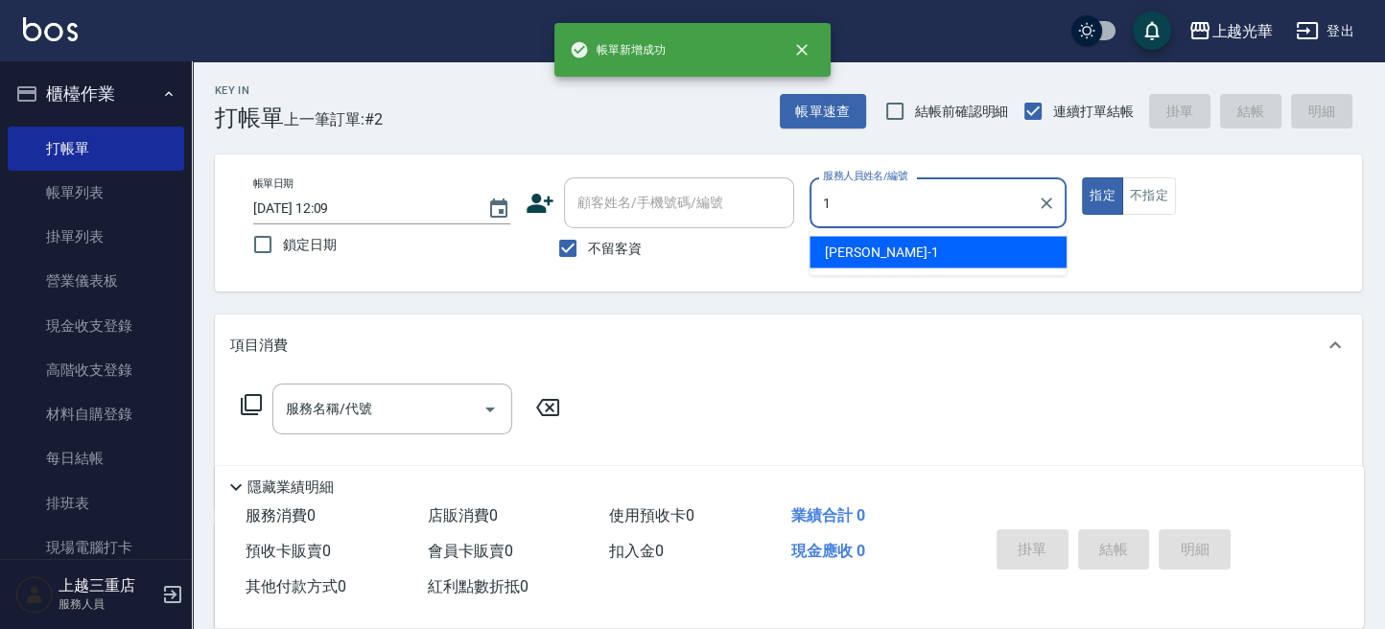
type input "[PERSON_NAME]-1"
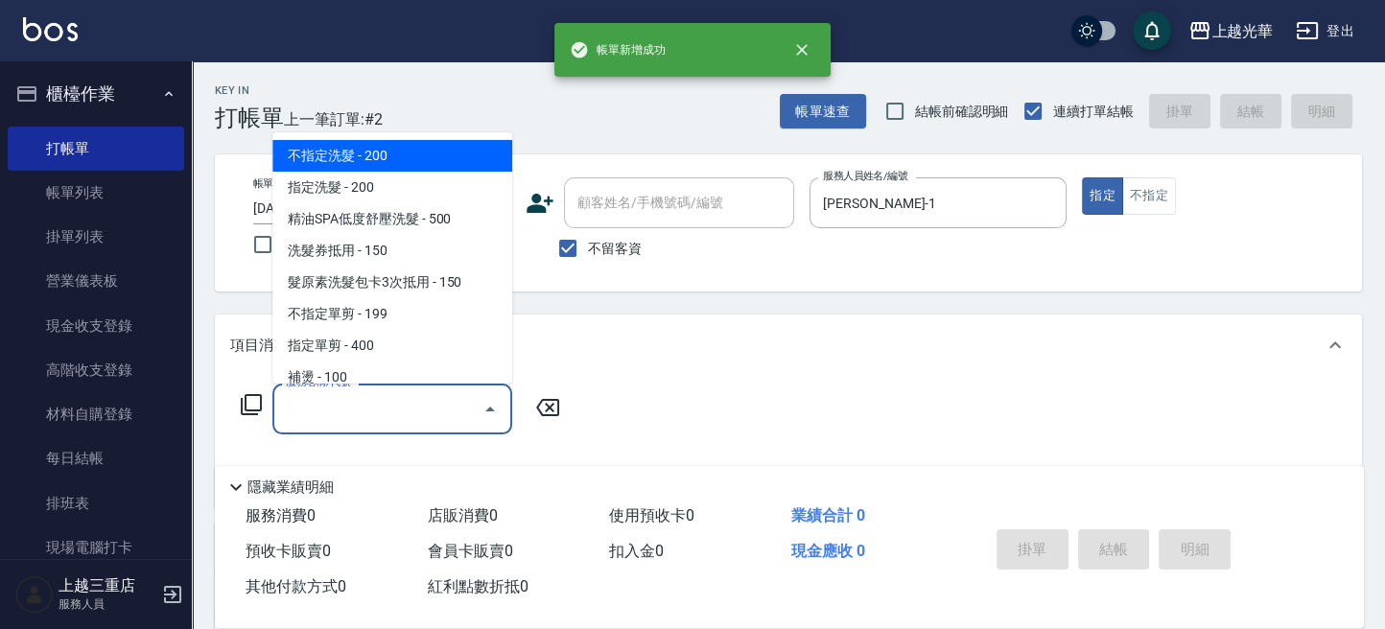
click at [341, 422] on input "服務名稱/代號" at bounding box center [378, 409] width 194 height 34
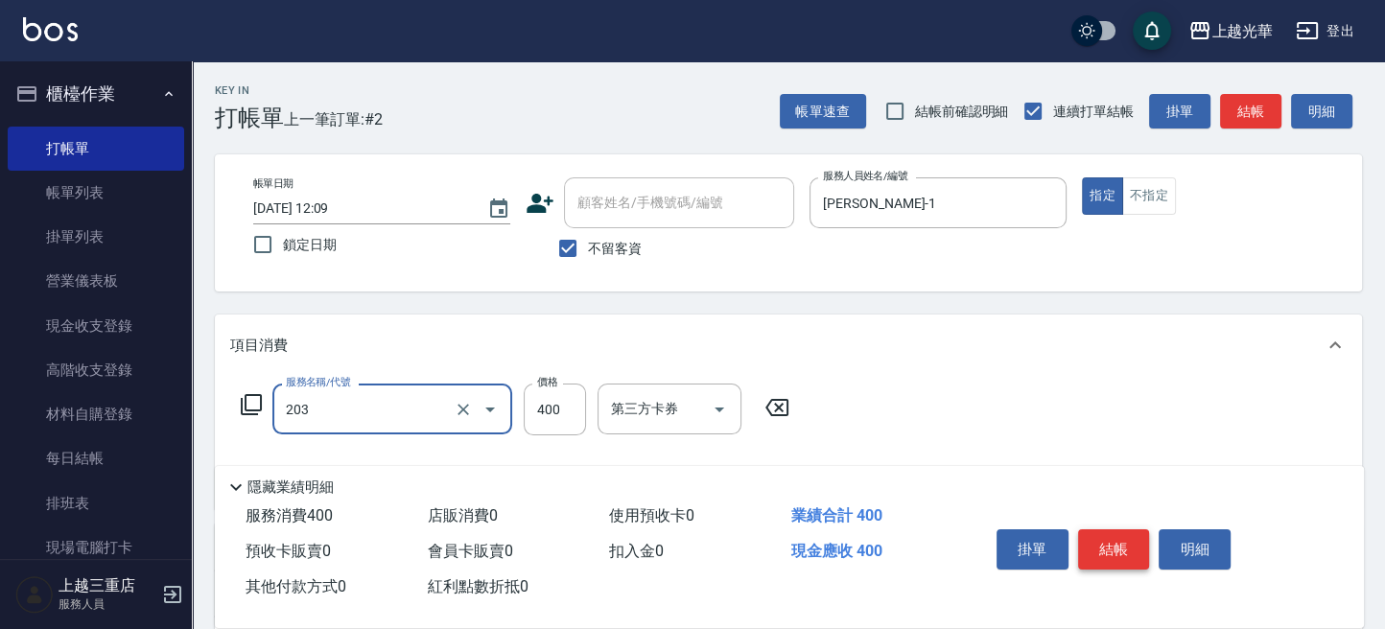
type input "指定單剪(203)"
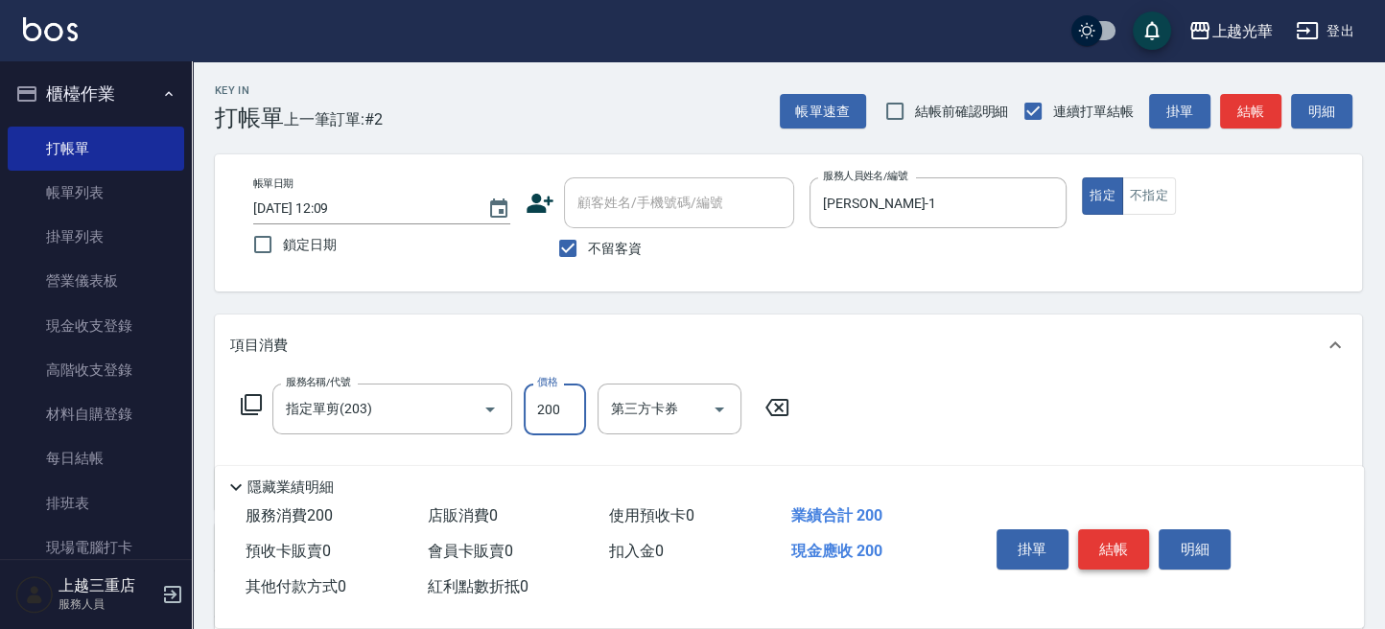
type input "200"
click at [1096, 545] on button "結帳" at bounding box center [1114, 550] width 72 height 40
